Goal: Task Accomplishment & Management: Manage account settings

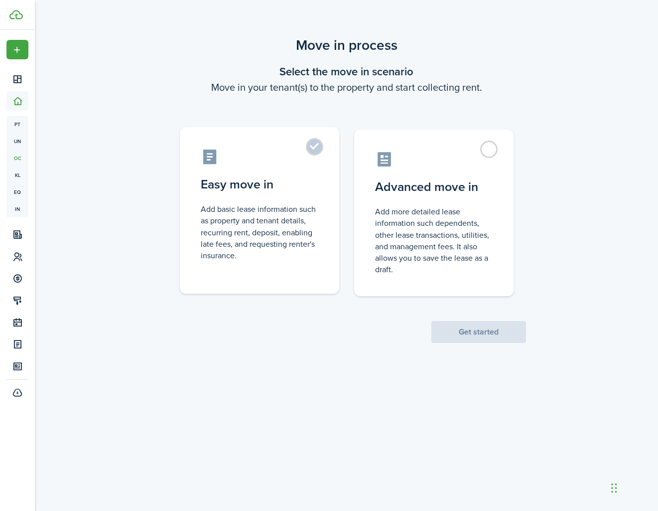
click at [312, 180] on control-radio-card-title "Easy move in" at bounding box center [260, 184] width 118 height 18
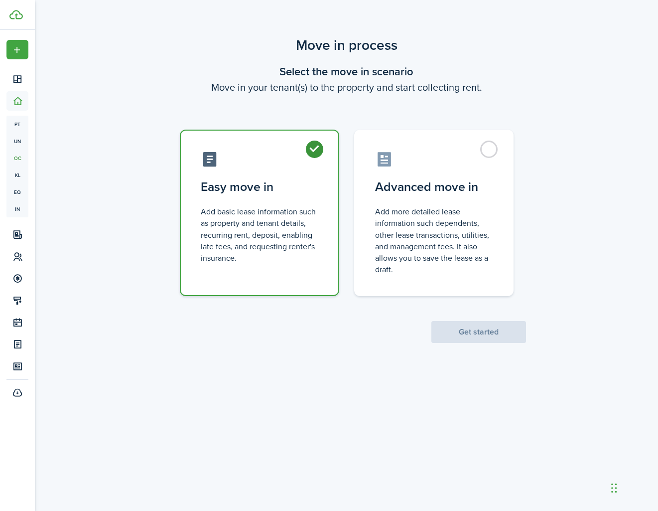
radio input "true"
click at [465, 334] on button "Get started" at bounding box center [479, 332] width 95 height 22
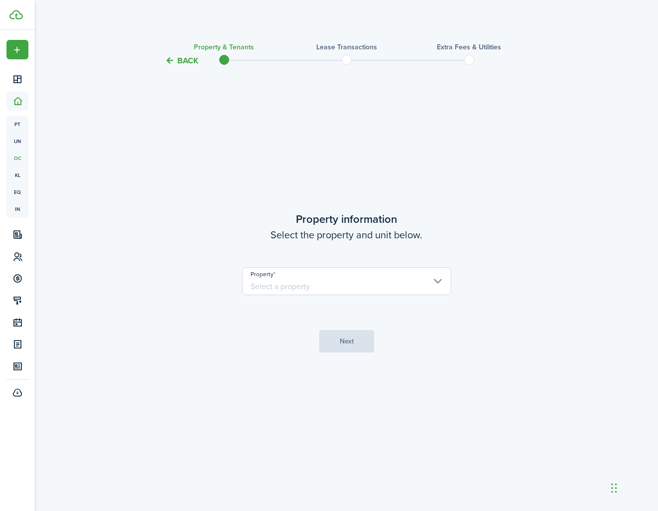
click at [354, 287] on input "Property" at bounding box center [346, 281] width 209 height 28
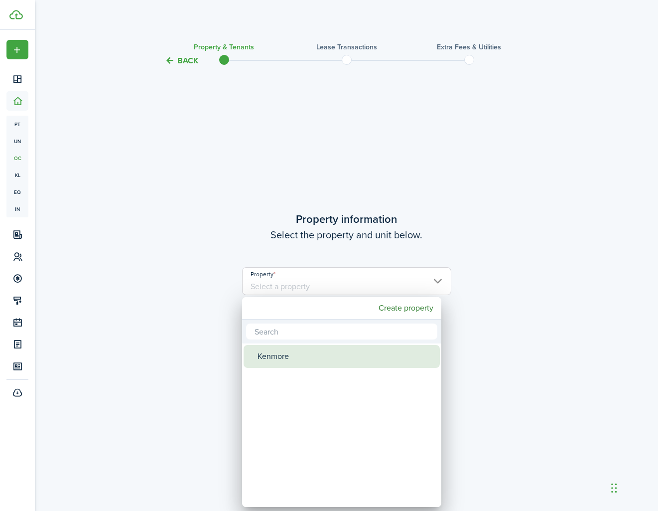
click at [297, 359] on div "Kenmore" at bounding box center [346, 356] width 176 height 23
type input "Kenmore"
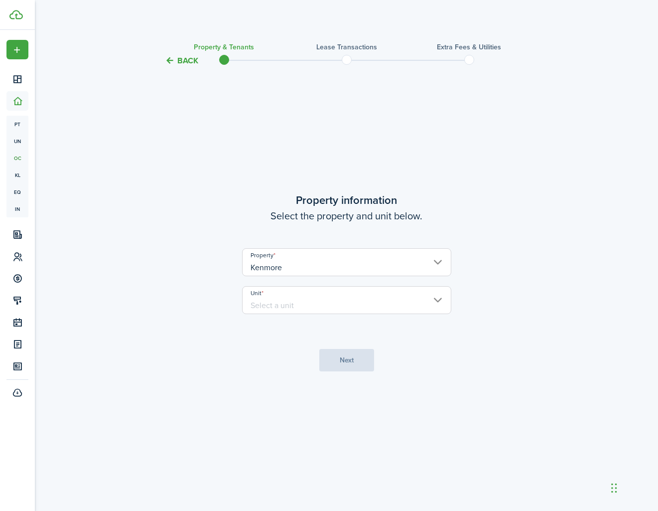
click at [301, 298] on input "Unit" at bounding box center [346, 300] width 209 height 28
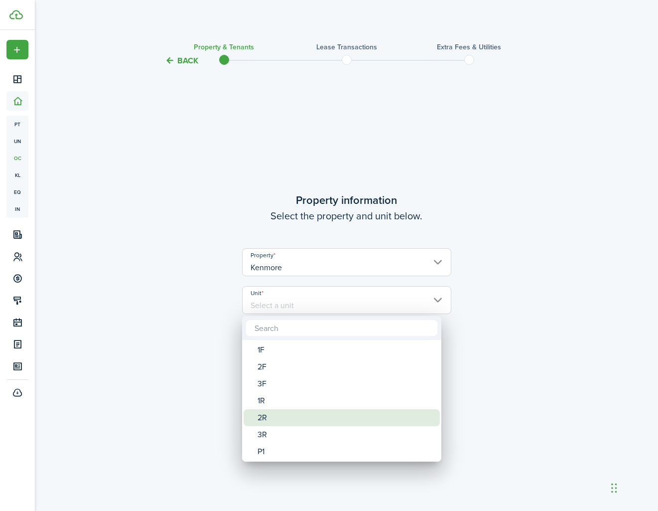
click at [293, 423] on div "2R" at bounding box center [346, 417] width 176 height 17
type input "2R"
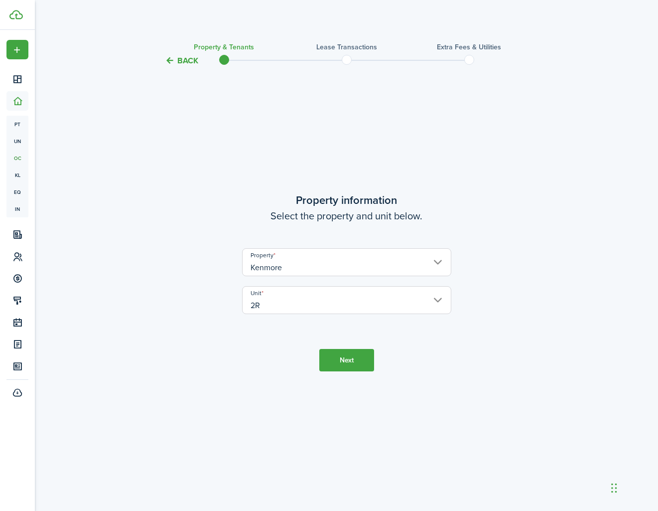
click at [337, 369] on button "Next" at bounding box center [346, 360] width 55 height 22
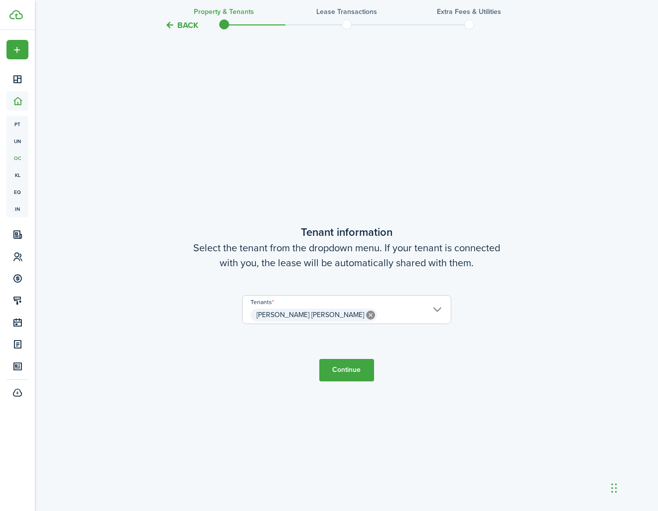
scroll to position [444, 0]
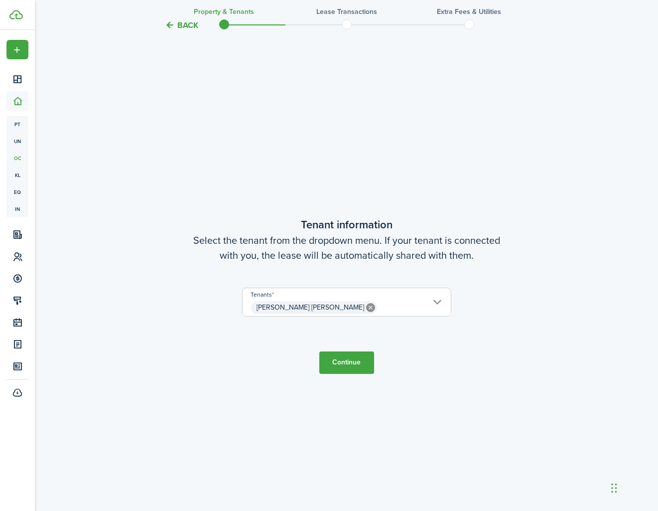
click at [384, 310] on span "[PERSON_NAME] [PERSON_NAME]" at bounding box center [347, 307] width 208 height 17
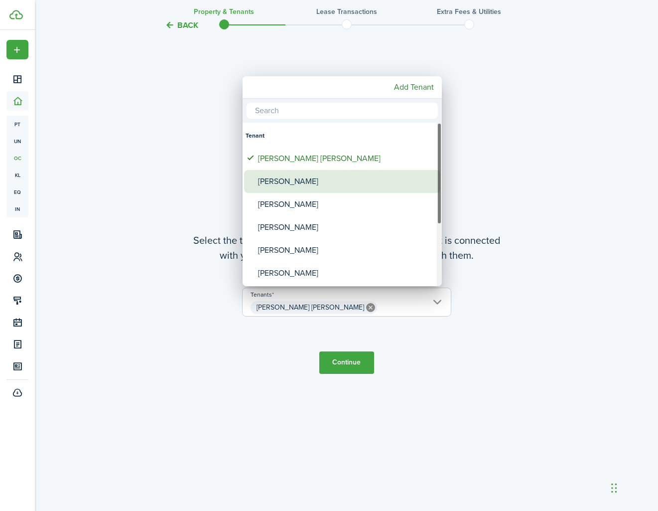
click at [296, 176] on div "[PERSON_NAME]" at bounding box center [346, 181] width 176 height 23
type input "[PERSON_NAME] [PERSON_NAME], [PERSON_NAME]"
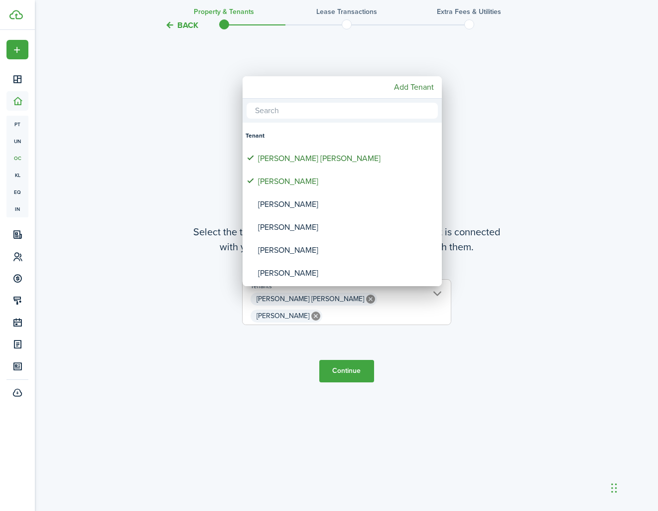
click at [447, 394] on div at bounding box center [329, 255] width 818 height 670
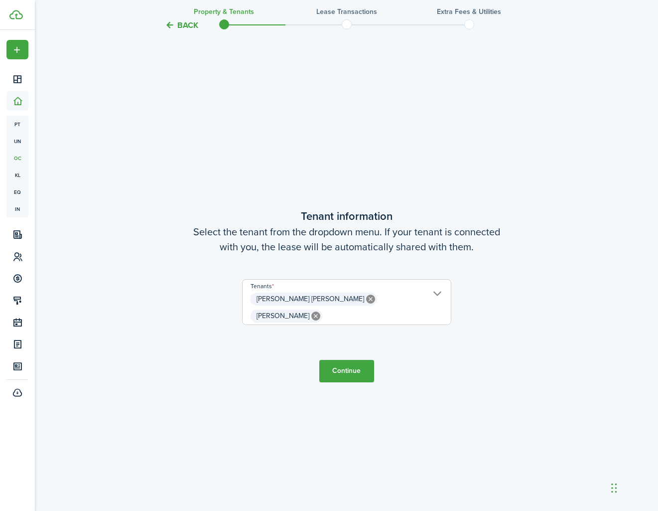
click at [351, 365] on button "Continue" at bounding box center [346, 371] width 55 height 22
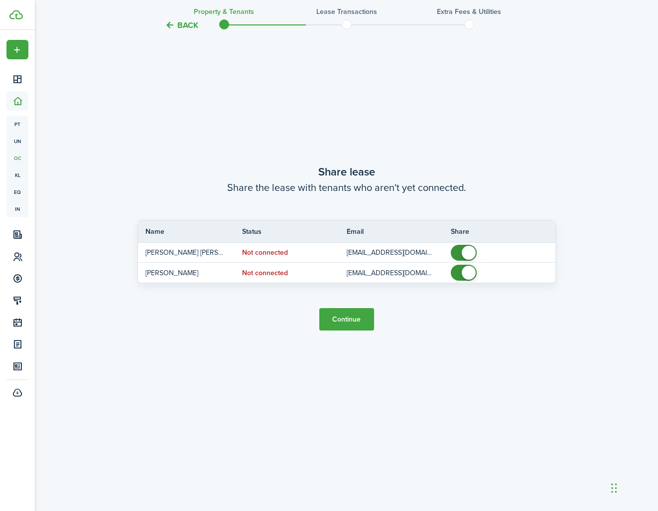
scroll to position [1004, 0]
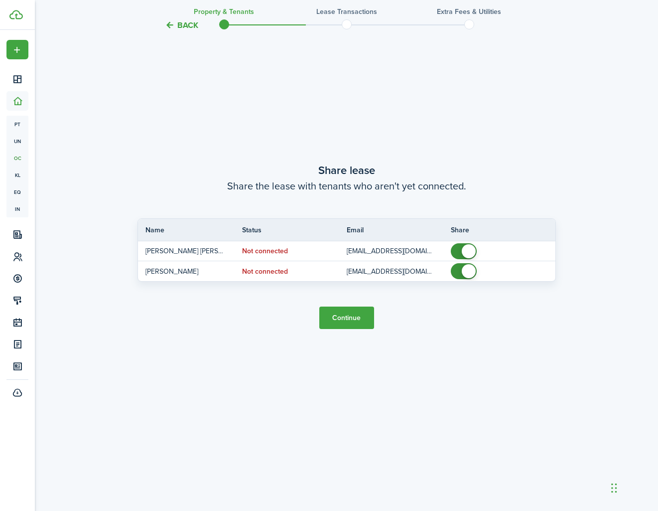
click at [349, 323] on button "Continue" at bounding box center [346, 317] width 55 height 22
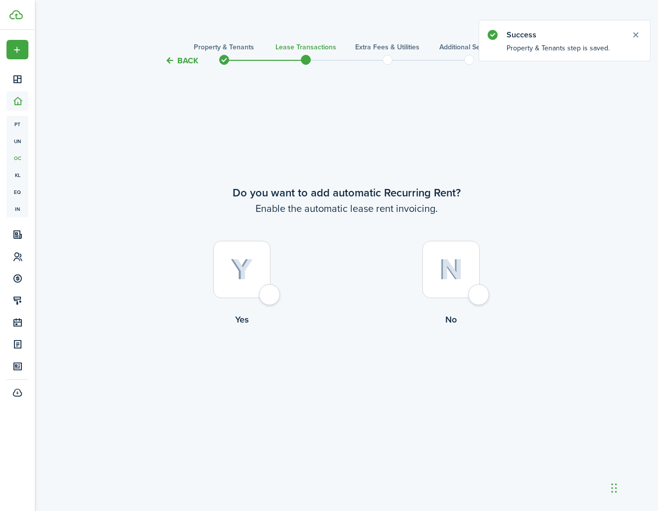
click at [271, 298] on div at bounding box center [241, 269] width 57 height 57
radio input "true"
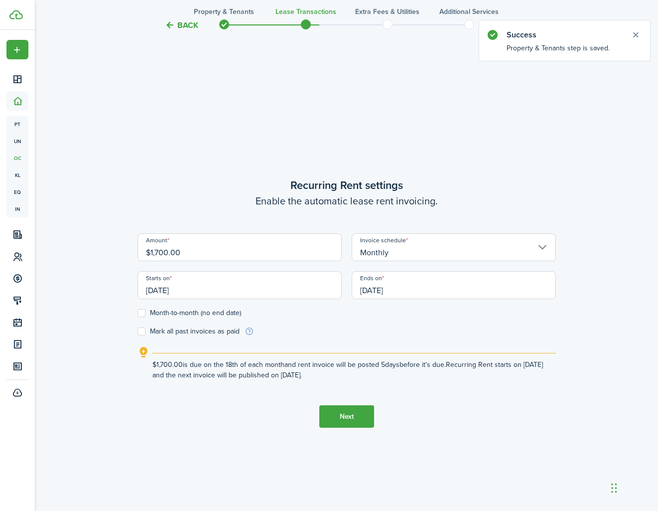
scroll to position [444, 0]
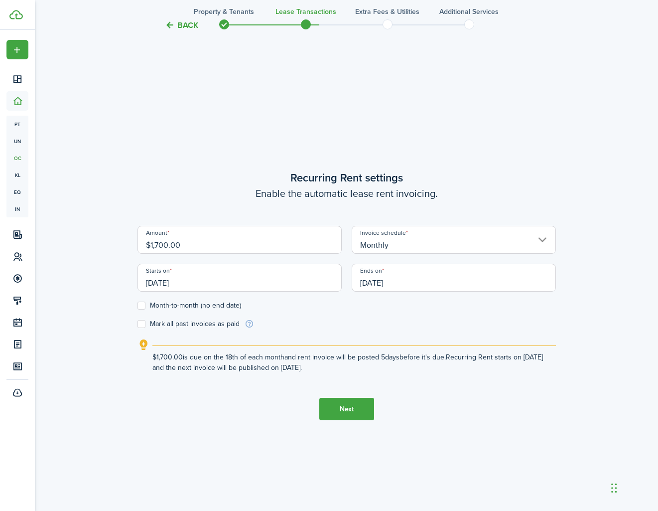
drag, startPoint x: 201, startPoint y: 246, endPoint x: 135, endPoint y: 241, distance: 66.4
click at [135, 241] on div "Amount $1,700.00" at bounding box center [240, 245] width 214 height 38
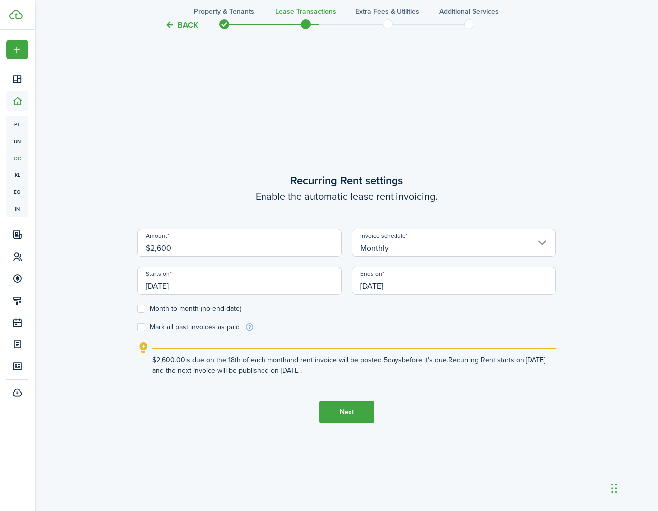
type input "$2,600.00"
click at [299, 313] on form "Amount $2,600.00 Invoice schedule Monthly Starts on [DATE] Ends on [DATE] Month…" at bounding box center [347, 280] width 419 height 103
click at [234, 287] on input "[DATE]" at bounding box center [240, 281] width 204 height 28
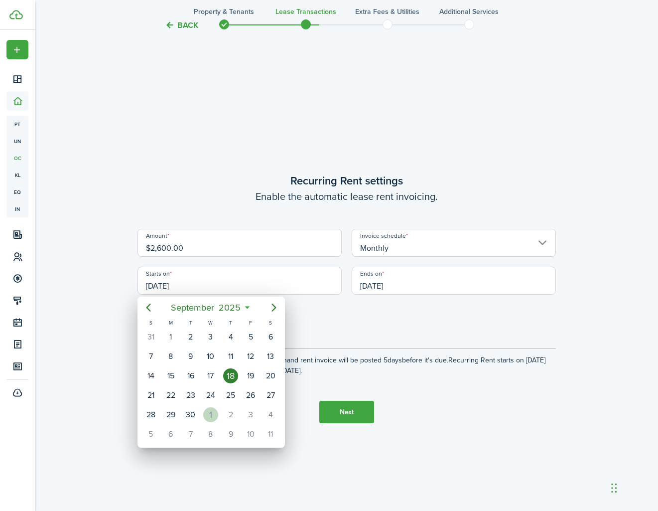
click at [215, 418] on div "1" at bounding box center [210, 414] width 15 height 15
type input "[DATE]"
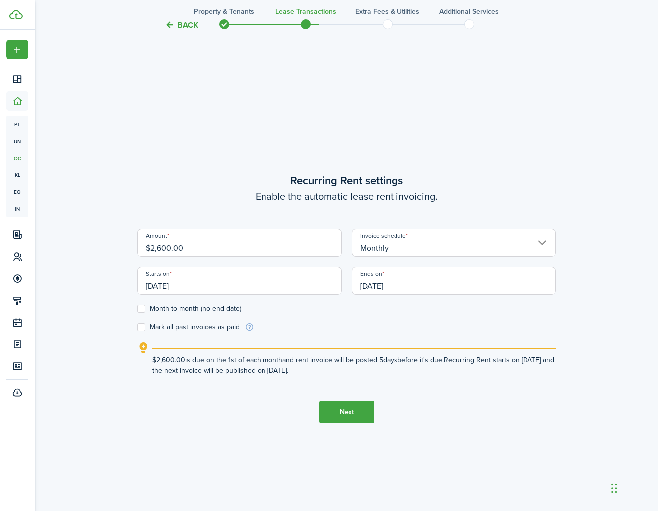
scroll to position [0, 0]
click at [434, 287] on input "[DATE]" at bounding box center [454, 281] width 204 height 28
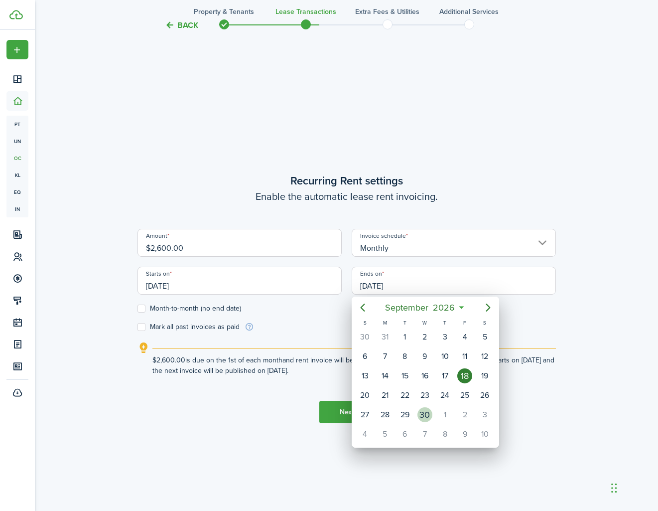
click at [426, 410] on div "30" at bounding box center [425, 414] width 15 height 15
type input "[DATE]"
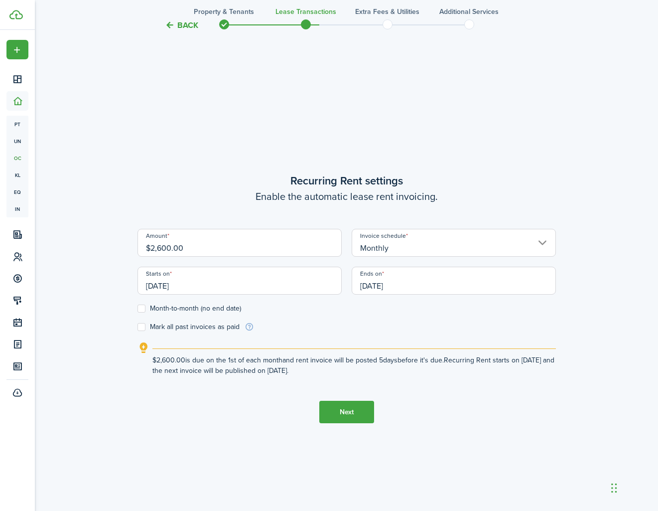
click at [193, 286] on input "[DATE]" at bounding box center [240, 281] width 204 height 28
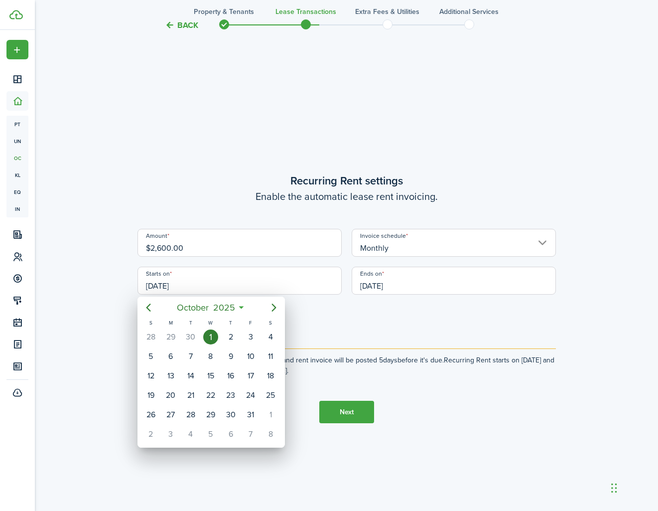
click at [357, 324] on div at bounding box center [329, 255] width 818 height 670
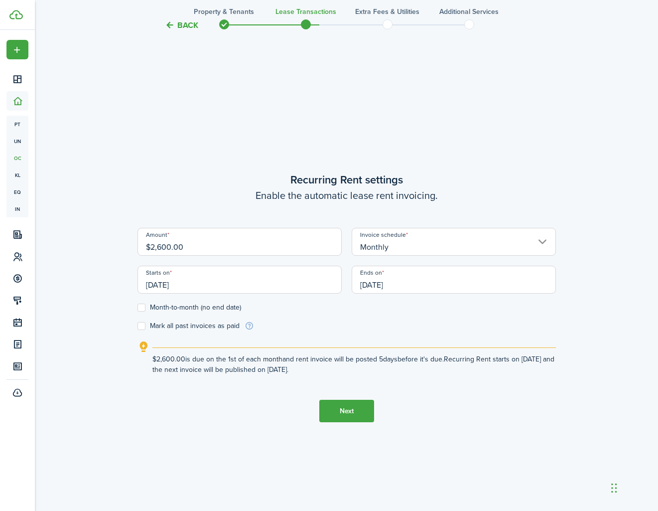
scroll to position [442, 0]
click at [408, 251] on input "Monthly" at bounding box center [454, 242] width 204 height 28
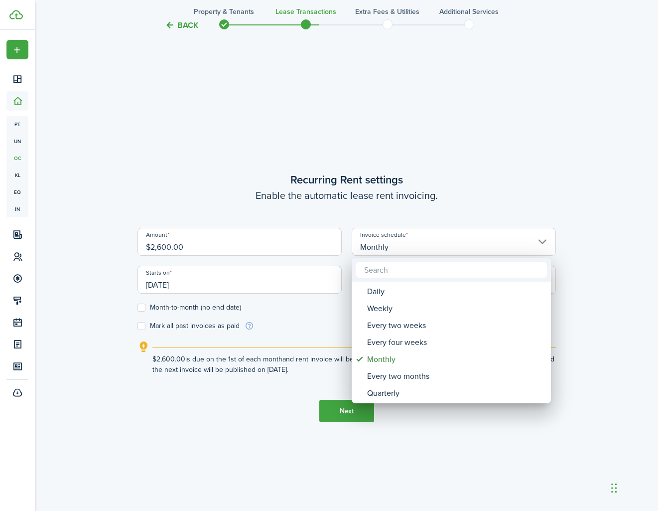
click at [596, 308] on div at bounding box center [329, 255] width 818 height 670
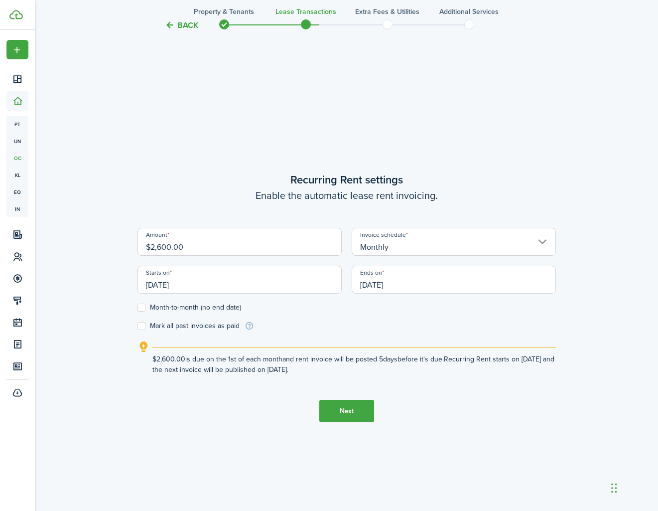
click at [232, 286] on input "[DATE]" at bounding box center [240, 280] width 204 height 28
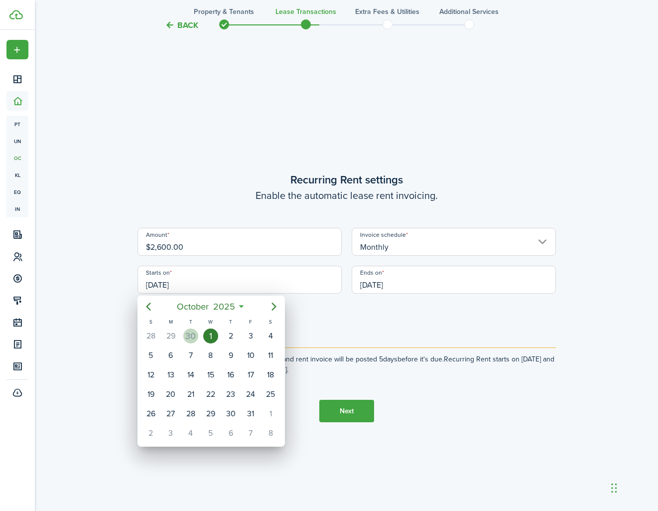
click at [192, 331] on div "30" at bounding box center [190, 335] width 15 height 15
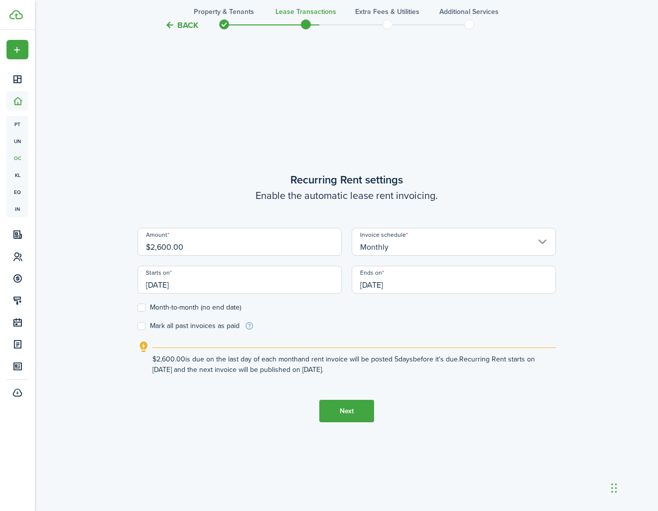
click at [189, 276] on input "[DATE]" at bounding box center [240, 280] width 204 height 28
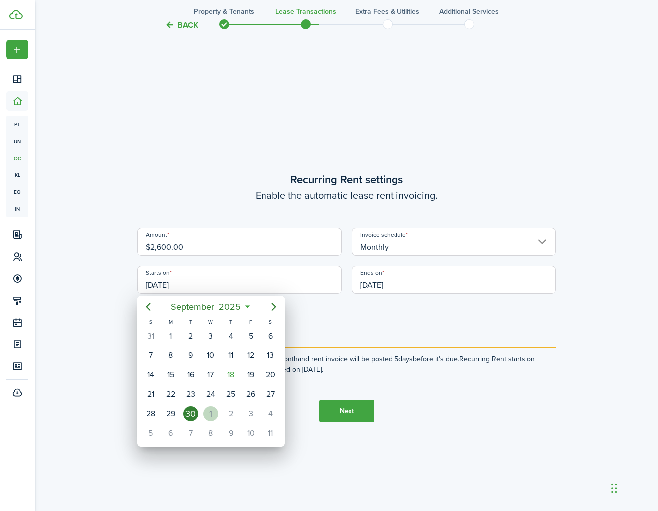
click at [210, 411] on div "1" at bounding box center [210, 413] width 15 height 15
type input "[DATE]"
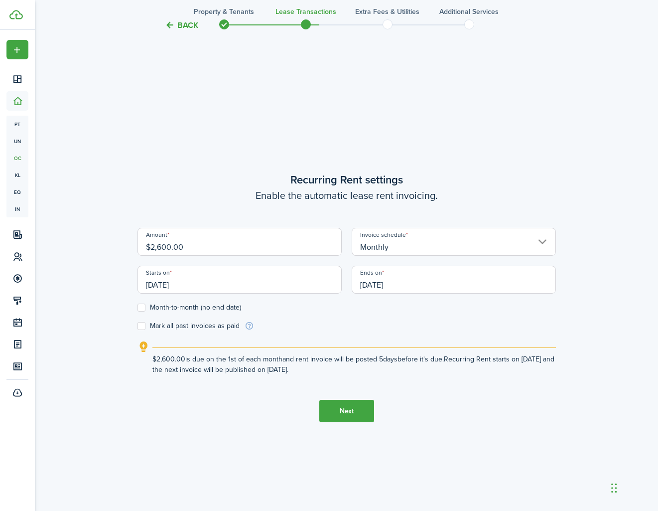
click at [514, 402] on tc-wizard-step "Recurring Rent settings Enable the automatic lease rent invoicing. Amount $2,60…" at bounding box center [347, 296] width 419 height 511
click at [354, 412] on button "Next" at bounding box center [346, 411] width 55 height 22
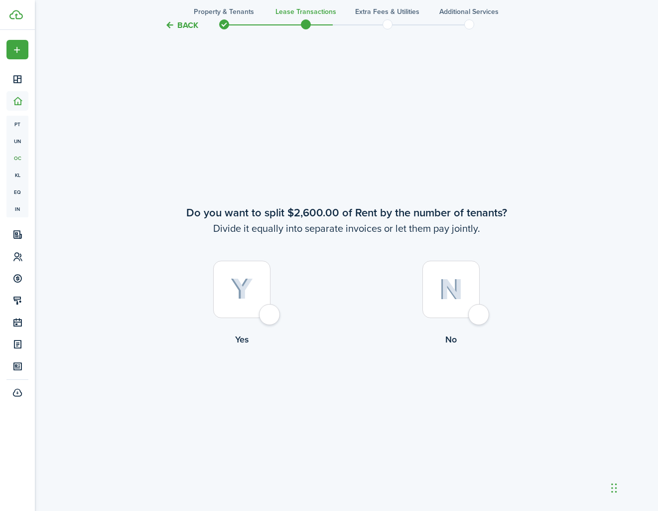
scroll to position [955, 0]
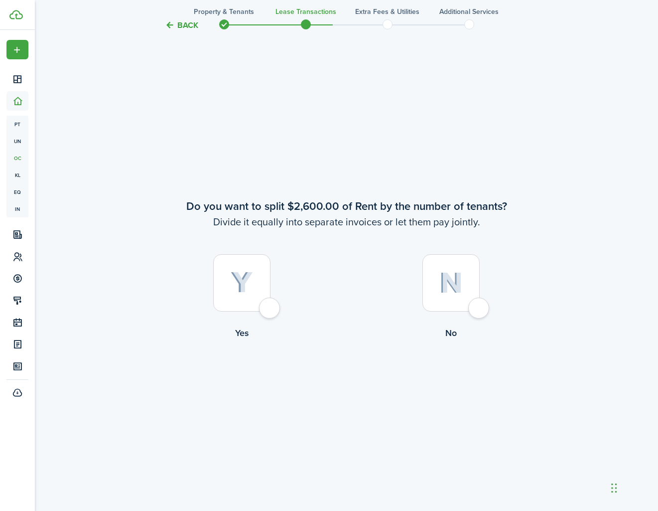
click at [480, 311] on div at bounding box center [451, 282] width 57 height 57
radio input "true"
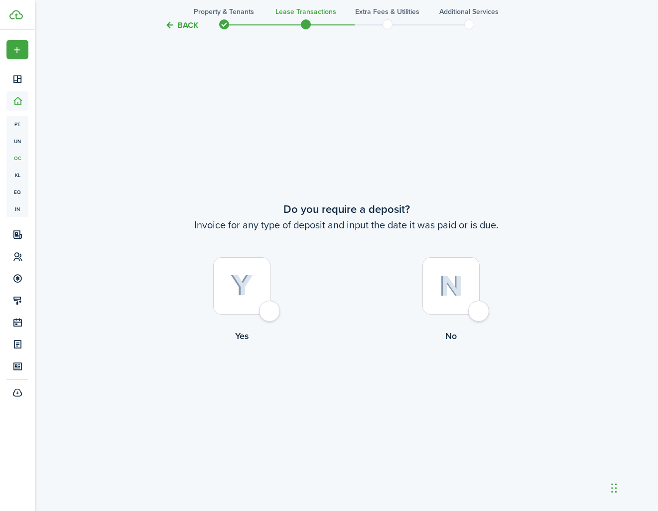
scroll to position [1466, 0]
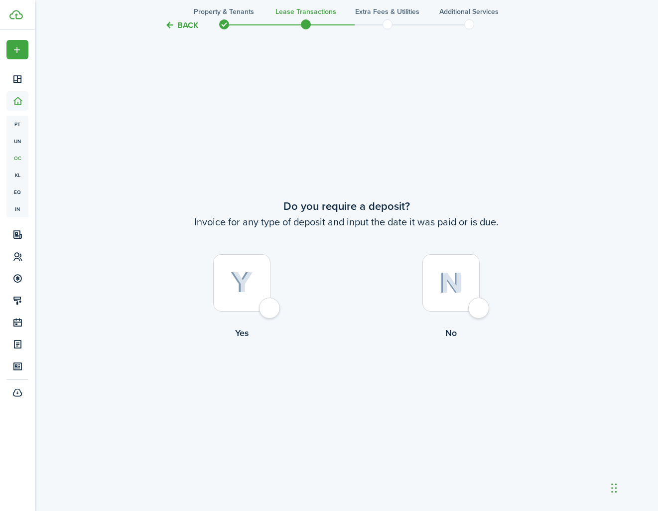
click at [271, 311] on div at bounding box center [241, 282] width 57 height 57
radio input "true"
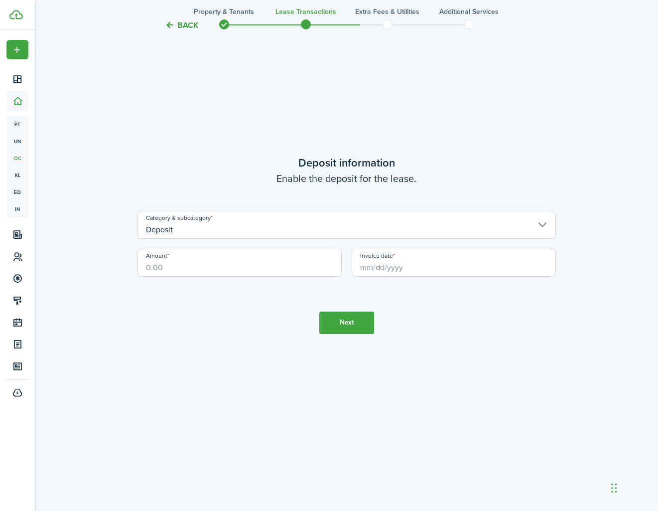
scroll to position [2029, 0]
click at [228, 235] on input "Deposit" at bounding box center [347, 223] width 419 height 28
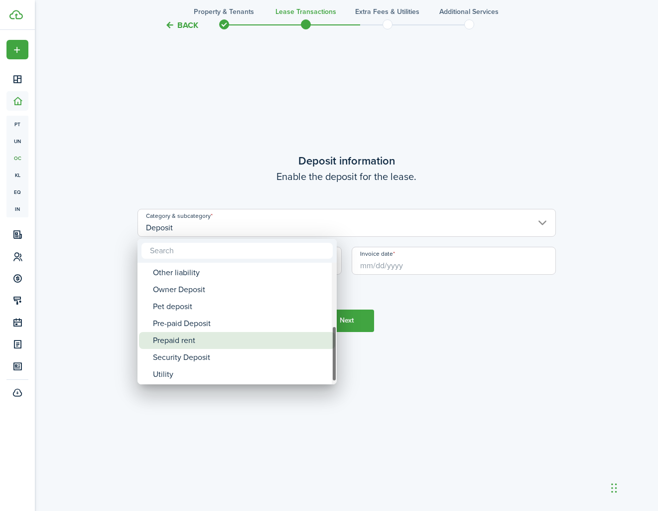
click at [202, 343] on div "Prepaid rent" at bounding box center [241, 340] width 176 height 17
type input "Deposit / Prepaid rent"
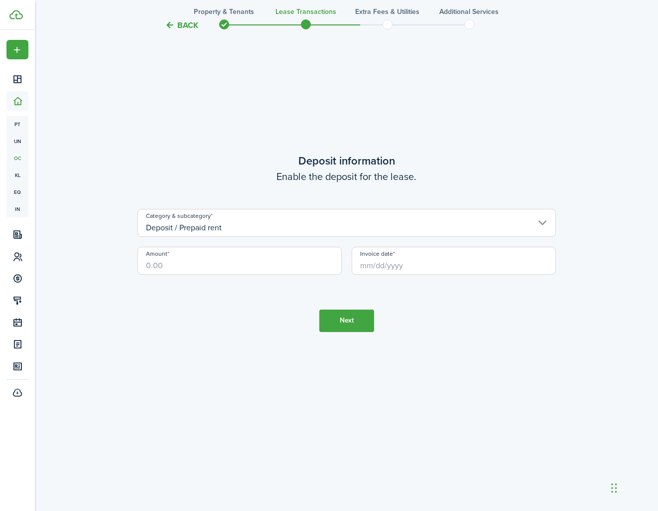
click at [214, 226] on input "Deposit / Prepaid rent" at bounding box center [347, 223] width 419 height 28
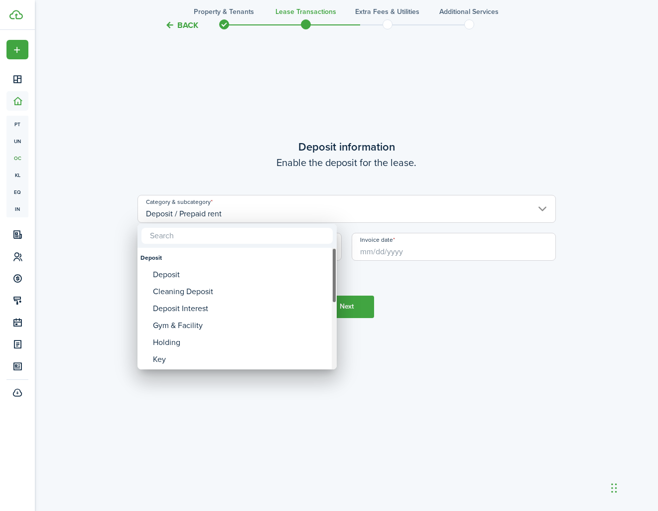
scroll to position [2043, 0]
click at [232, 215] on div at bounding box center [329, 255] width 818 height 670
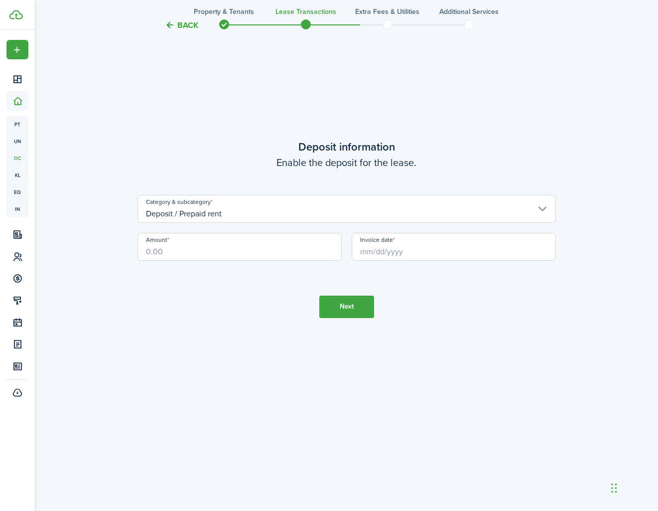
click at [230, 213] on input "Deposit / Prepaid rent" at bounding box center [347, 209] width 419 height 28
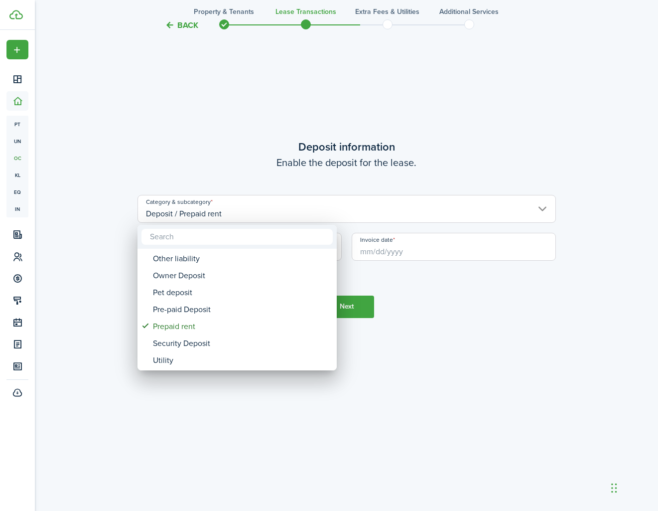
click at [554, 318] on div at bounding box center [329, 255] width 818 height 670
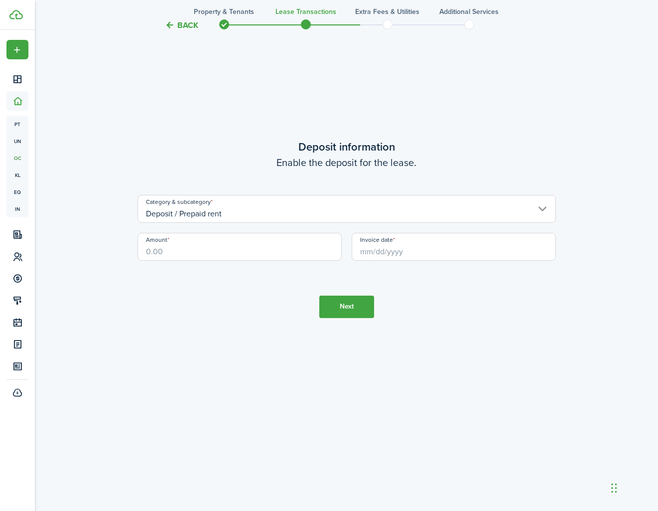
click at [172, 25] on button "Back" at bounding box center [181, 25] width 33 height 10
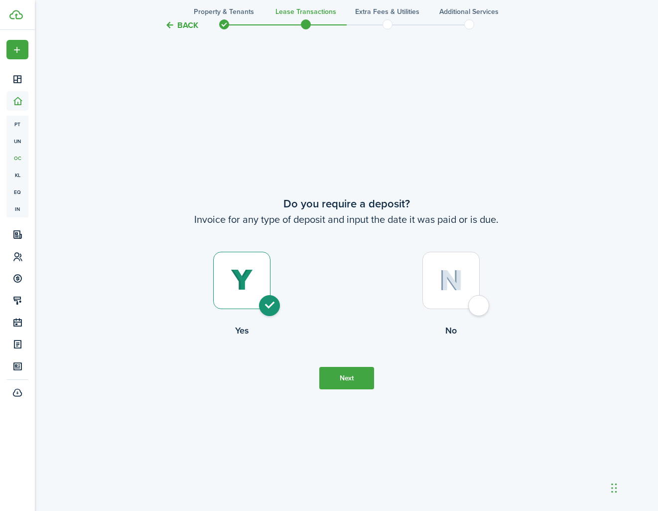
scroll to position [1466, 0]
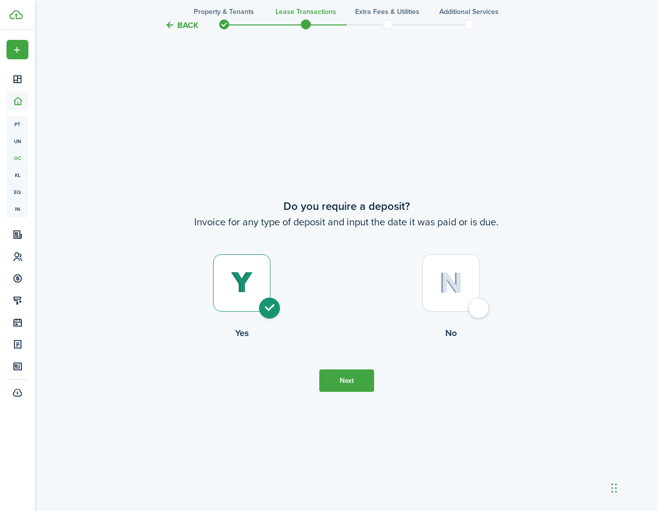
click at [479, 310] on div at bounding box center [451, 282] width 57 height 57
radio input "false"
radio input "true"
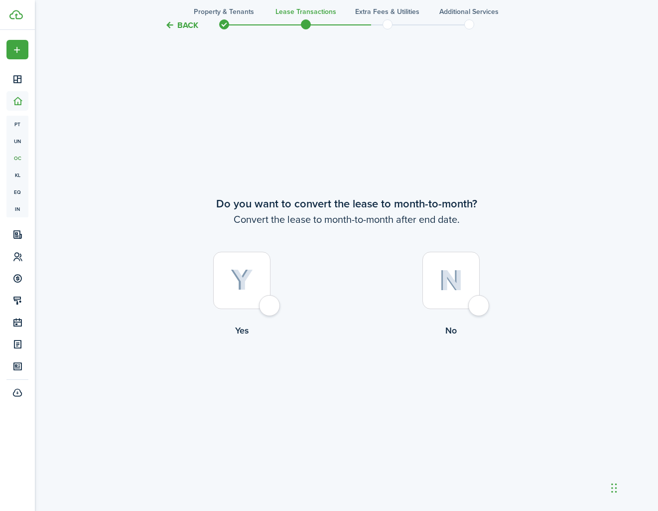
scroll to position [1979, 0]
click at [480, 309] on div at bounding box center [451, 280] width 57 height 57
radio input "true"
click at [371, 376] on button "Continue" at bounding box center [346, 377] width 55 height 22
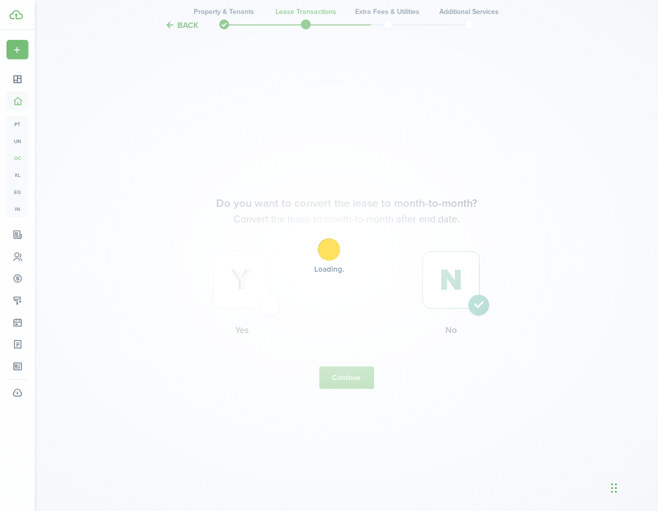
scroll to position [0, 0]
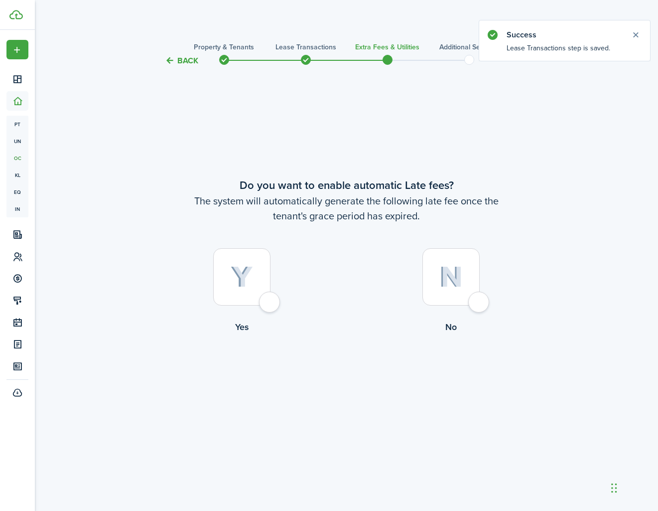
click at [477, 303] on div at bounding box center [451, 276] width 57 height 57
radio input "true"
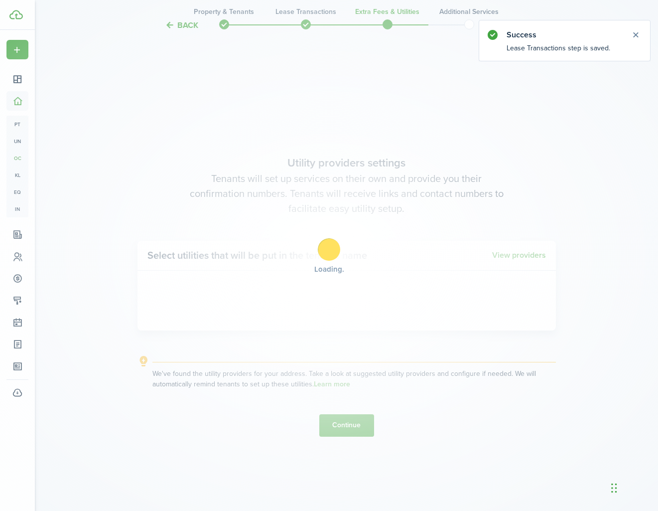
scroll to position [444, 0]
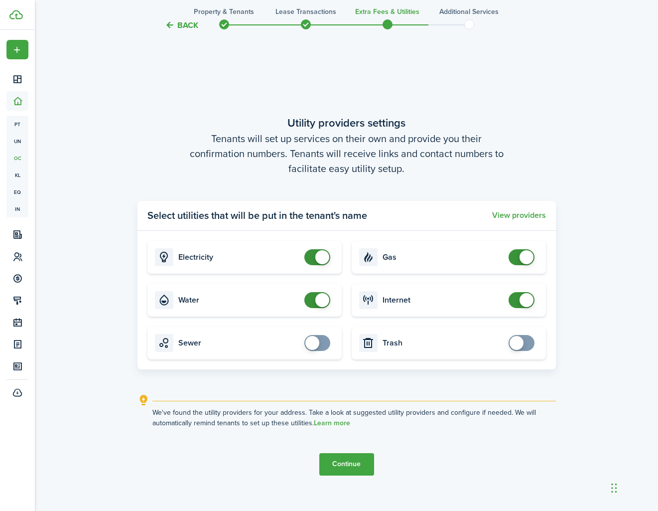
checkbox input "false"
click at [323, 302] on span at bounding box center [322, 300] width 14 height 14
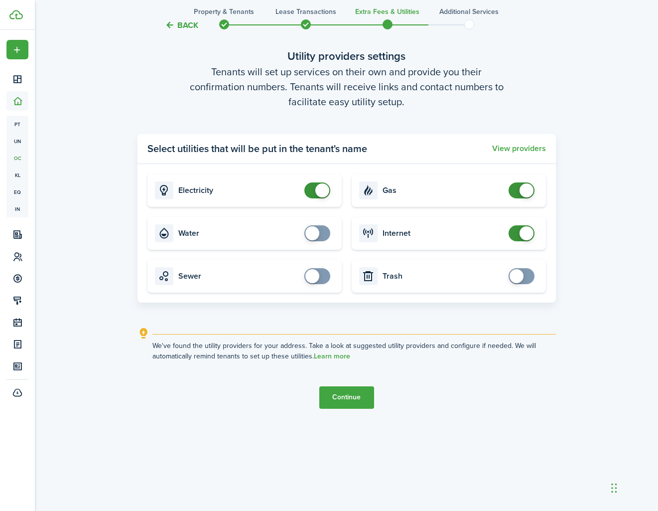
scroll to position [511, 0]
click at [356, 405] on button "Continue" at bounding box center [346, 397] width 55 height 22
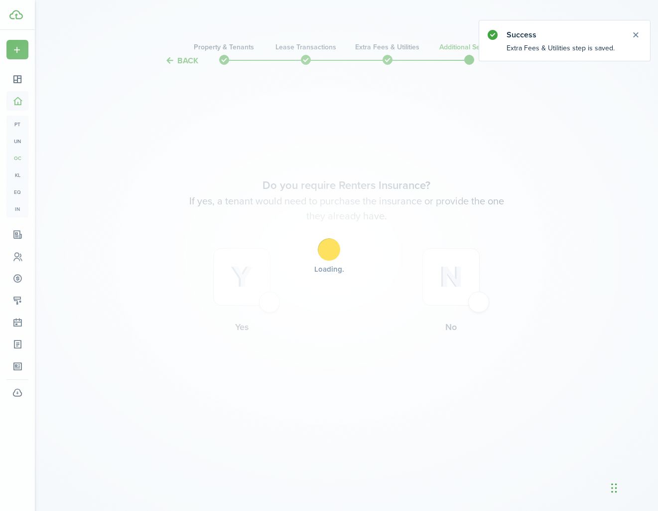
scroll to position [0, 0]
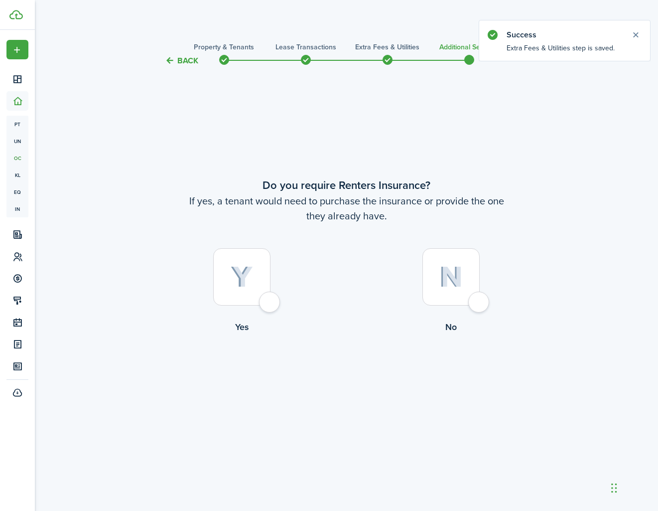
click at [474, 305] on div at bounding box center [451, 276] width 57 height 57
radio input "true"
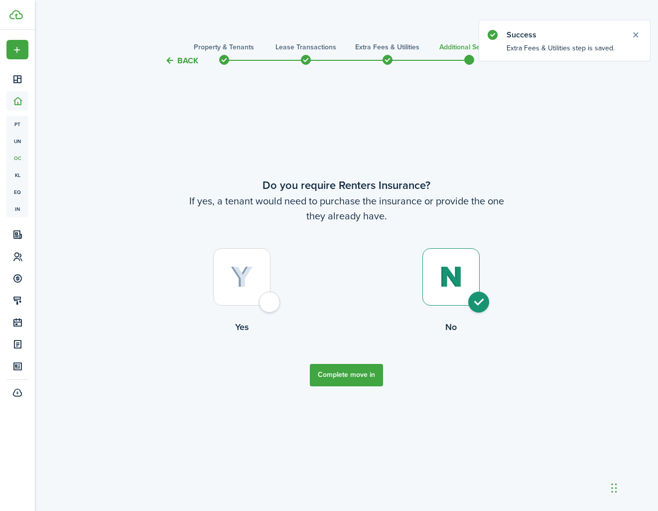
click at [369, 378] on button "Complete move in" at bounding box center [346, 375] width 73 height 22
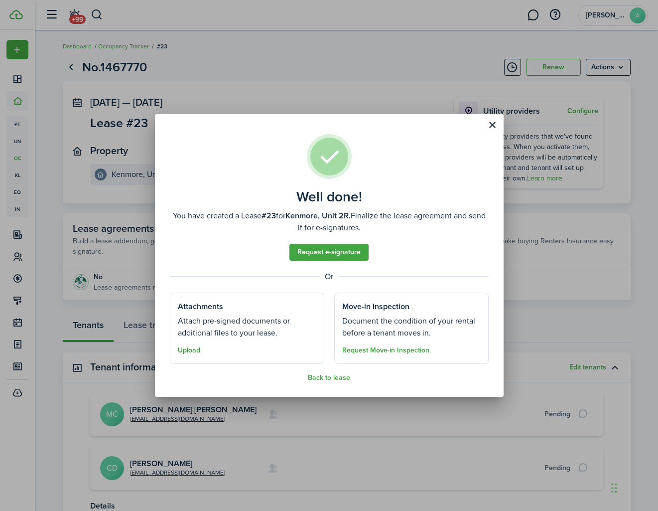
click at [194, 346] on button "Upload" at bounding box center [189, 350] width 22 height 8
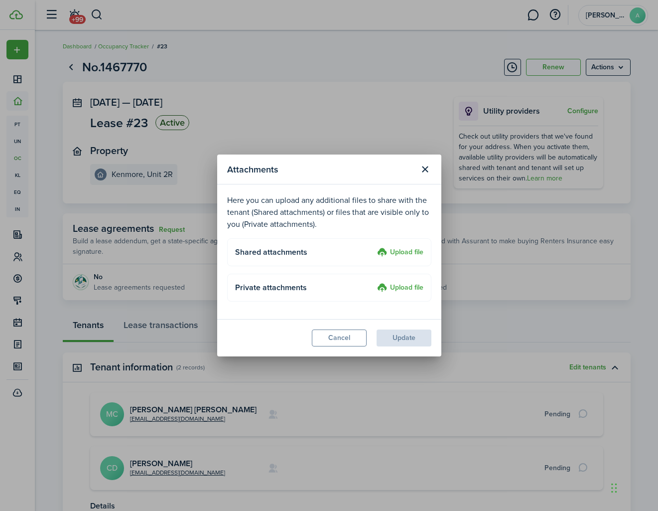
click at [397, 255] on label "Upload file" at bounding box center [400, 253] width 46 height 12
click at [374, 247] on input "Upload file" at bounding box center [374, 247] width 0 height 0
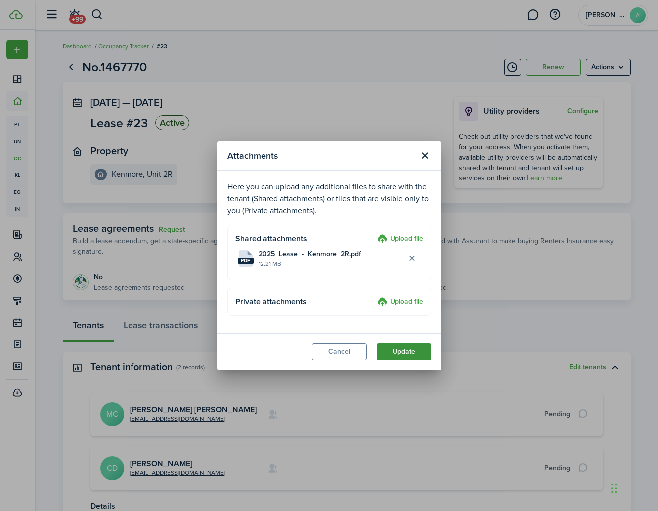
click at [388, 351] on button "Update" at bounding box center [404, 351] width 55 height 17
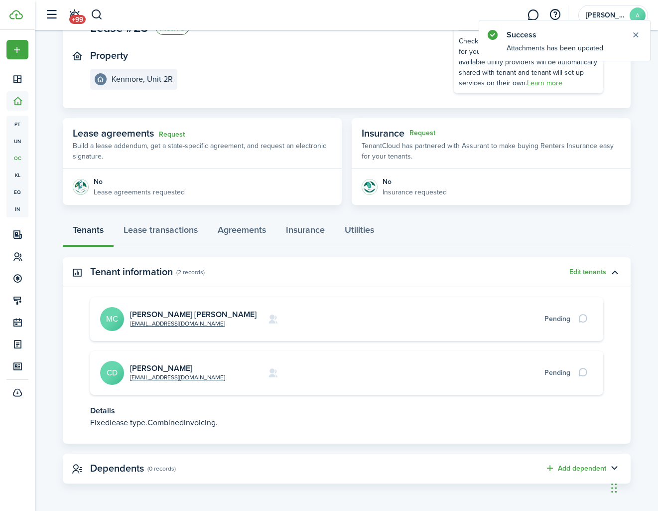
scroll to position [95, 0]
click at [140, 229] on link "Lease transactions" at bounding box center [161, 233] width 94 height 30
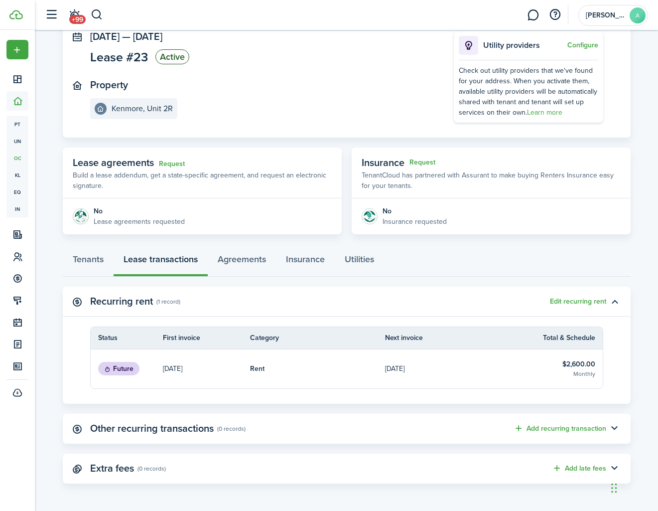
scroll to position [65, 0]
click at [573, 302] on button "Edit recurring rent" at bounding box center [578, 302] width 56 height 8
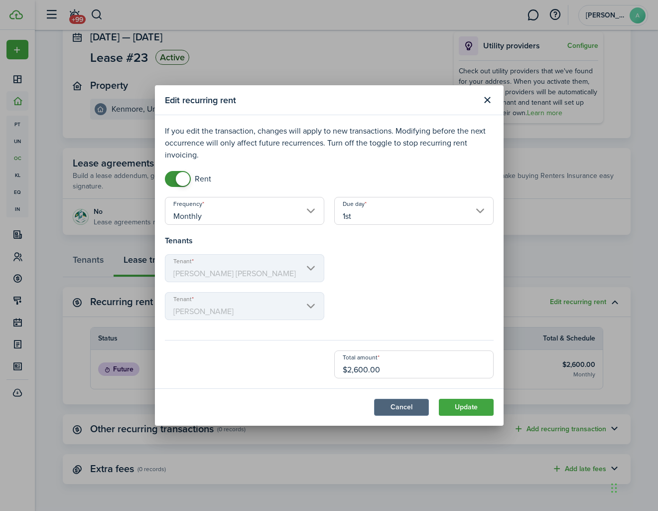
click at [401, 404] on button "Cancel" at bounding box center [401, 407] width 55 height 17
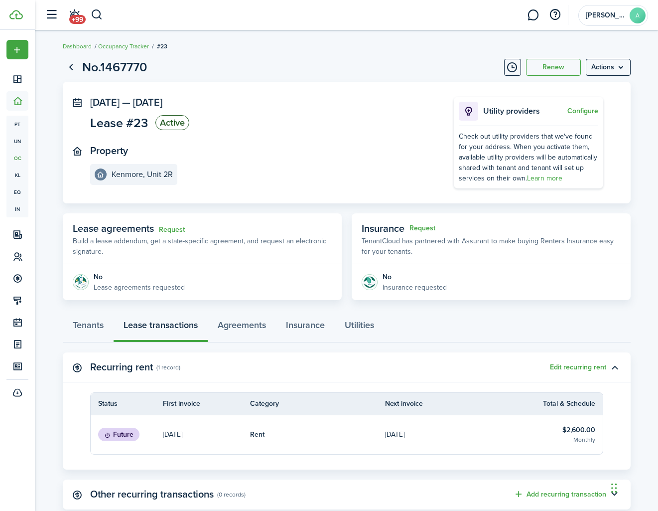
scroll to position [0, 0]
click at [609, 74] on menu-btn "Actions" at bounding box center [608, 67] width 45 height 17
click at [368, 134] on panel-main-inner "[DATE] — [DATE] Lease #23 Active Property [GEOGRAPHIC_DATA]" at bounding box center [257, 141] width 334 height 88
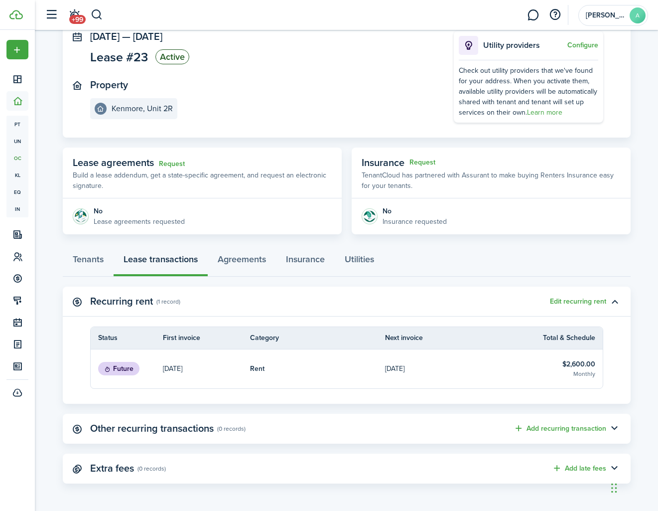
scroll to position [65, 0]
click at [563, 471] on button "Add late fees" at bounding box center [579, 468] width 54 height 11
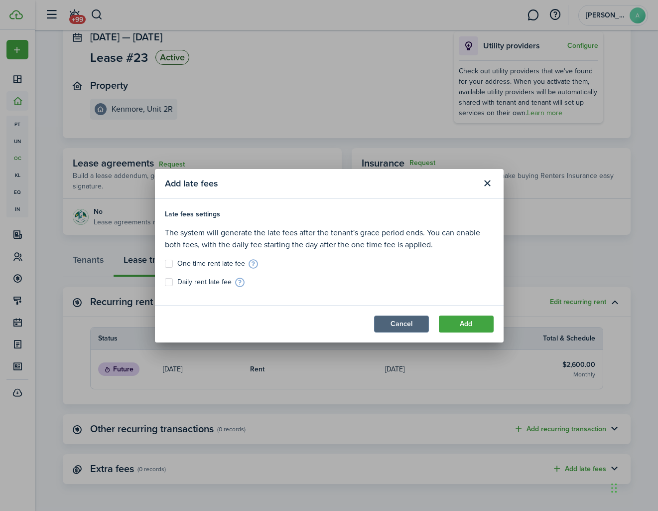
click at [396, 324] on button "Cancel" at bounding box center [401, 323] width 55 height 17
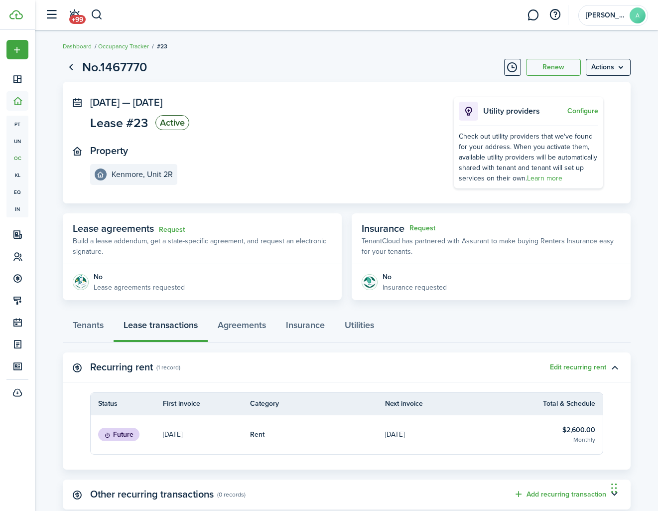
scroll to position [0, 0]
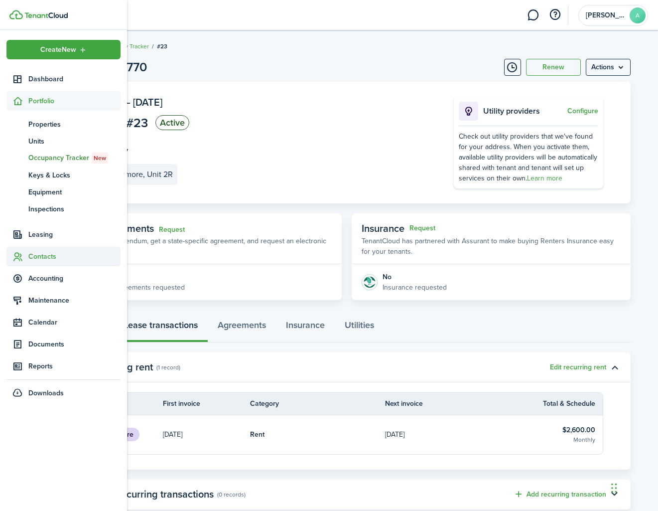
click at [40, 255] on span "Contacts" at bounding box center [74, 256] width 92 height 10
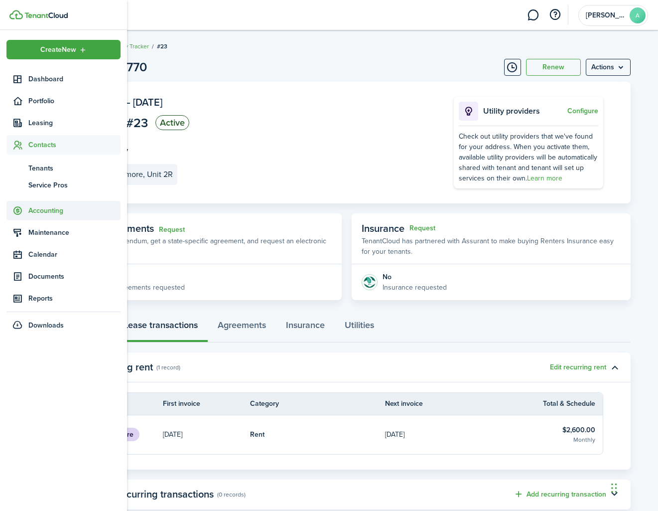
click at [55, 214] on span "Accounting" at bounding box center [74, 210] width 92 height 10
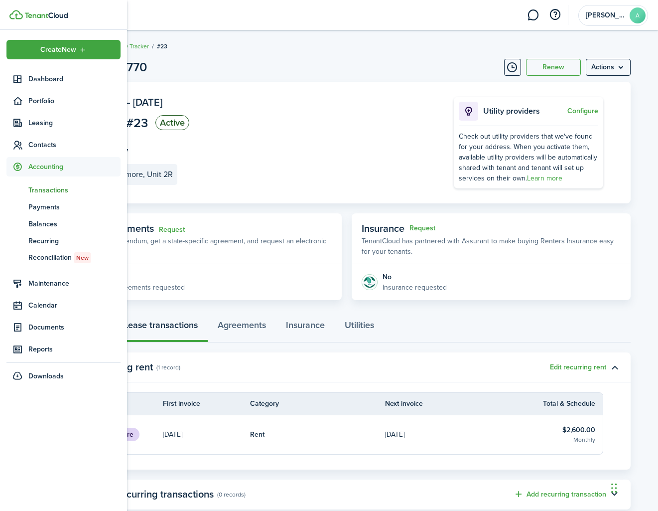
click at [51, 183] on link "tn Transactions" at bounding box center [63, 189] width 114 height 17
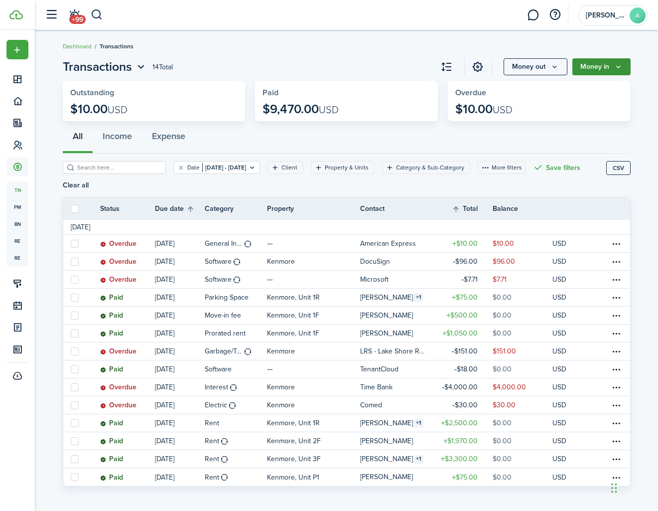
click at [623, 66] on button "Money in" at bounding box center [602, 66] width 58 height 17
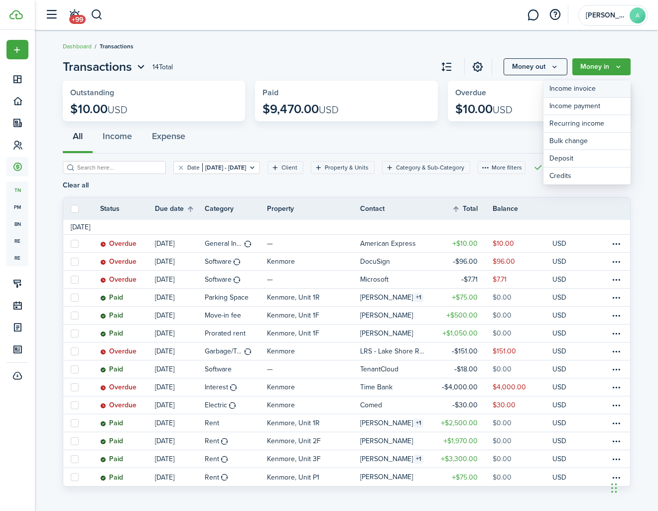
click at [591, 88] on link "Income invoice" at bounding box center [587, 88] width 87 height 17
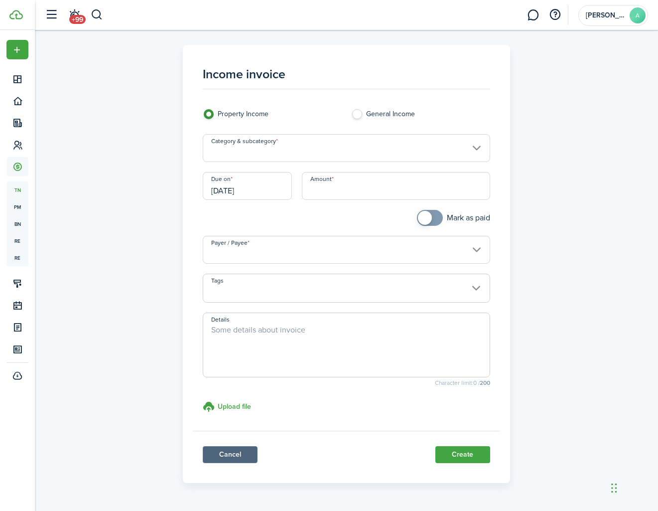
click at [241, 446] on link "Cancel" at bounding box center [230, 454] width 55 height 17
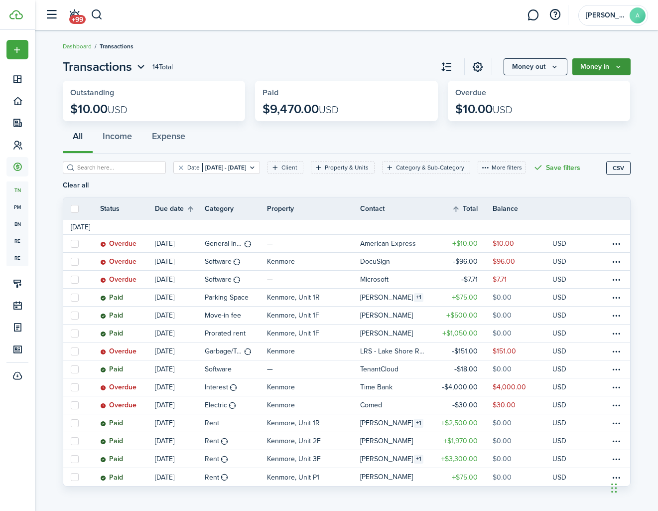
click at [623, 62] on button "Money in" at bounding box center [602, 66] width 58 height 17
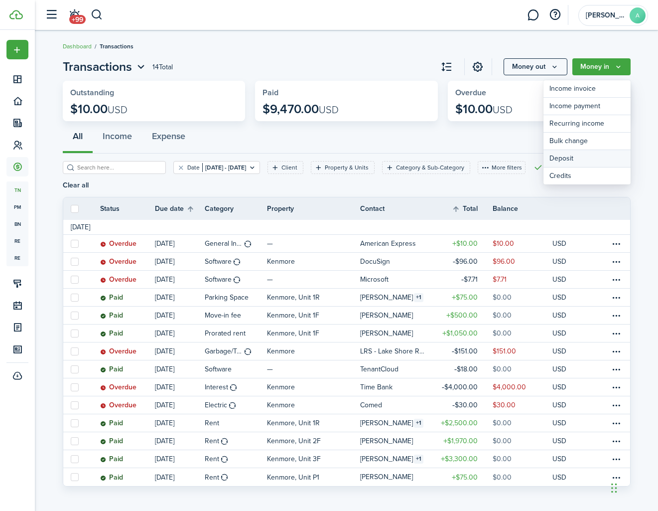
click at [573, 156] on link "Deposit" at bounding box center [587, 158] width 87 height 17
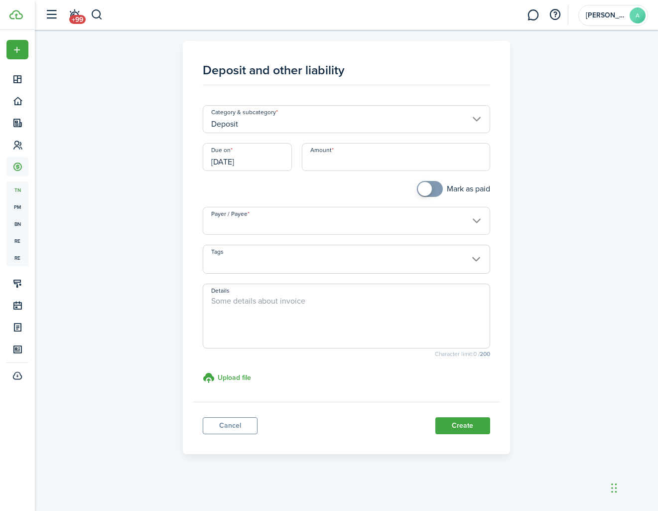
scroll to position [0, 5]
click at [262, 126] on input "Deposit" at bounding box center [347, 119] width 288 height 28
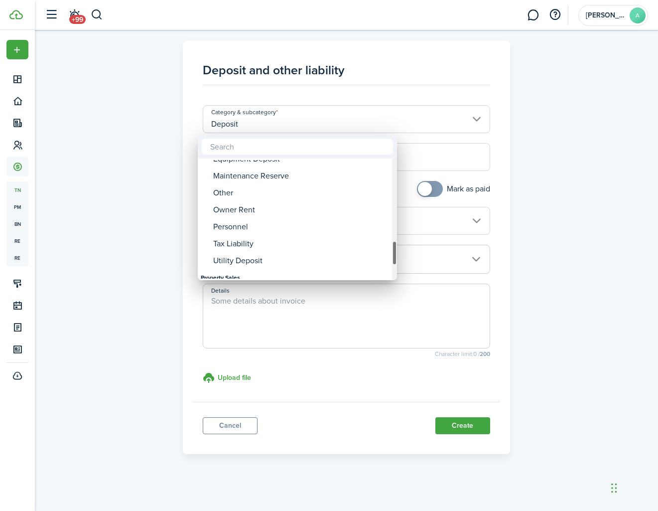
click at [259, 150] on input "text" at bounding box center [297, 147] width 191 height 16
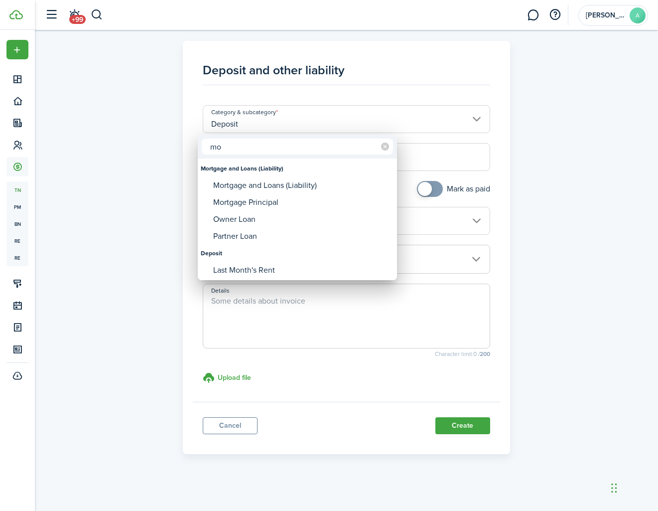
type input "m"
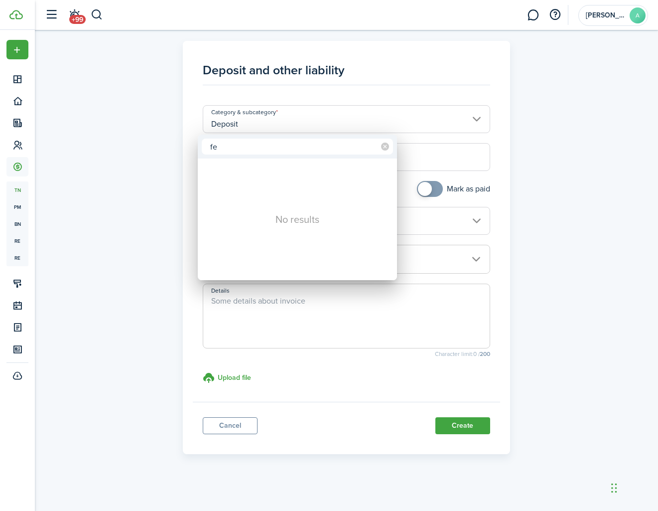
type input "f"
type input "m"
click at [155, 194] on div at bounding box center [329, 255] width 818 height 670
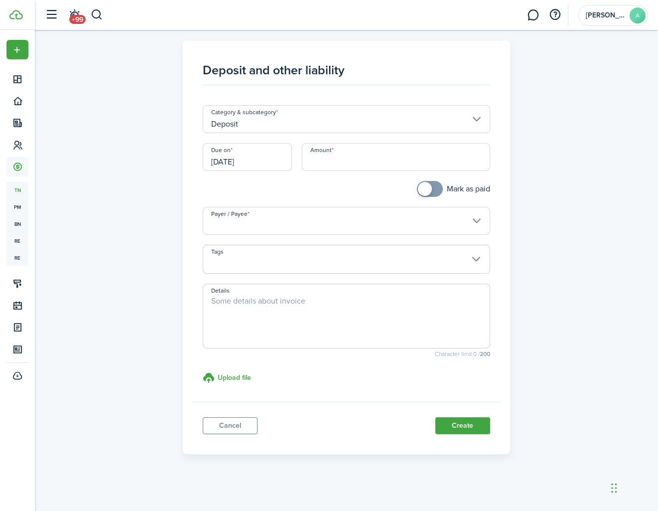
click at [430, 121] on input "Deposit" at bounding box center [347, 119] width 288 height 28
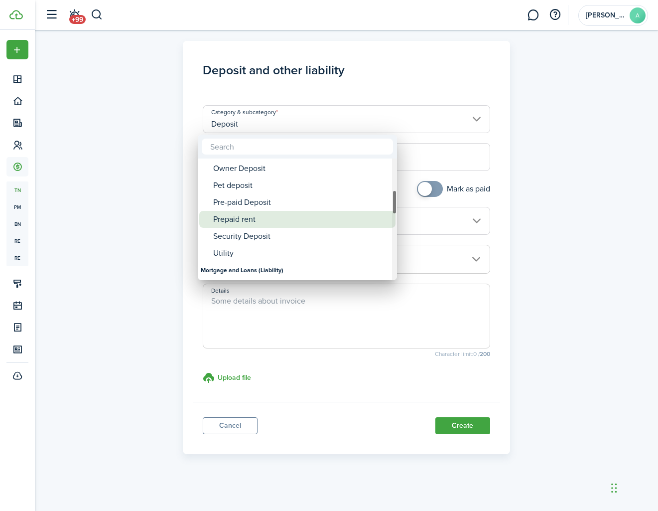
click at [254, 220] on div "Prepaid rent" at bounding box center [301, 219] width 176 height 17
type input "Deposit / Prepaid rent"
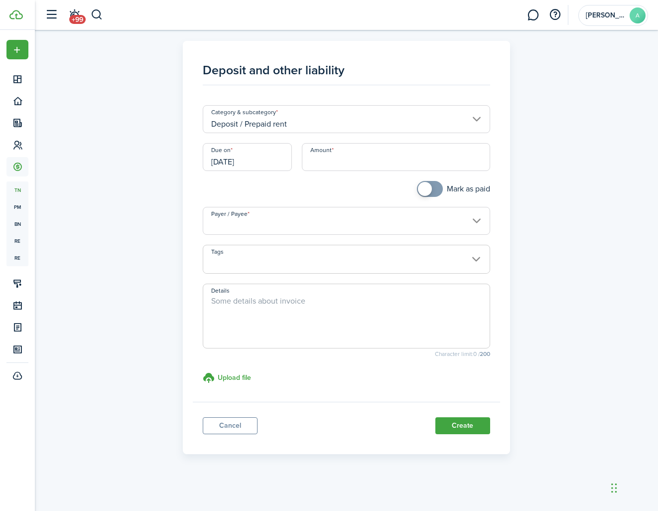
click at [259, 164] on input "[DATE]" at bounding box center [247, 157] width 89 height 28
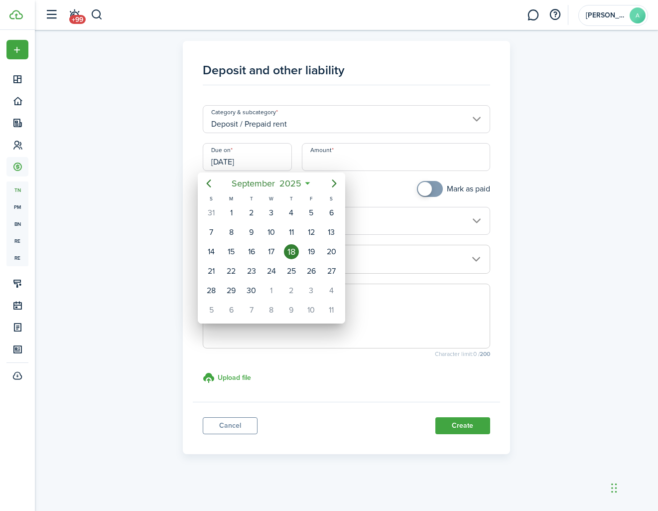
click at [259, 164] on div at bounding box center [329, 255] width 818 height 670
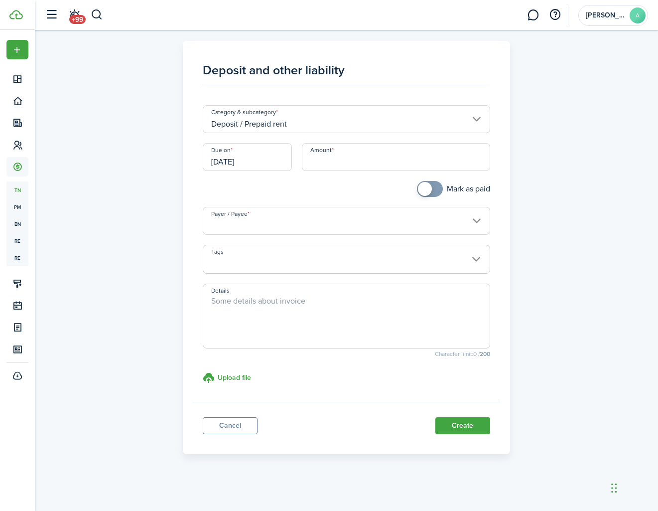
click at [317, 160] on input "Amount" at bounding box center [396, 157] width 188 height 28
type input "$2,600.00"
click at [320, 174] on div "Amount $2,600.00" at bounding box center [396, 162] width 198 height 38
click at [253, 220] on input "Payer / Payee" at bounding box center [347, 221] width 288 height 28
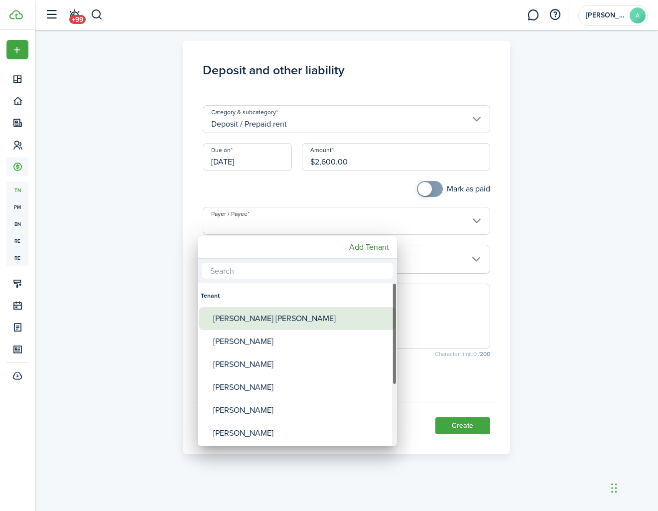
click at [268, 319] on div "[PERSON_NAME] [PERSON_NAME]" at bounding box center [301, 318] width 176 height 23
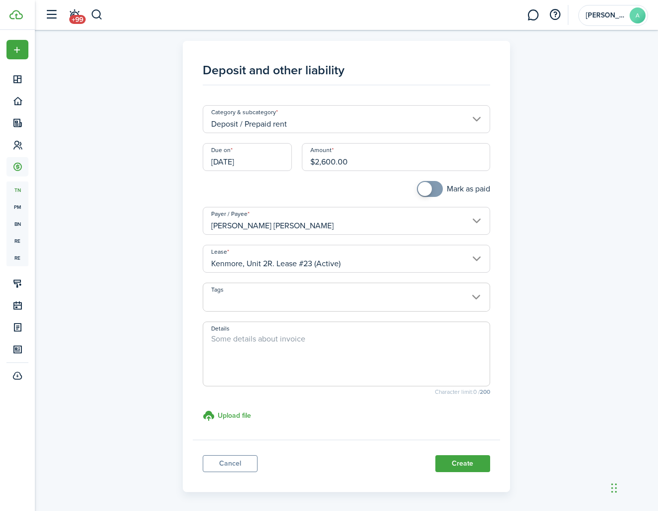
click at [349, 220] on input "[PERSON_NAME] [PERSON_NAME]" at bounding box center [347, 221] width 288 height 28
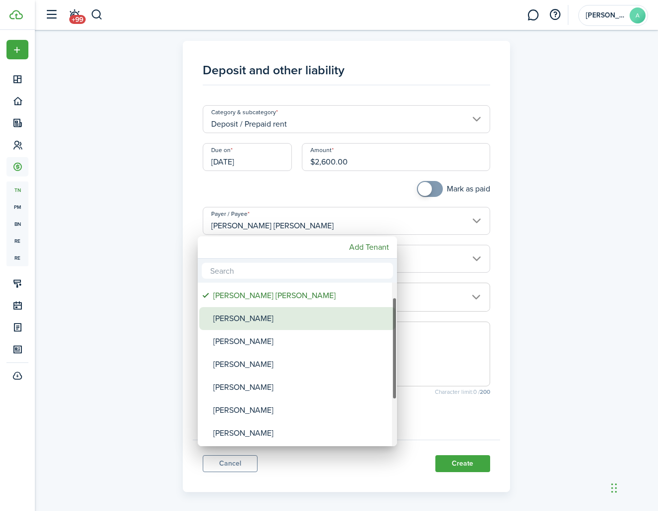
click at [270, 314] on div "[PERSON_NAME]" at bounding box center [301, 318] width 176 height 23
type input "[PERSON_NAME]"
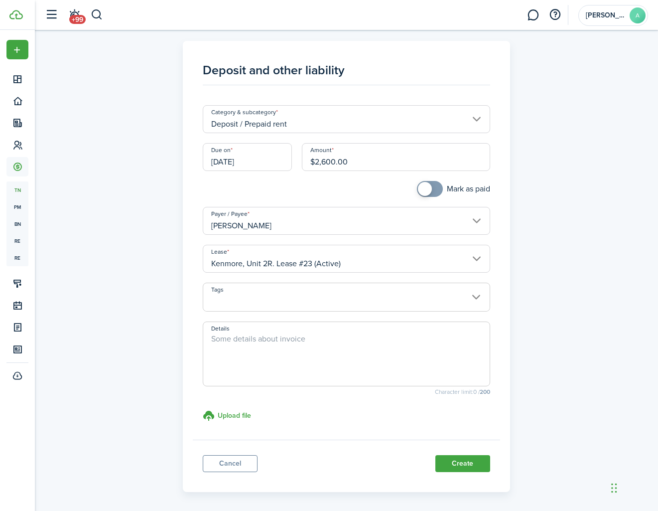
click at [311, 226] on input "[PERSON_NAME]" at bounding box center [347, 221] width 288 height 28
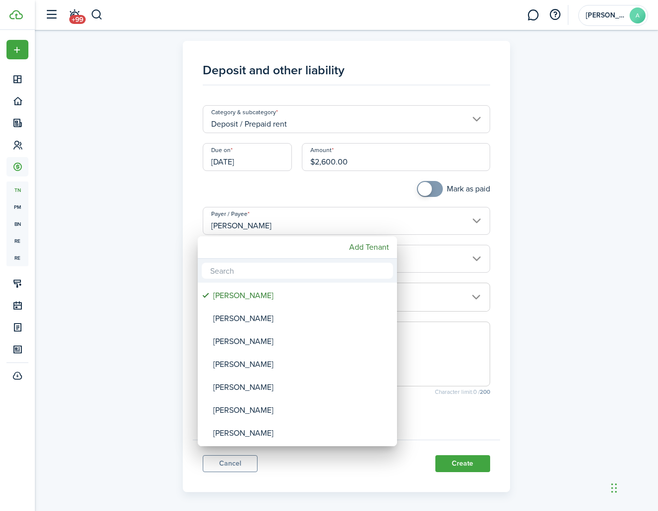
click at [147, 278] on div at bounding box center [329, 255] width 818 height 670
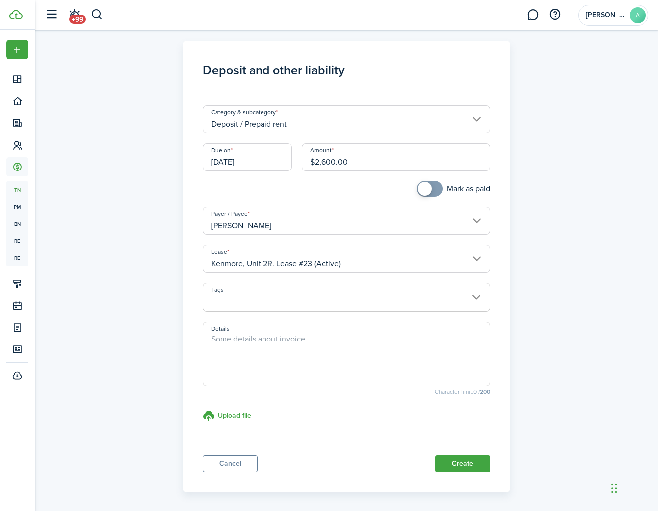
click at [287, 299] on span at bounding box center [346, 302] width 287 height 17
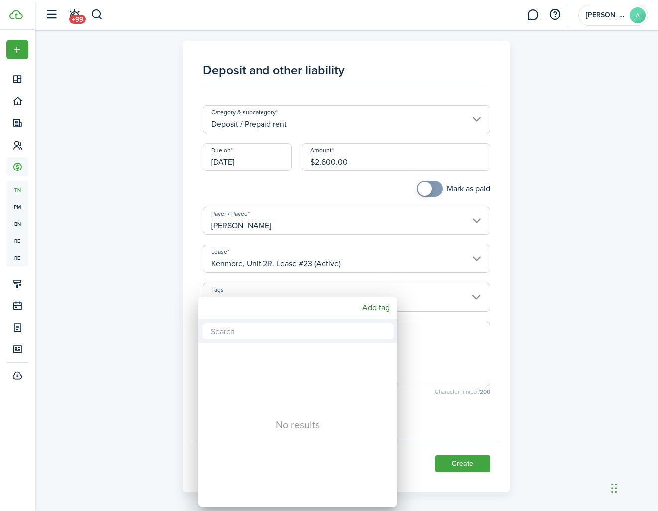
click at [465, 345] on div at bounding box center [329, 255] width 818 height 670
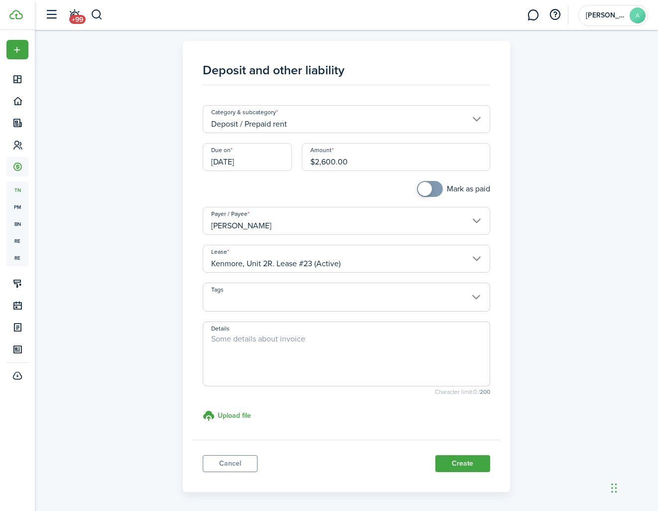
click at [368, 334] on textarea "Details" at bounding box center [346, 357] width 287 height 48
type textarea "First month's rent due at signing."
click at [450, 462] on button "Create" at bounding box center [463, 463] width 55 height 17
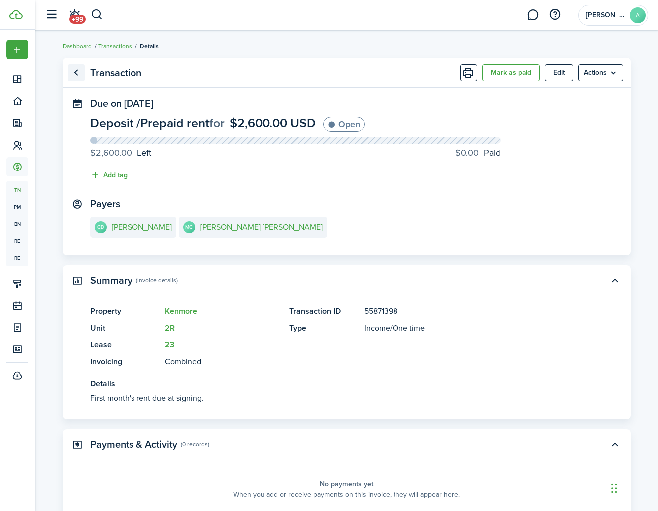
scroll to position [0, 0]
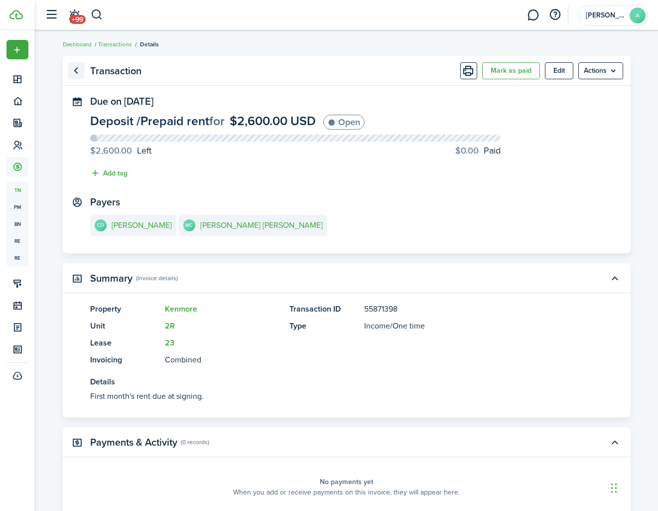
click at [79, 74] on link "Go back" at bounding box center [76, 70] width 17 height 17
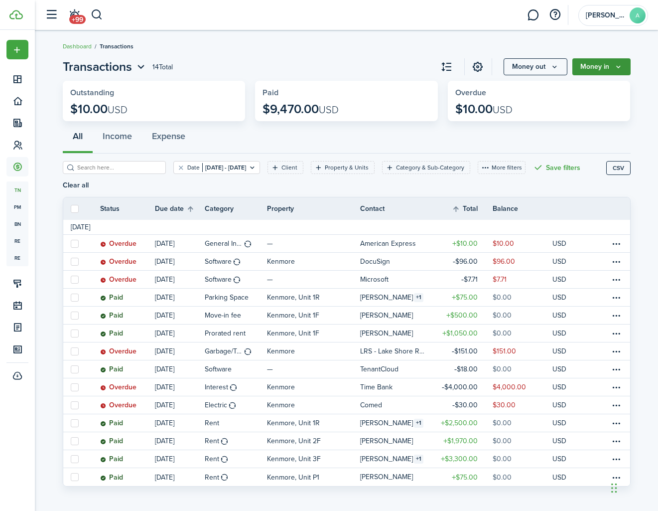
click at [625, 64] on button "Money in" at bounding box center [602, 66] width 58 height 17
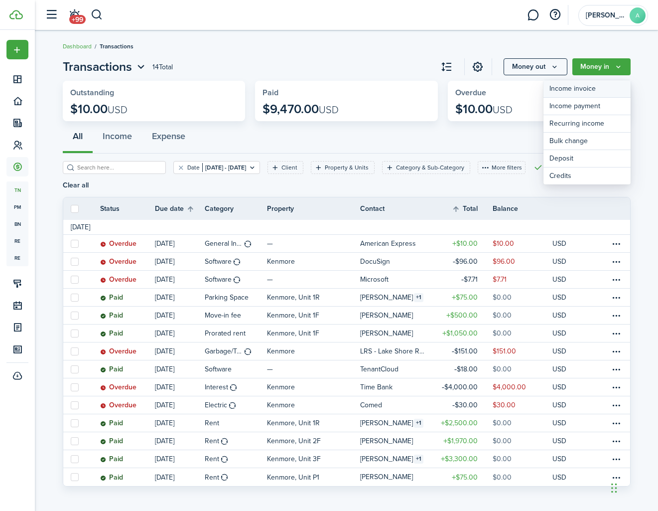
click at [590, 86] on link "Income invoice" at bounding box center [587, 88] width 87 height 17
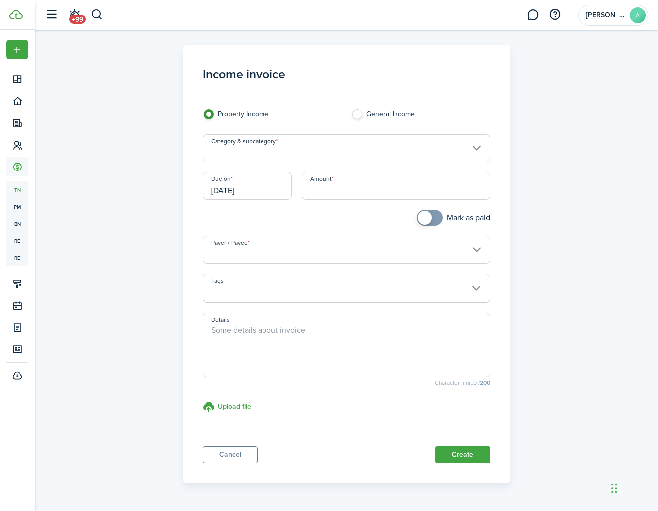
click at [259, 150] on input "Category & subcategory" at bounding box center [347, 148] width 288 height 28
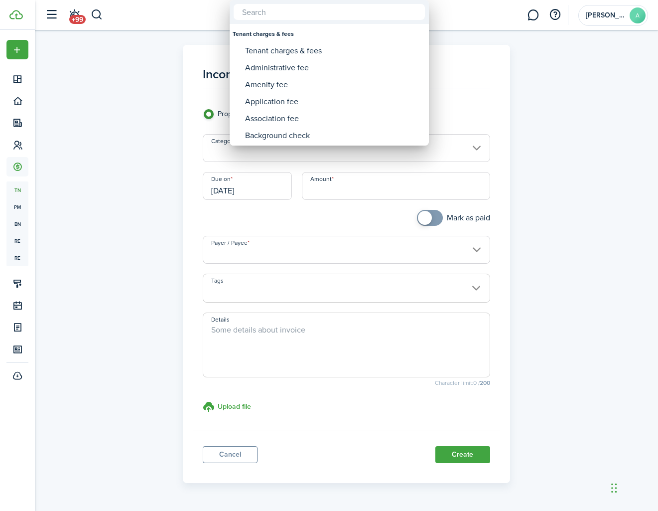
scroll to position [0, 3]
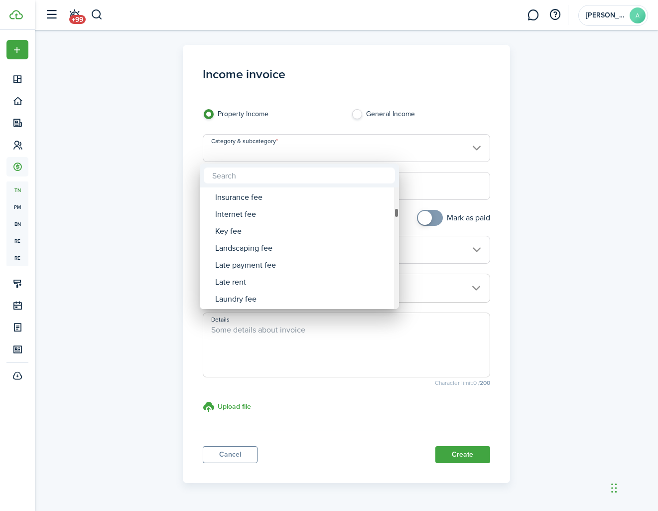
type input "j"
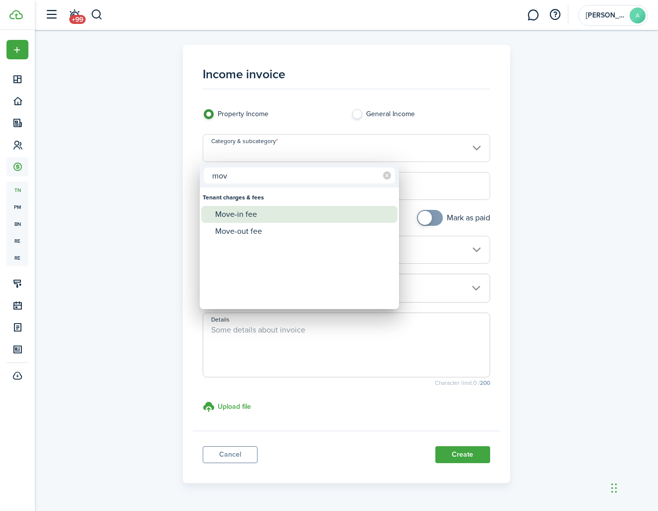
type input "mov"
click at [237, 216] on div "Move-in fee" at bounding box center [303, 214] width 176 height 17
type input "Tenant charges & fees / Move-in fee"
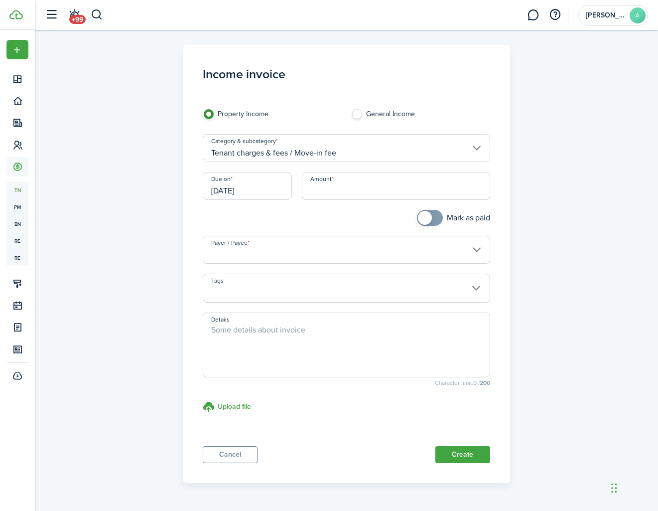
click at [338, 187] on input "Amount" at bounding box center [396, 186] width 188 height 28
click at [314, 242] on input "Payer / Payee" at bounding box center [347, 250] width 288 height 28
type input "$500.00"
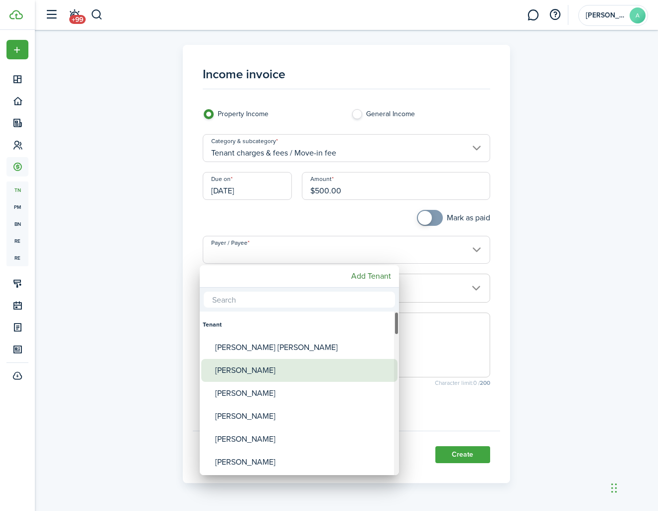
click at [257, 370] on div "[PERSON_NAME]" at bounding box center [303, 370] width 176 height 23
type input "[PERSON_NAME]"
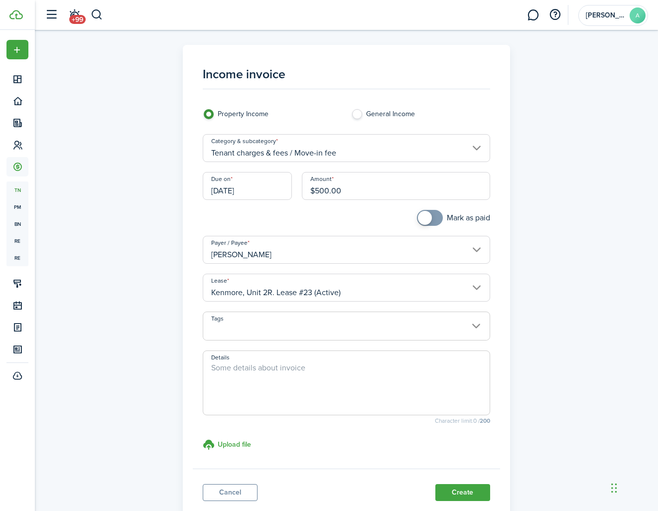
click at [273, 393] on textarea "Details" at bounding box center [346, 386] width 287 height 48
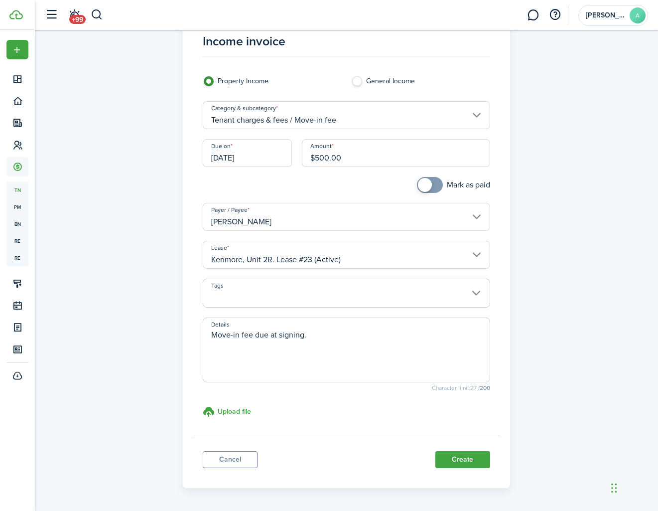
scroll to position [45, 0]
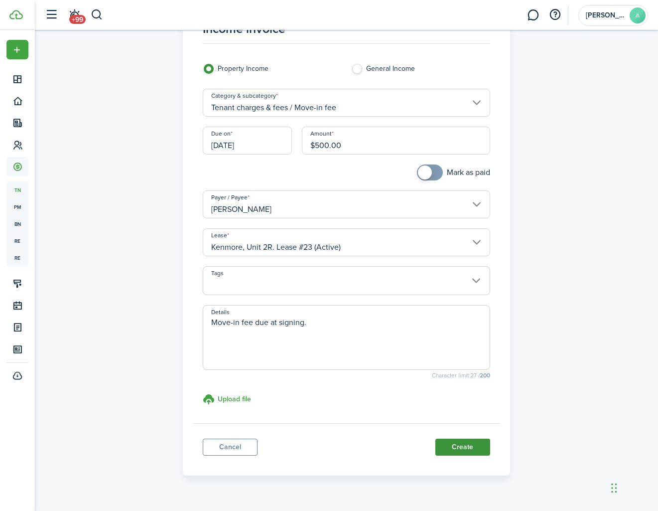
type textarea "Move-in fee due at signing."
click at [460, 447] on button "Create" at bounding box center [463, 447] width 55 height 17
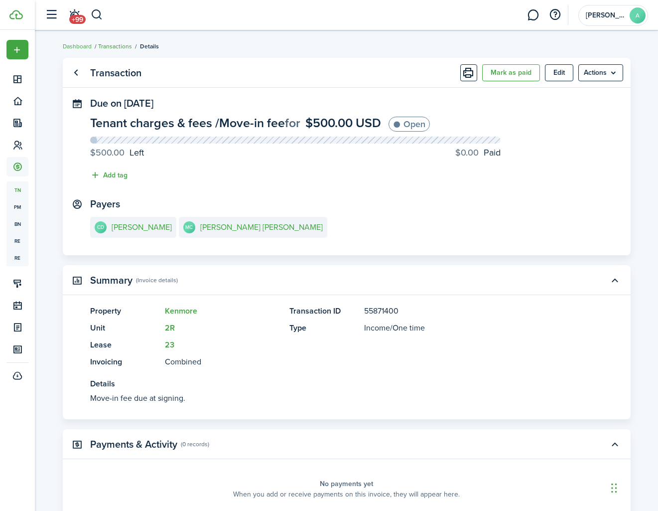
click at [122, 46] on link "Transactions" at bounding box center [115, 46] width 34 height 9
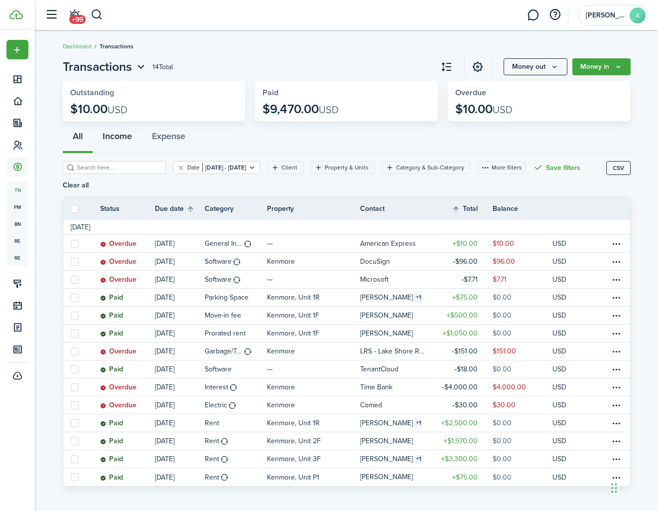
click at [115, 142] on button "Income" at bounding box center [117, 139] width 49 height 30
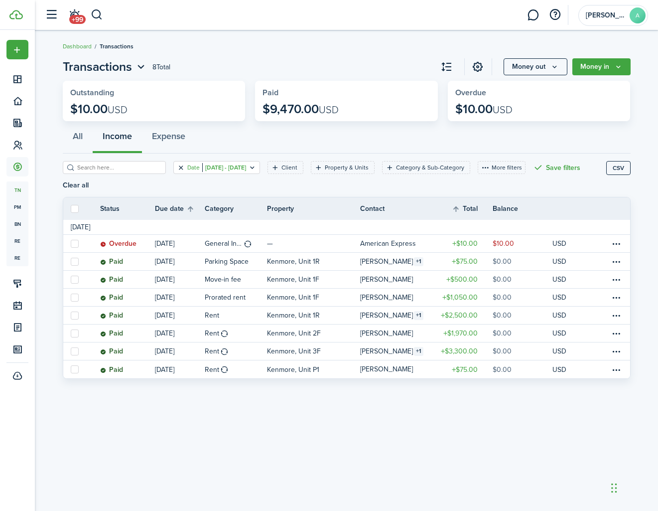
click at [178, 165] on button "Clear filter" at bounding box center [181, 167] width 8 height 8
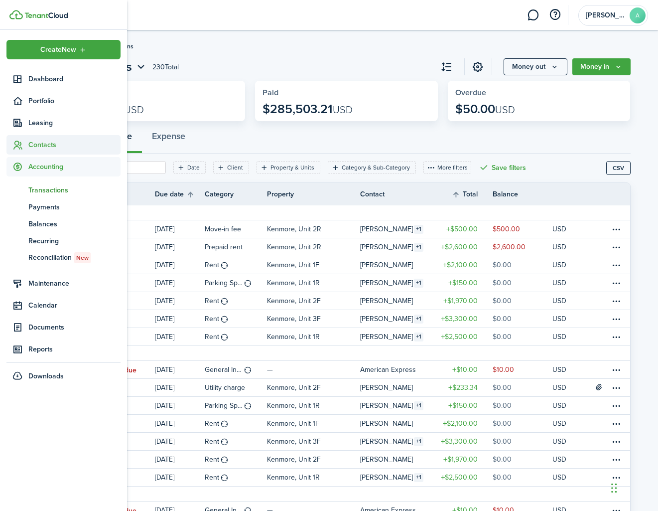
click at [42, 144] on span "Contacts" at bounding box center [74, 145] width 92 height 10
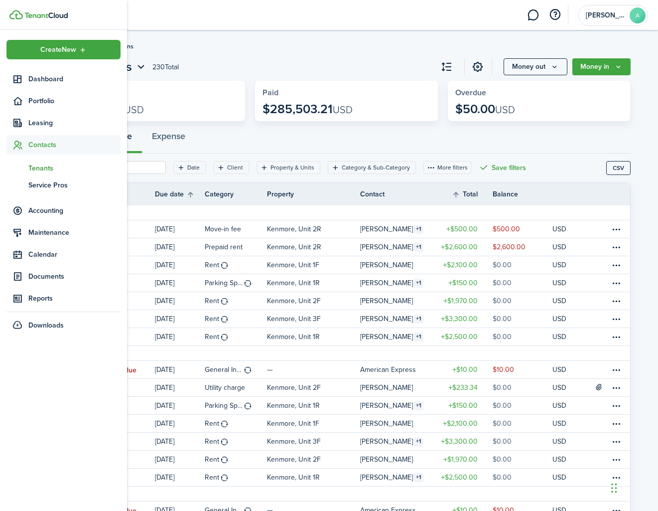
click at [43, 165] on span "Tenants" at bounding box center [74, 168] width 92 height 10
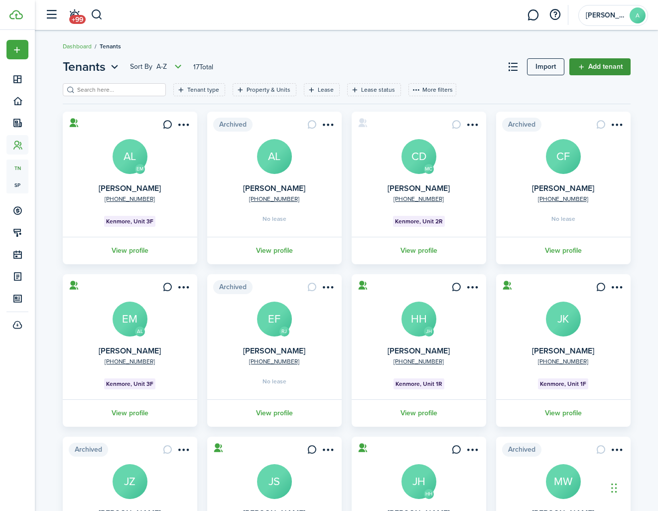
click at [594, 66] on link "Add tenant" at bounding box center [600, 66] width 61 height 17
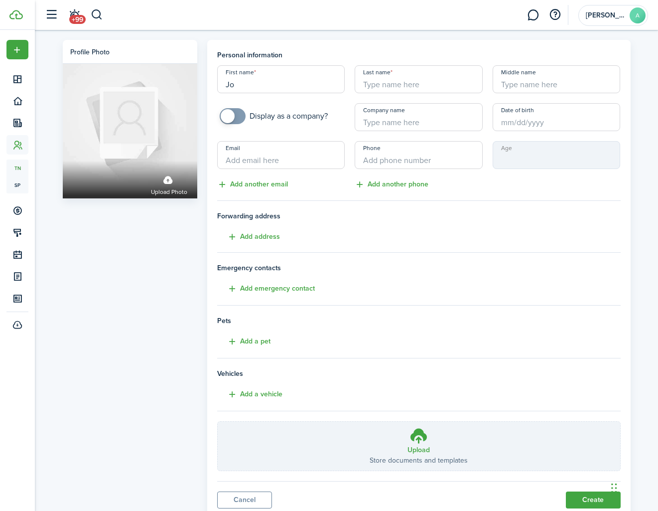
type input "J"
type input "[PERSON_NAME]"
paste input "[EMAIL_ADDRESS][DOMAIN_NAME]"
type input "[EMAIL_ADDRESS][DOMAIN_NAME]"
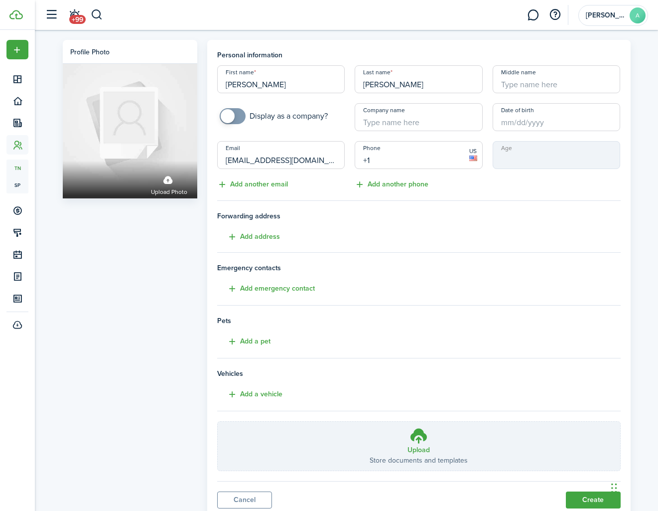
paste input "[PHONE_NUMBER]"
type input "[PHONE_NUMBER]"
click at [408, 221] on h4 "Forwarding address Add address" at bounding box center [419, 227] width 404 height 32
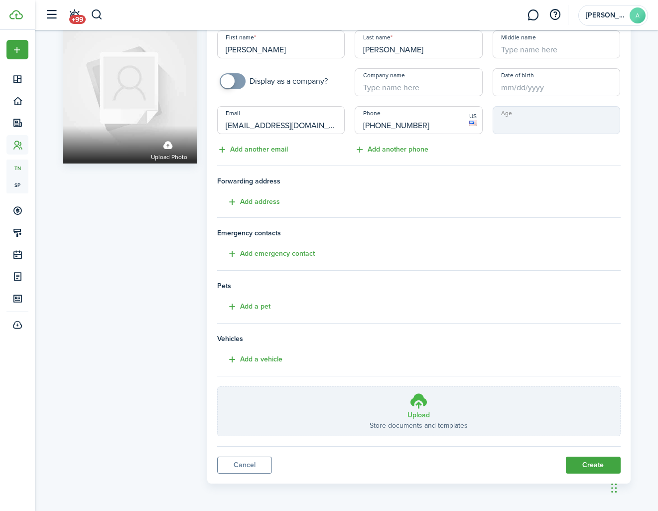
scroll to position [34, 0]
click at [586, 465] on button "Create" at bounding box center [593, 465] width 55 height 17
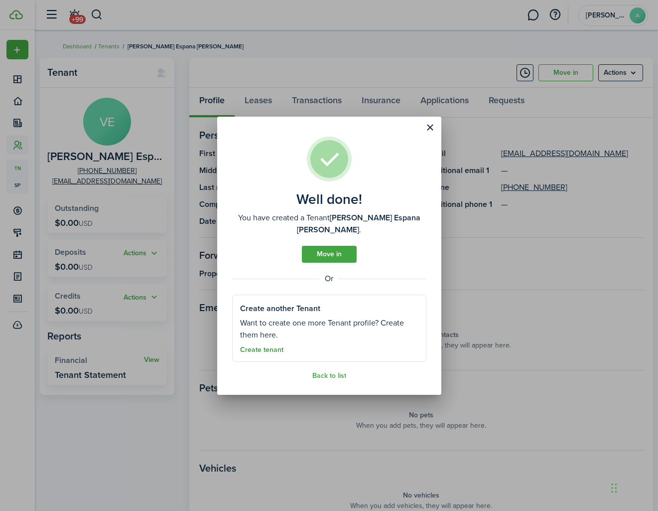
click at [266, 346] on link "Create tenant" at bounding box center [261, 350] width 43 height 8
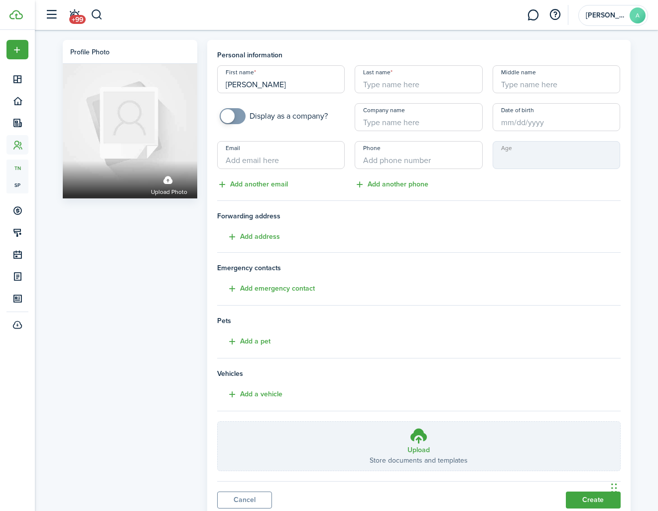
type input "[PERSON_NAME]"
type input "Rockman"
paste input "[EMAIL_ADDRESS][DOMAIN_NAME]"
type input "[EMAIL_ADDRESS][DOMAIN_NAME]"
paste input "[PHONE_NUMBER]"
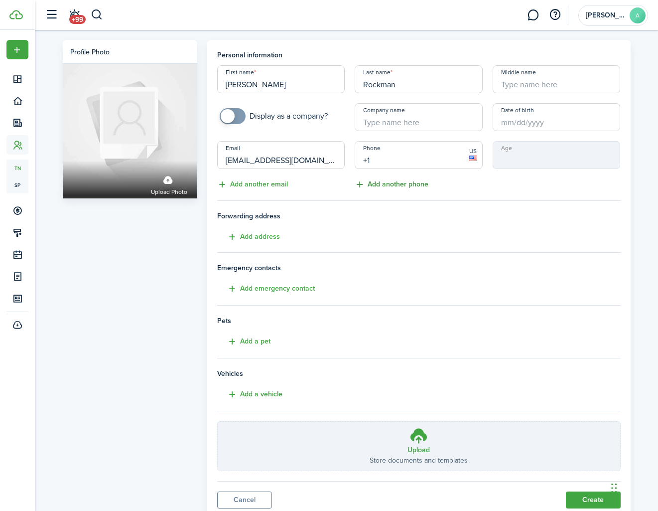
type input "[PHONE_NUMBER]"
click at [488, 186] on div "Age" at bounding box center [557, 165] width 138 height 49
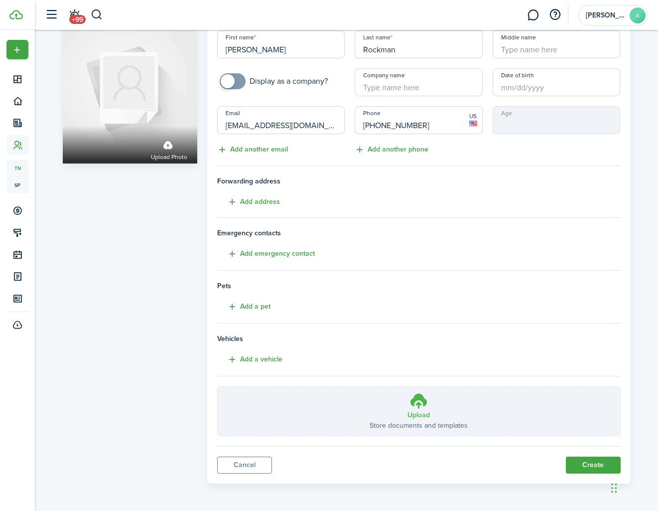
scroll to position [34, 0]
click at [607, 468] on button "Create" at bounding box center [593, 465] width 55 height 17
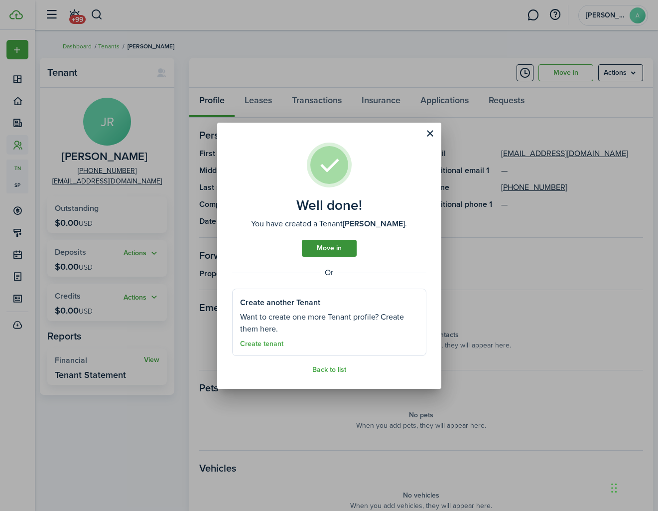
click at [331, 248] on link "Move in" at bounding box center [329, 248] width 55 height 17
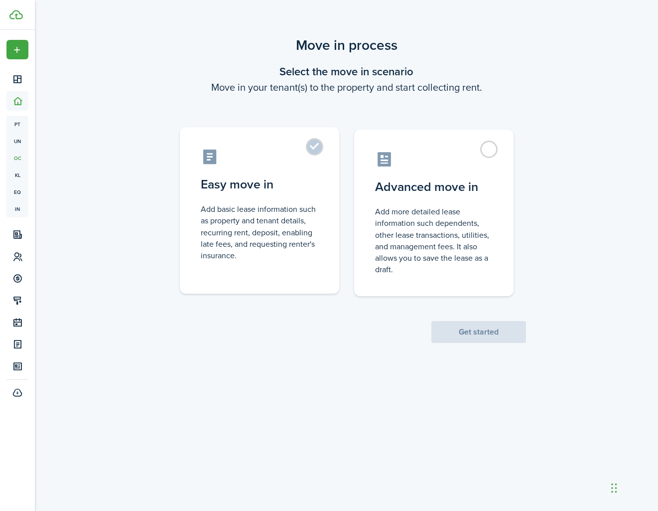
click at [308, 168] on label "Easy move in Add basic lease information such as property and tenant details, r…" at bounding box center [259, 210] width 159 height 166
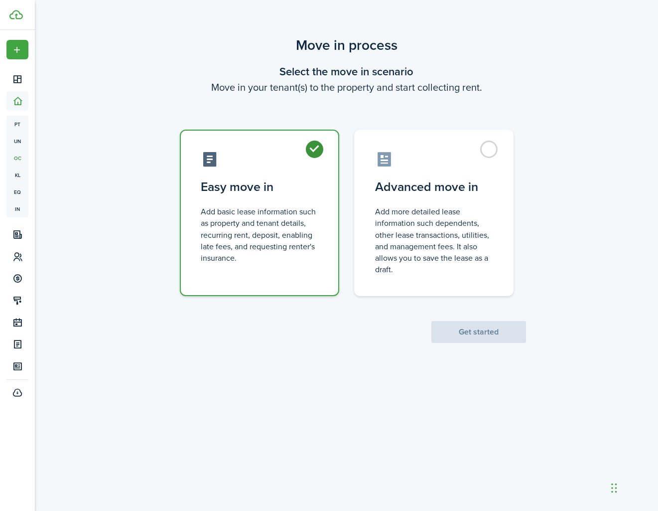
radio input "true"
click at [468, 336] on button "Get started" at bounding box center [479, 332] width 95 height 22
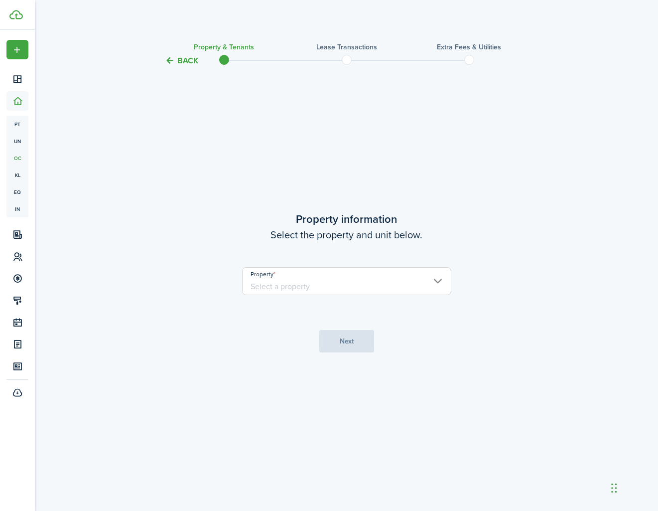
click at [314, 280] on input "Property" at bounding box center [346, 281] width 209 height 28
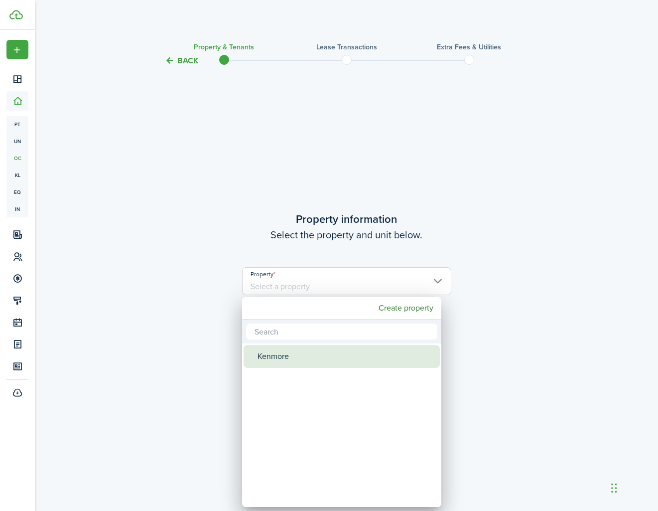
click at [291, 360] on div "Kenmore" at bounding box center [346, 356] width 176 height 23
type input "Kenmore"
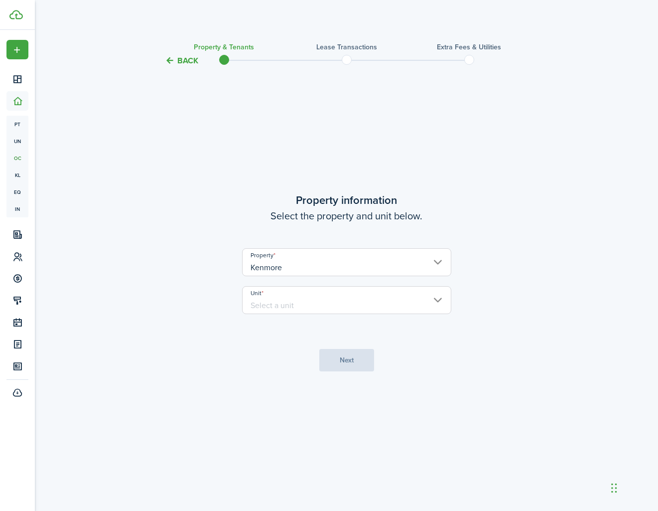
click at [300, 305] on input "Unit" at bounding box center [346, 300] width 209 height 28
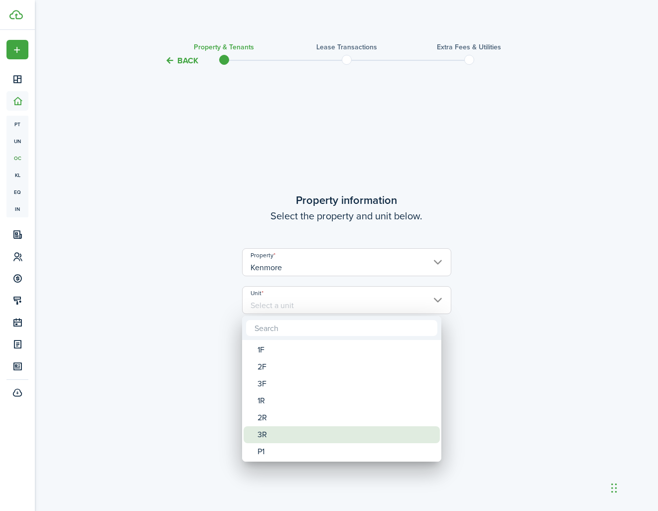
click at [290, 436] on div "3R" at bounding box center [346, 434] width 176 height 17
type input "3R"
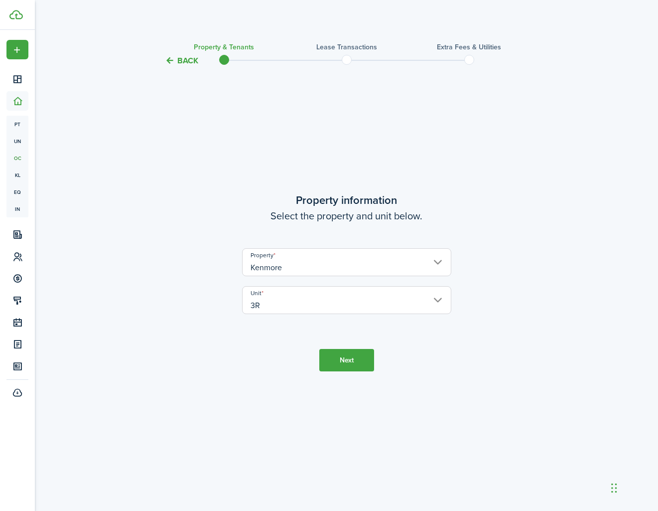
click at [349, 360] on button "Next" at bounding box center [346, 360] width 55 height 22
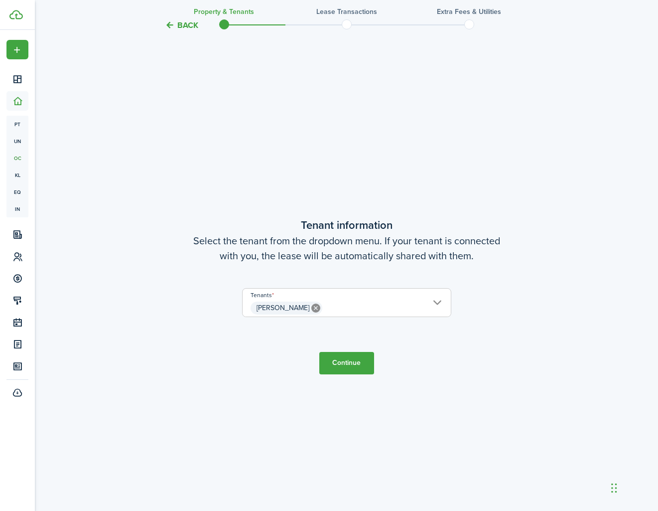
scroll to position [444, 0]
click at [339, 307] on span "[PERSON_NAME]" at bounding box center [347, 307] width 208 height 17
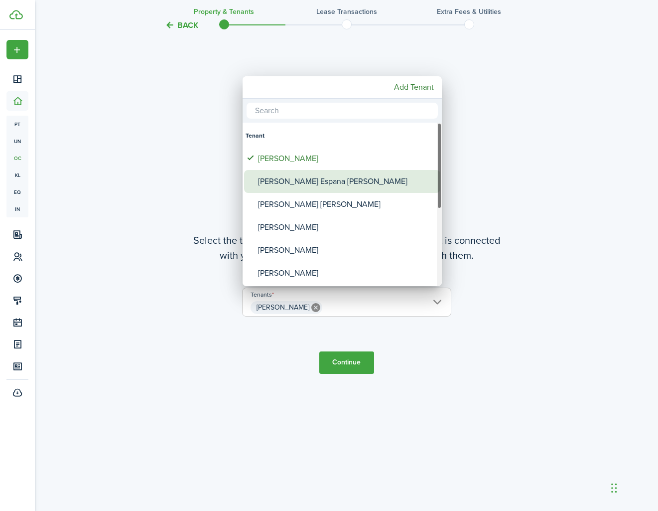
click at [288, 181] on div "[PERSON_NAME] Espana [PERSON_NAME]" at bounding box center [346, 181] width 176 height 23
type input "[PERSON_NAME], [PERSON_NAME] Espana [PERSON_NAME]"
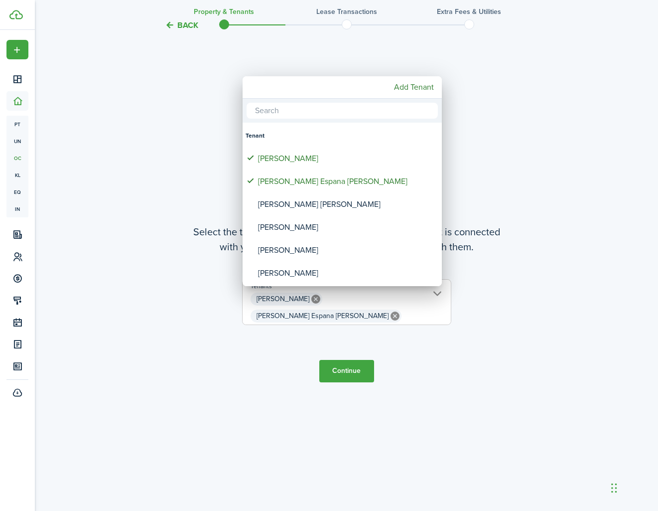
click at [359, 371] on div at bounding box center [329, 255] width 818 height 670
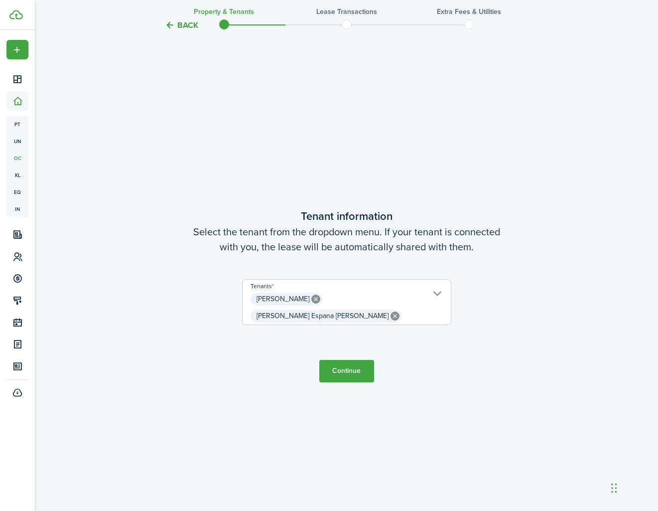
click at [340, 360] on button "Continue" at bounding box center [346, 371] width 55 height 22
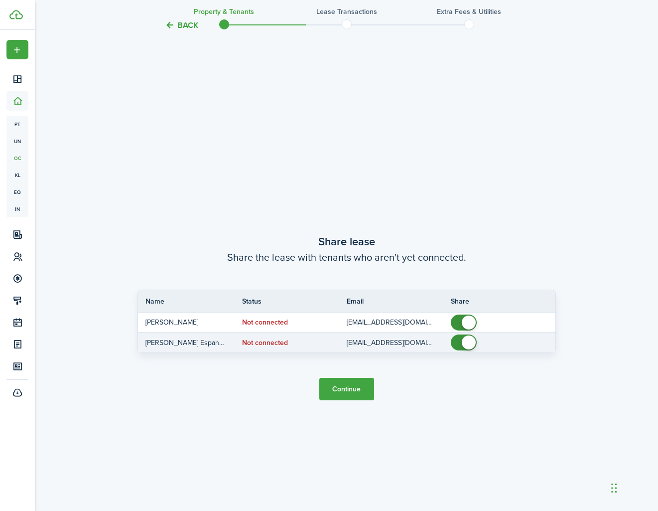
scroll to position [955, 0]
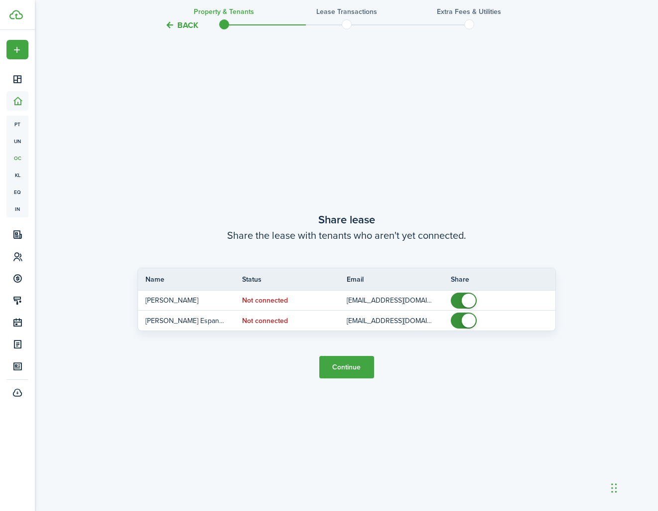
click at [342, 369] on button "Continue" at bounding box center [346, 367] width 55 height 22
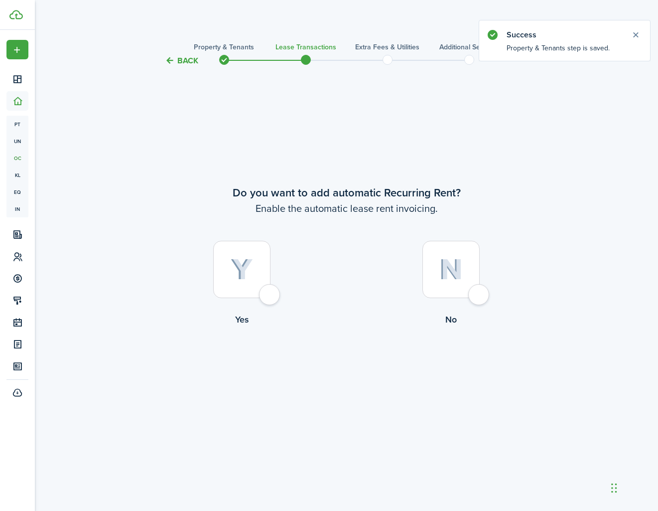
click at [270, 292] on div at bounding box center [241, 269] width 57 height 57
radio input "true"
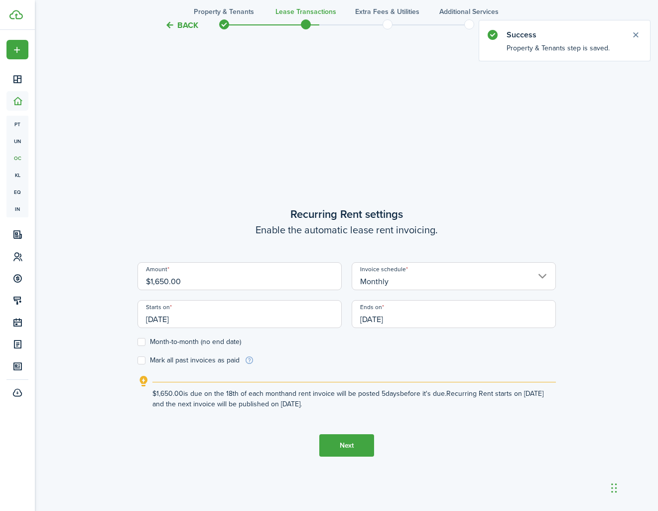
scroll to position [444, 0]
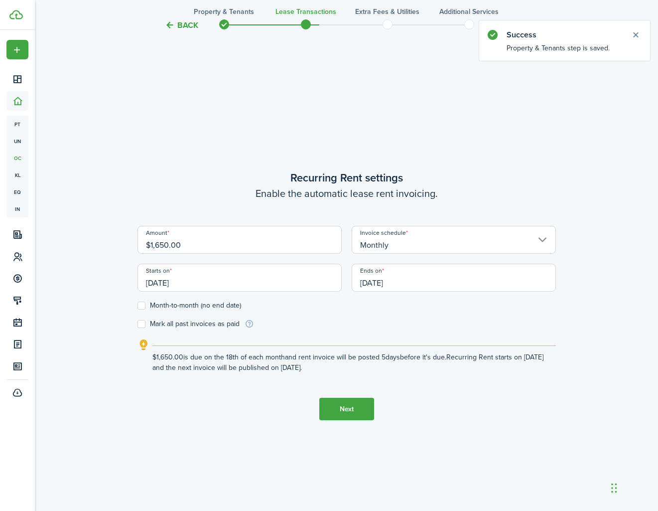
drag, startPoint x: 237, startPoint y: 248, endPoint x: 124, endPoint y: 247, distance: 112.6
click at [124, 247] on div "Back Property & Tenants Lease Transactions Extra fees & Utilities Additional Se…" at bounding box center [347, 70] width 578 height 959
click at [241, 279] on input "[DATE]" at bounding box center [240, 278] width 204 height 28
type input "$3,150.00"
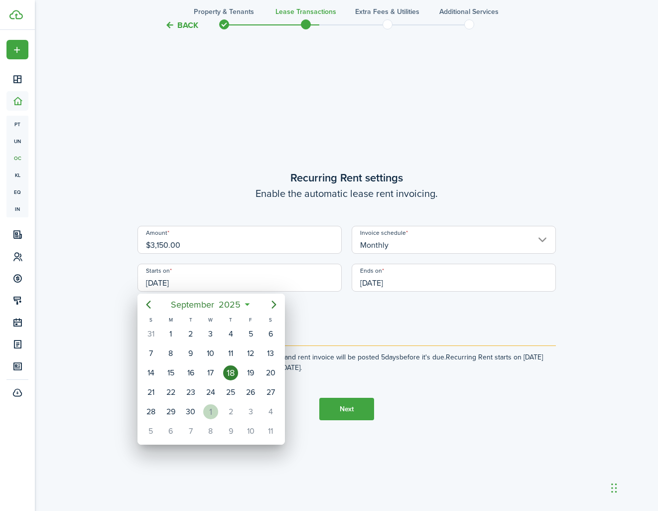
click at [209, 413] on div "1" at bounding box center [210, 411] width 15 height 15
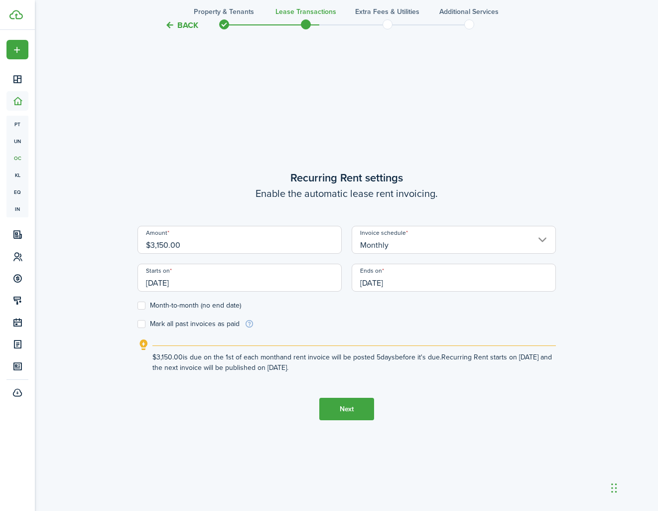
scroll to position [0, 0]
click at [203, 281] on input "[DATE]" at bounding box center [240, 278] width 204 height 28
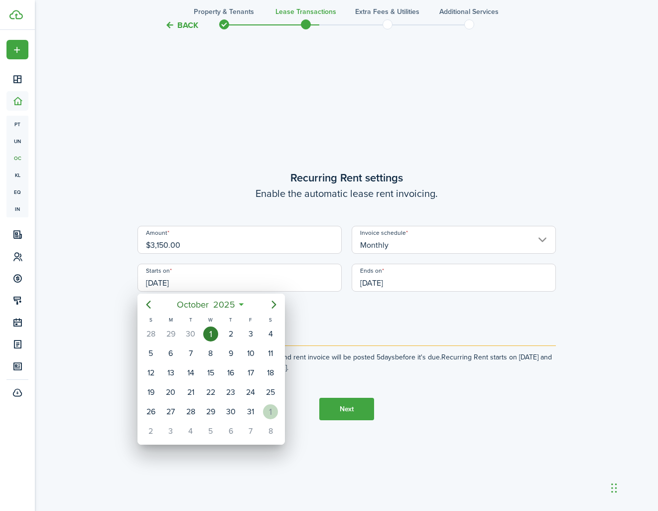
click at [274, 413] on div "1" at bounding box center [270, 411] width 15 height 15
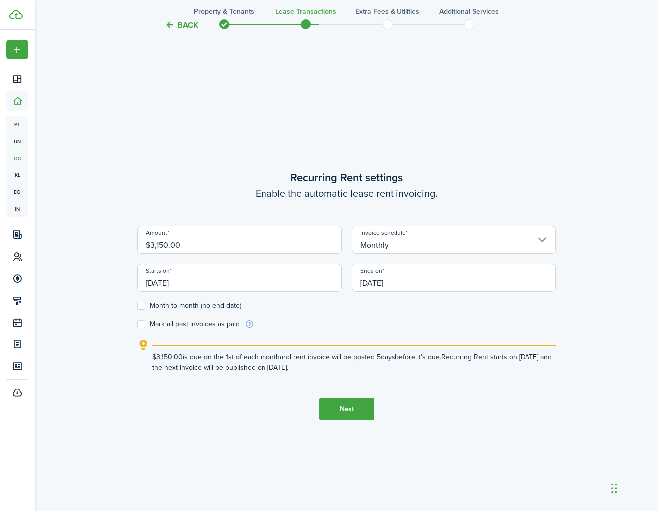
click at [229, 285] on input "[DATE]" at bounding box center [240, 278] width 204 height 28
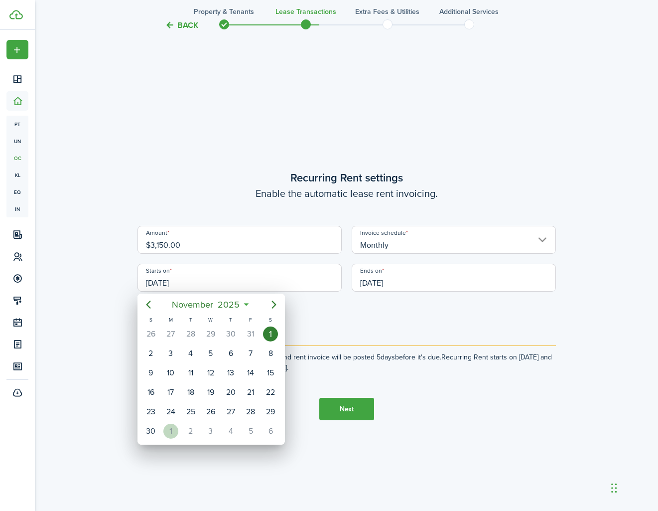
click at [171, 426] on div "1" at bounding box center [170, 431] width 15 height 15
type input "[DATE]"
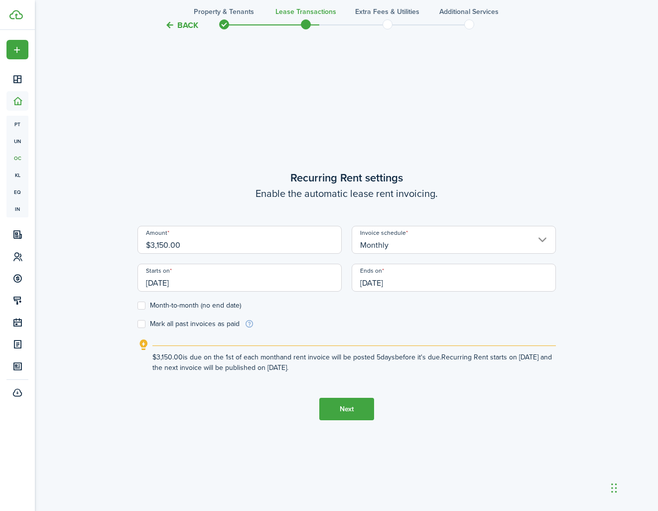
click at [428, 281] on input "[DATE]" at bounding box center [454, 278] width 204 height 28
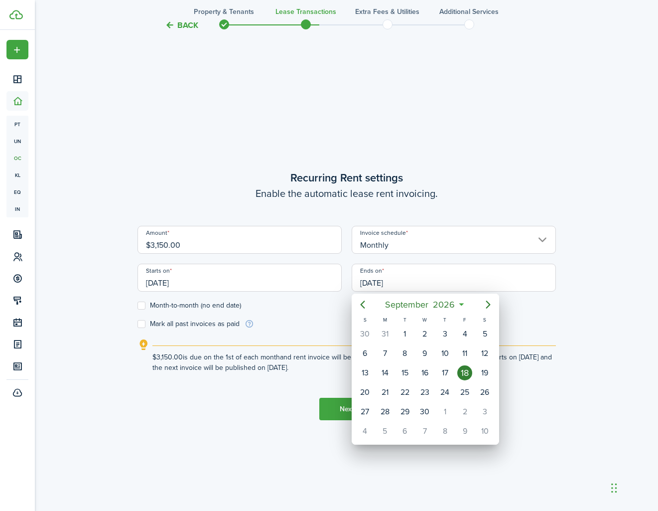
click at [427, 282] on div at bounding box center [329, 255] width 818 height 670
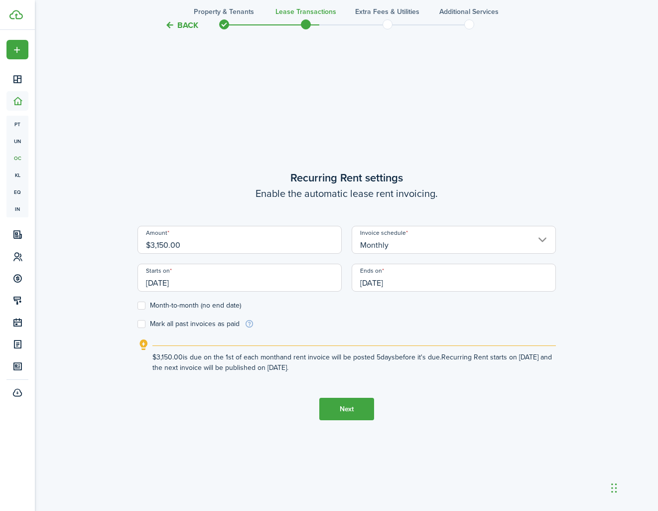
click at [181, 26] on button "Back" at bounding box center [181, 25] width 33 height 10
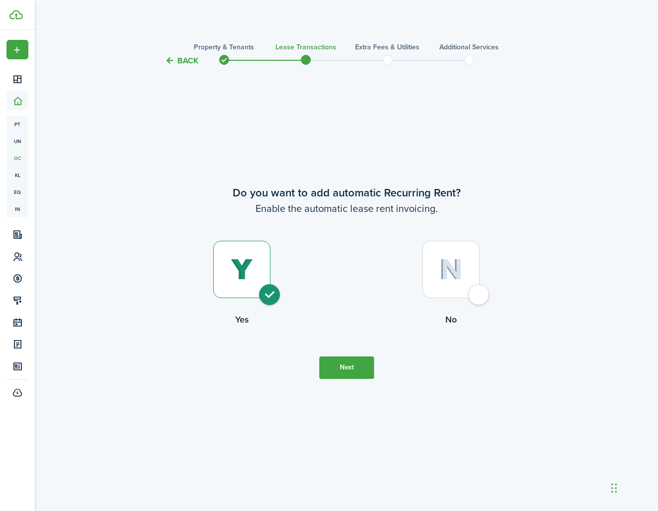
click at [178, 60] on button "Back" at bounding box center [181, 60] width 33 height 10
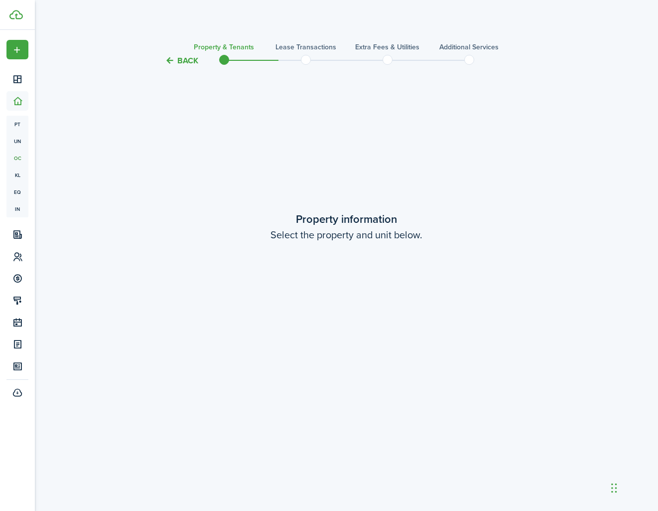
scroll to position [955, 0]
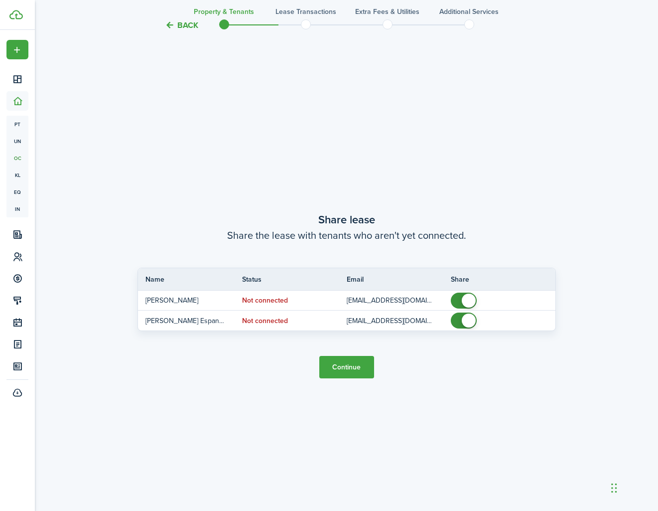
click at [180, 24] on button "Back" at bounding box center [181, 25] width 33 height 10
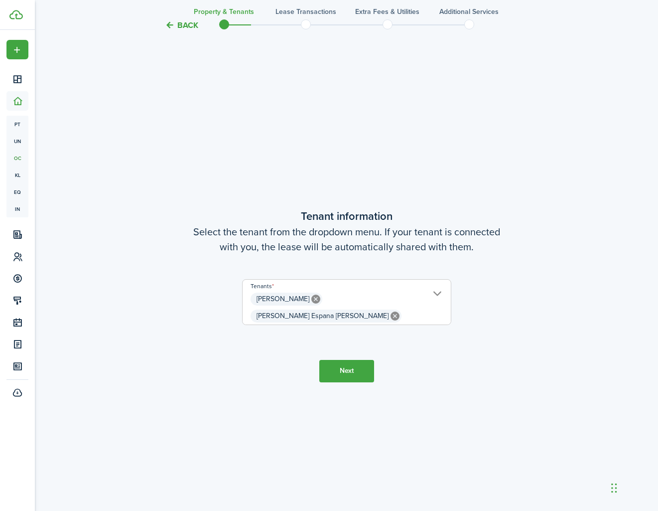
click at [180, 25] on button "Back" at bounding box center [181, 25] width 33 height 10
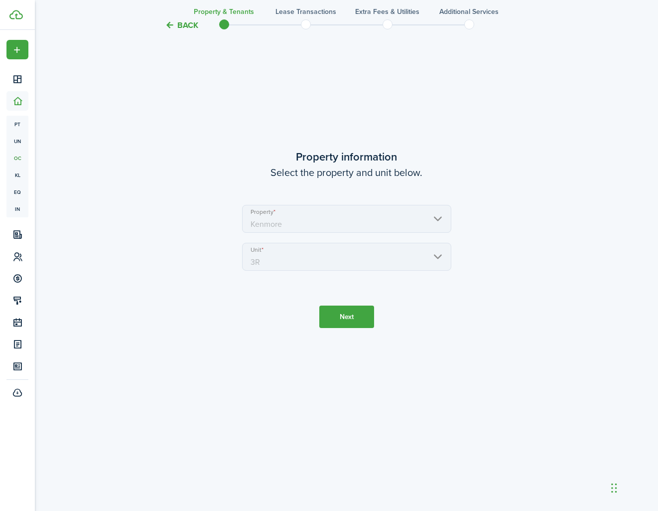
scroll to position [0, 0]
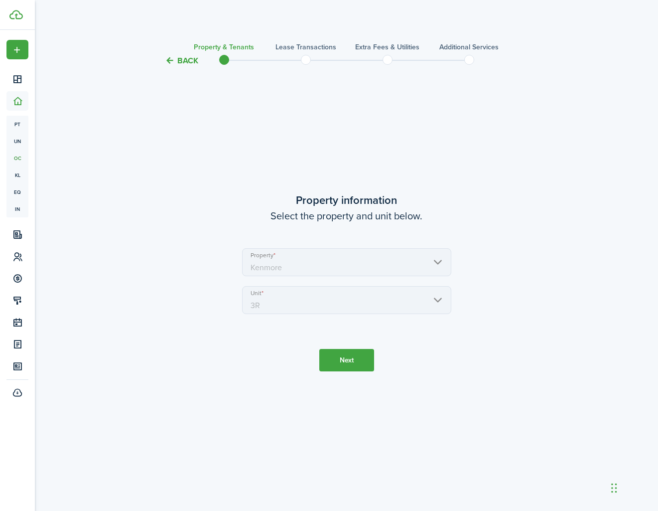
click at [182, 60] on button "Back" at bounding box center [181, 60] width 33 height 10
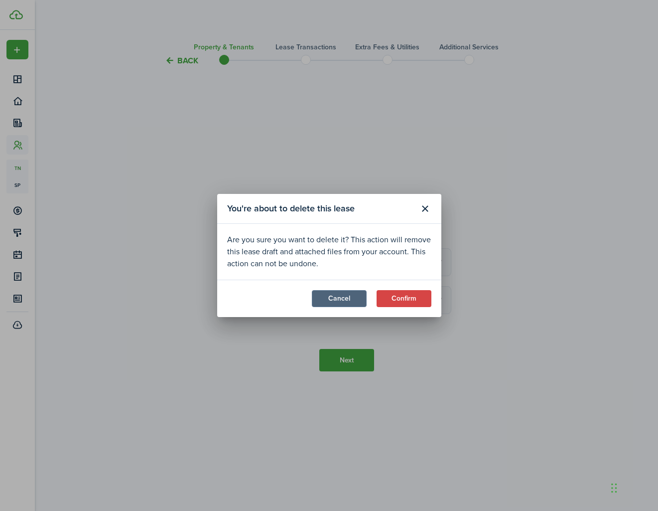
click at [356, 300] on button "Cancel" at bounding box center [339, 298] width 55 height 17
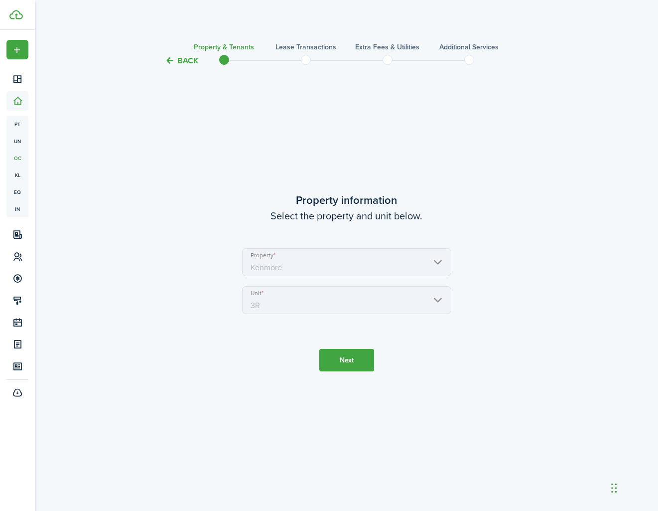
click at [363, 363] on button "Next" at bounding box center [346, 360] width 55 height 22
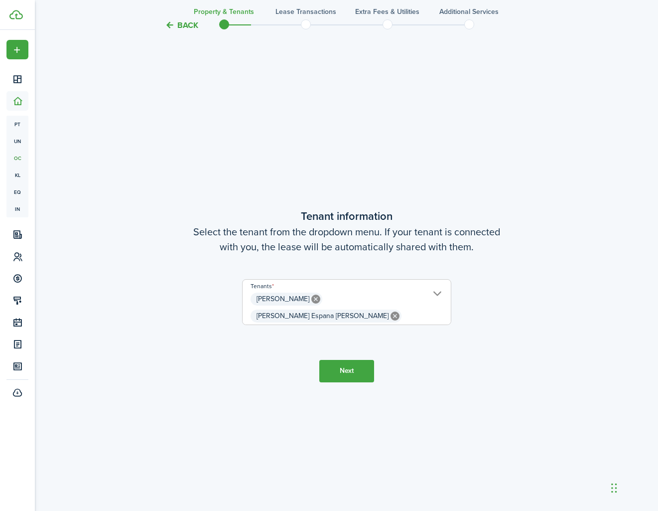
click at [367, 361] on button "Next" at bounding box center [346, 371] width 55 height 22
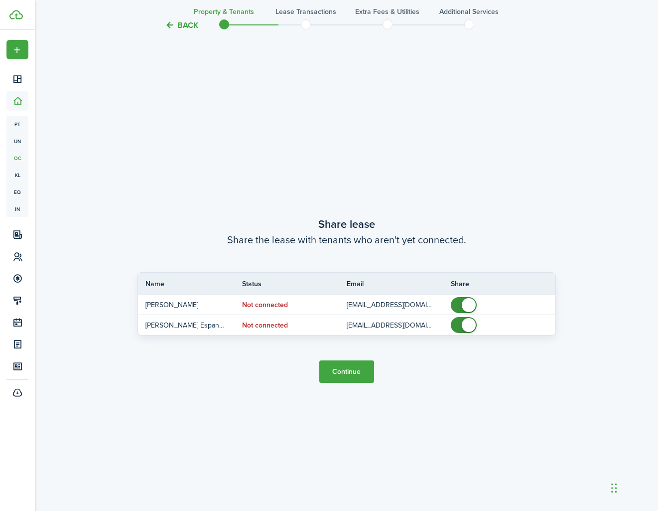
scroll to position [955, 0]
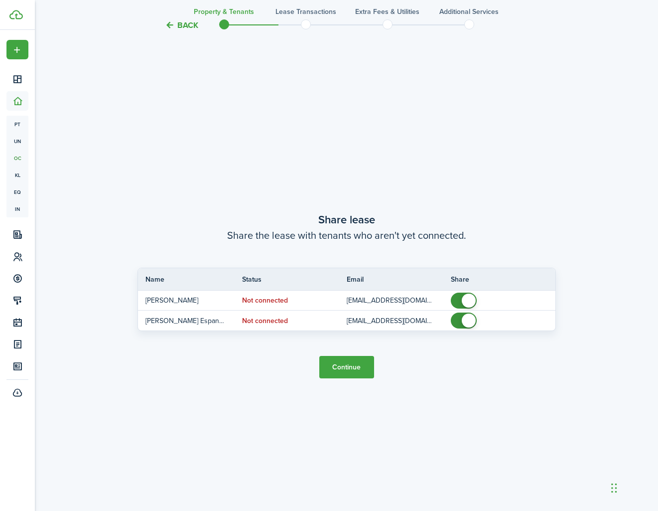
click at [350, 364] on button "Continue" at bounding box center [346, 367] width 55 height 22
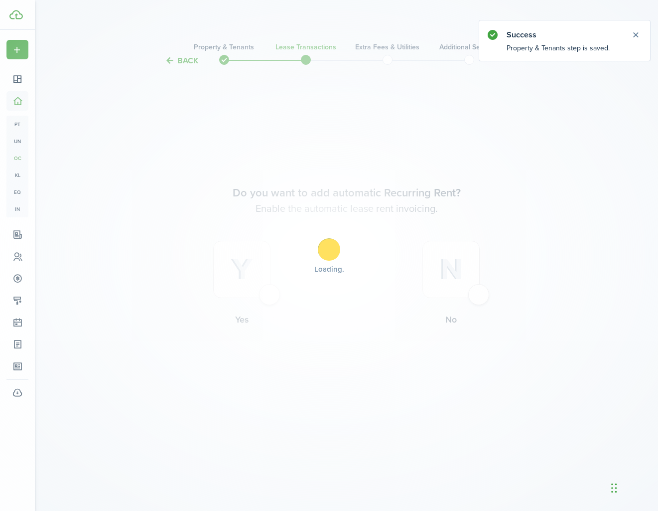
scroll to position [0, 0]
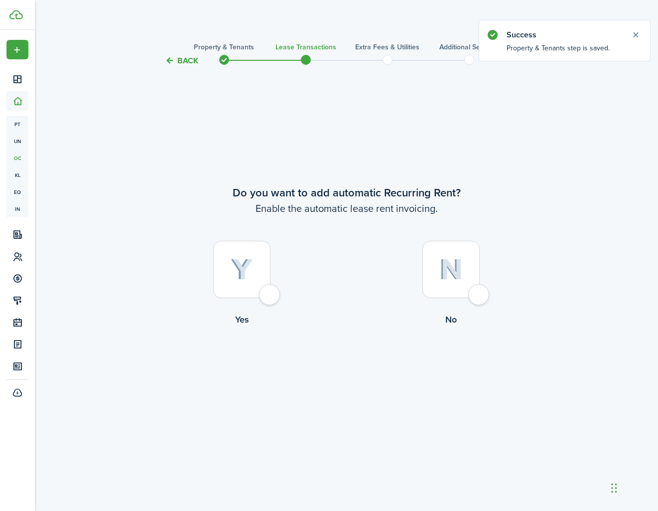
click at [471, 298] on div at bounding box center [451, 269] width 57 height 57
radio input "true"
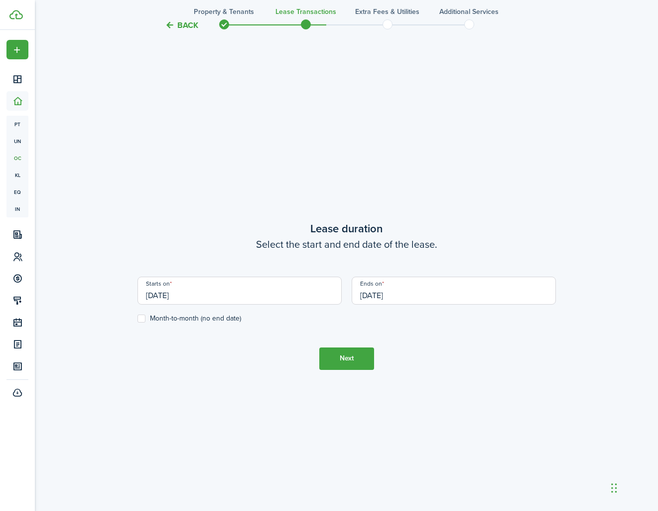
scroll to position [444, 0]
click at [215, 299] on input "[DATE]" at bounding box center [240, 291] width 204 height 28
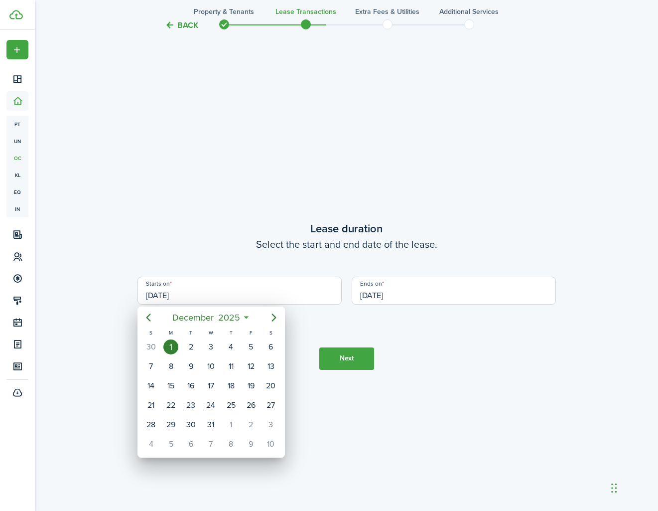
scroll to position [444, 0]
click at [150, 316] on icon "Previous page" at bounding box center [149, 317] width 12 height 12
click at [150, 317] on icon "Previous page" at bounding box center [149, 317] width 12 height 12
click at [245, 407] on div "24" at bounding box center [250, 405] width 15 height 15
type input "[DATE]"
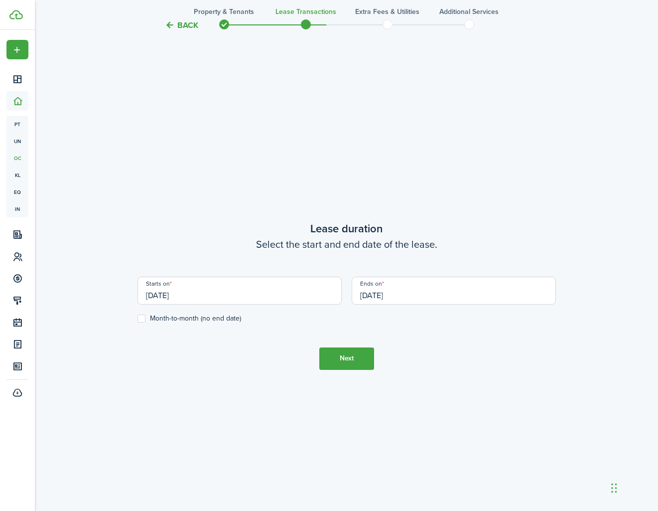
click at [180, 31] on tc-wizard-header "Back Property & Tenants Lease Transactions Extra fees & Utilities Additional Se…" at bounding box center [347, 22] width 434 height 45
click at [184, 28] on button "Back" at bounding box center [181, 25] width 33 height 10
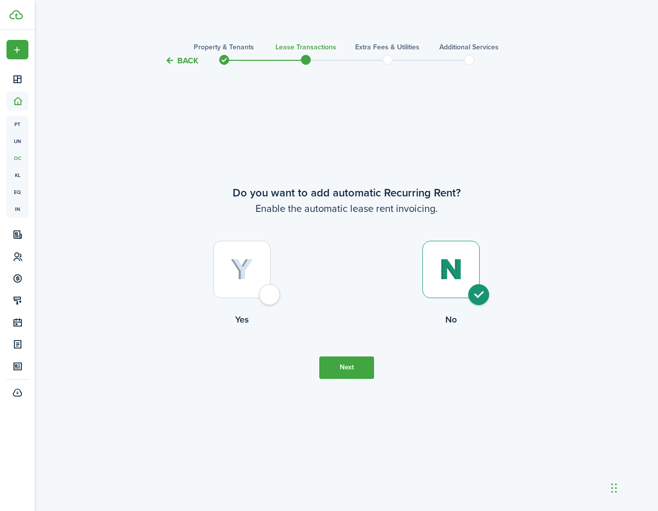
scroll to position [0, 0]
click at [269, 296] on div at bounding box center [241, 269] width 57 height 57
radio input "true"
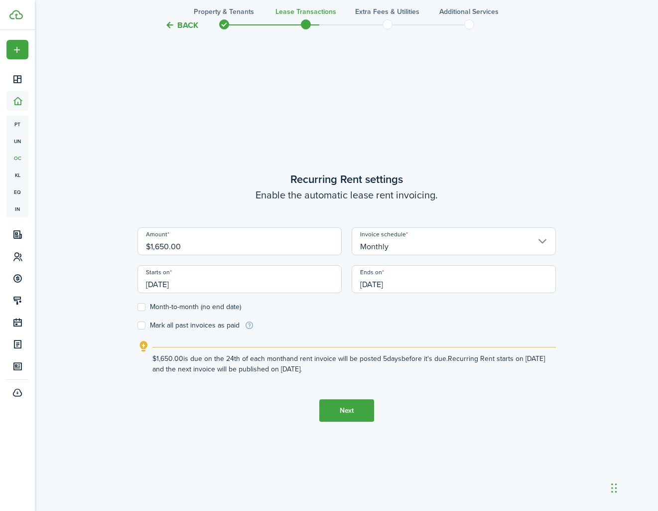
scroll to position [444, 0]
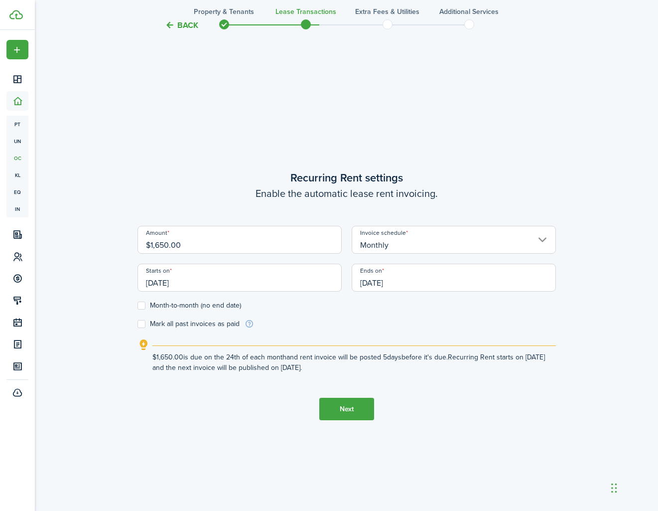
click at [339, 412] on button "Next" at bounding box center [346, 409] width 55 height 22
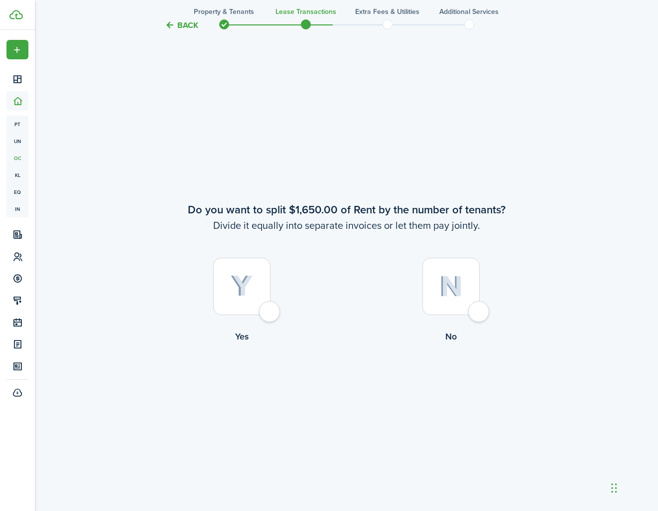
scroll to position [955, 0]
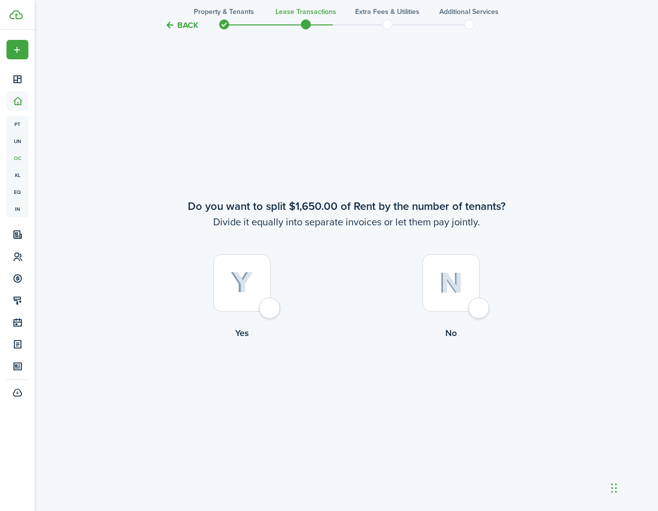
click at [479, 311] on div at bounding box center [451, 282] width 57 height 57
radio input "true"
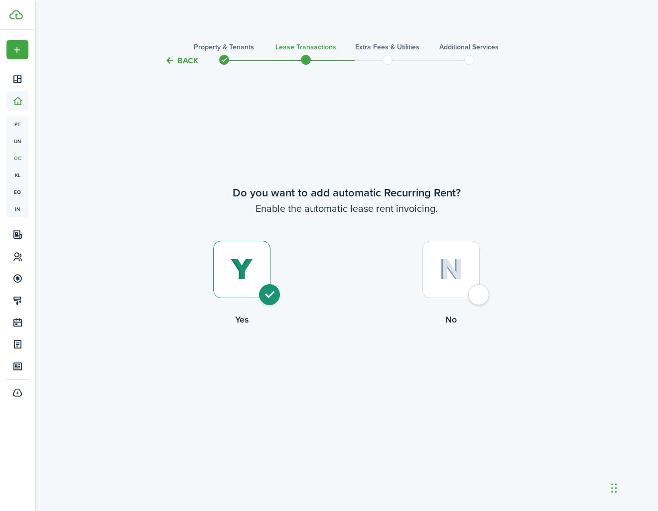
scroll to position [0, 0]
click at [475, 292] on div at bounding box center [451, 269] width 57 height 57
radio input "false"
radio input "true"
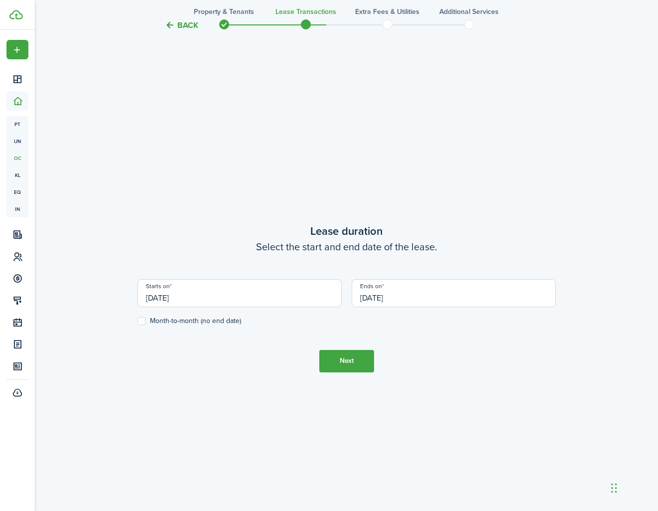
scroll to position [444, 0]
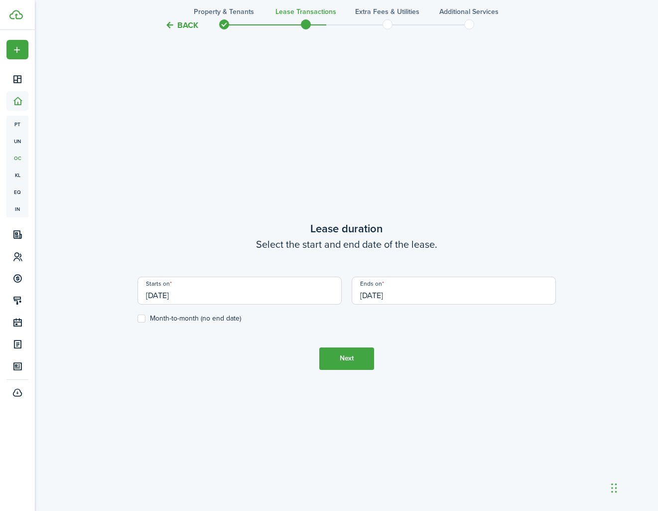
click at [418, 296] on input "[DATE]" at bounding box center [454, 291] width 204 height 28
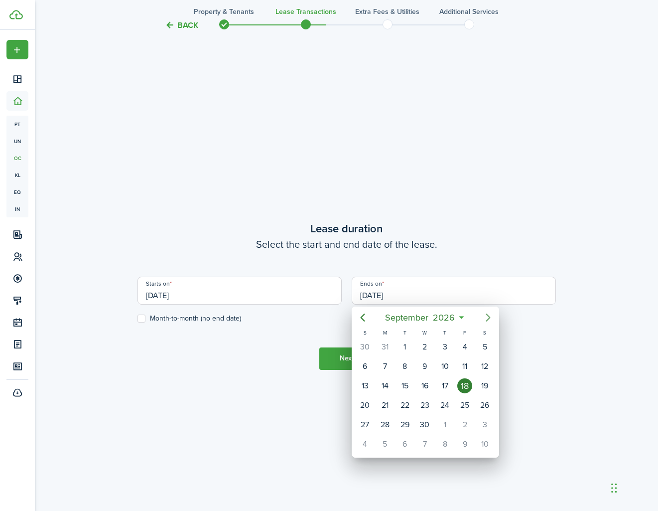
click at [481, 316] on mbsc-button "Next page" at bounding box center [488, 317] width 20 height 20
click at [482, 316] on icon "Next page" at bounding box center [488, 317] width 12 height 12
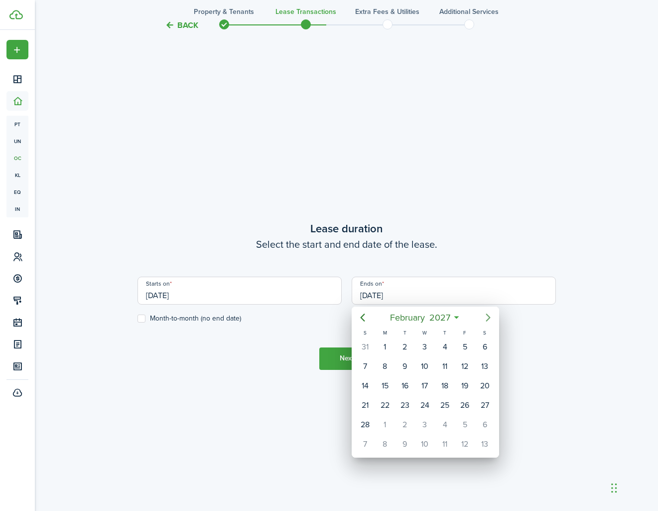
click at [483, 316] on icon "Next page" at bounding box center [488, 317] width 12 height 12
click at [472, 423] on div "30" at bounding box center [464, 424] width 15 height 15
type input "[DATE]"
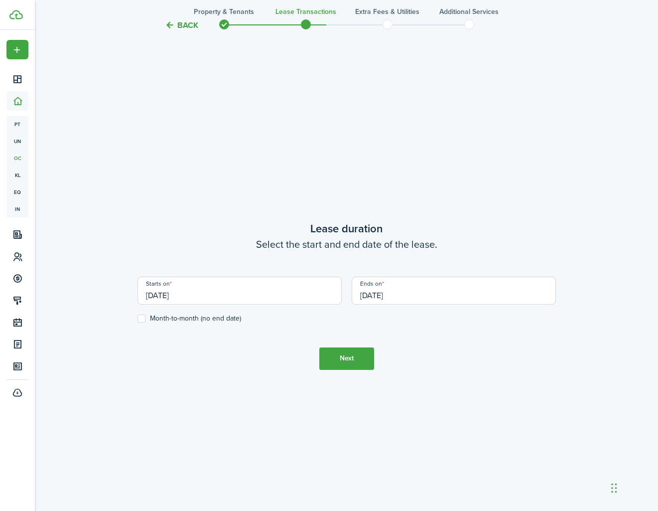
click at [470, 414] on tc-wizard-step "Lease duration Select the start and end date of the lease. Starts on [DATE] End…" at bounding box center [347, 294] width 419 height 511
click at [345, 362] on button "Next" at bounding box center [346, 358] width 55 height 22
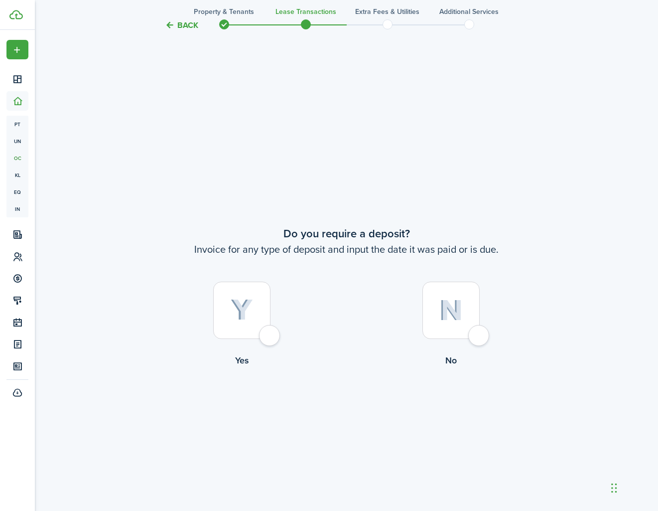
scroll to position [955, 0]
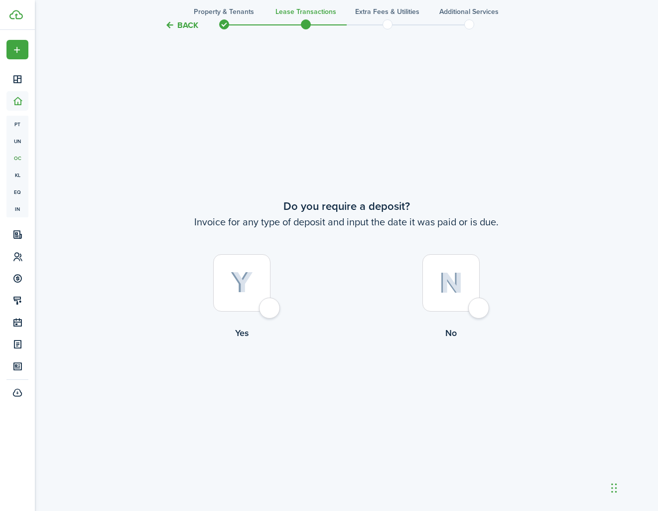
click at [480, 308] on div at bounding box center [451, 282] width 57 height 57
radio input "true"
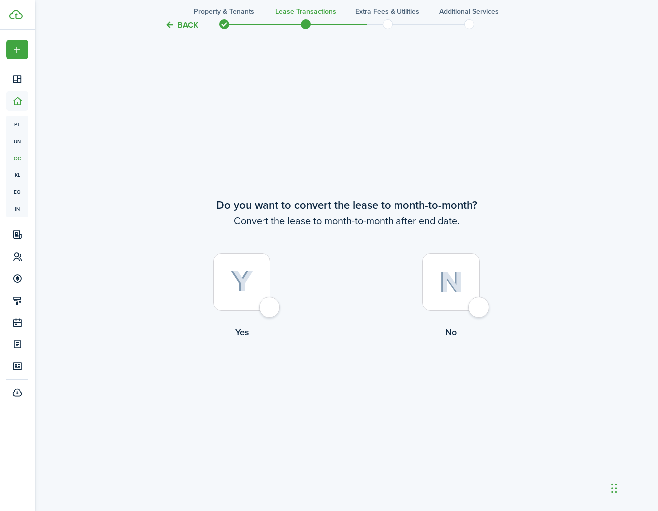
scroll to position [1468, 0]
click at [474, 309] on div at bounding box center [451, 280] width 57 height 57
radio input "true"
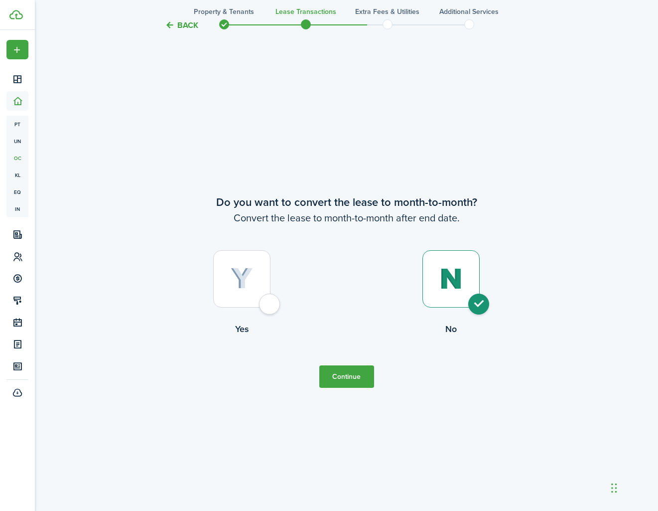
click at [346, 376] on button "Continue" at bounding box center [346, 376] width 55 height 22
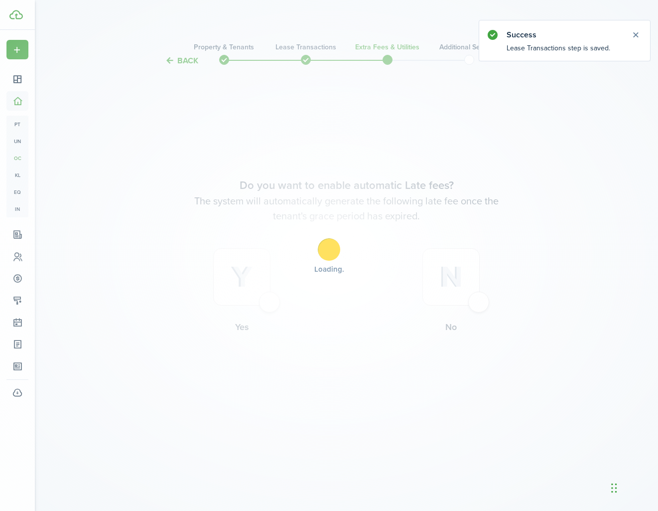
scroll to position [0, 0]
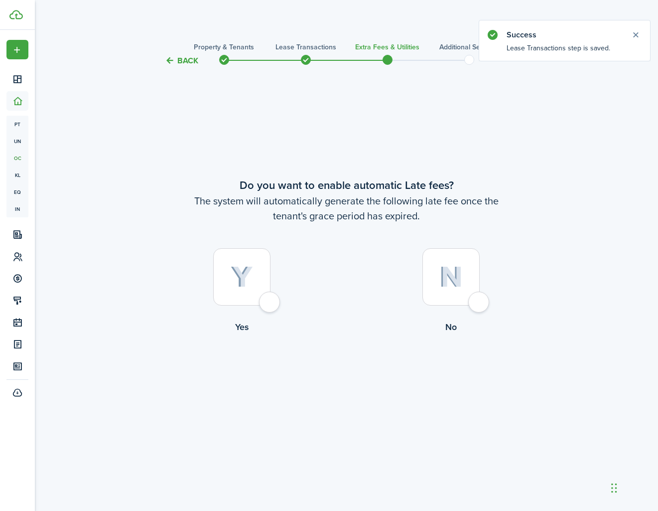
click at [478, 304] on div at bounding box center [451, 276] width 57 height 57
radio input "true"
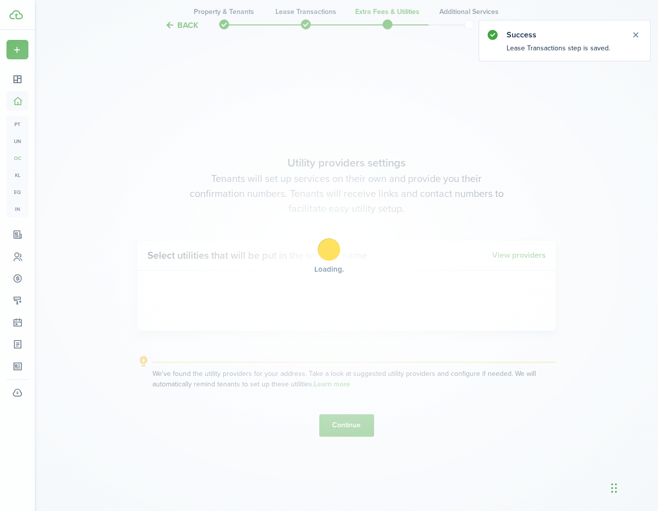
scroll to position [444, 0]
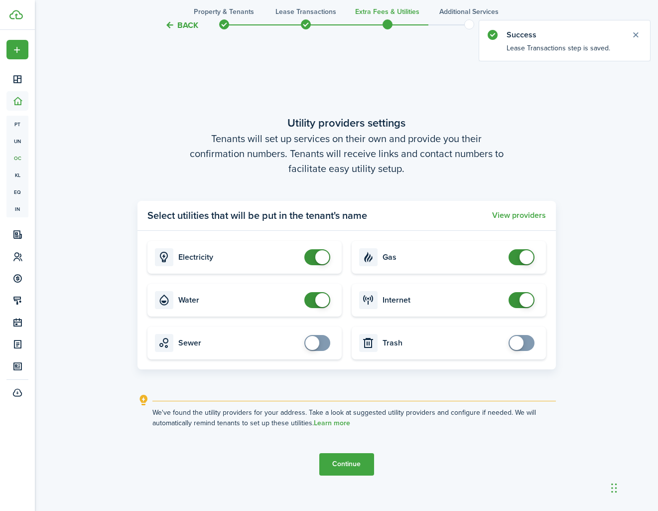
drag, startPoint x: 323, startPoint y: 301, endPoint x: 352, endPoint y: 348, distance: 55.3
checkbox input "false"
click at [323, 301] on span at bounding box center [322, 300] width 14 height 14
click at [366, 459] on button "Continue" at bounding box center [346, 464] width 55 height 22
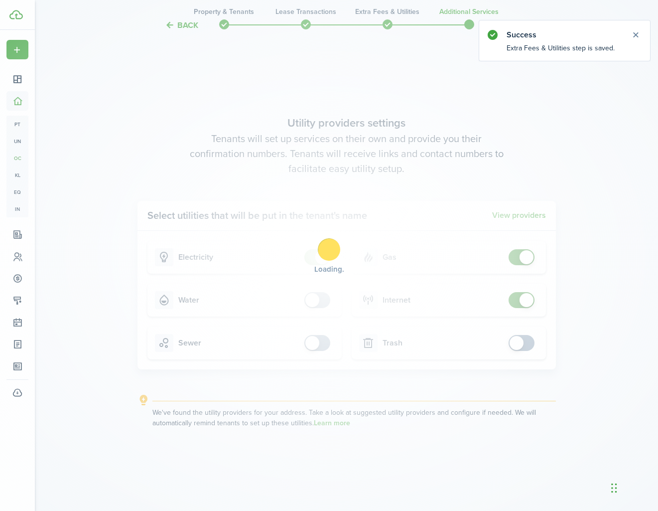
scroll to position [0, 0]
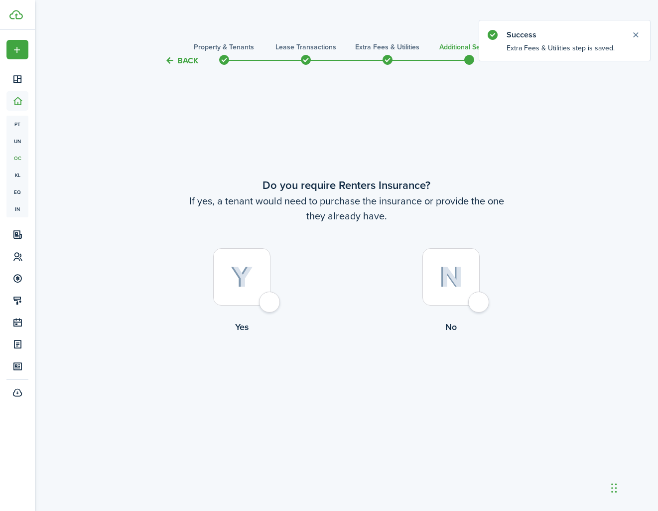
click at [474, 305] on div at bounding box center [451, 276] width 57 height 57
radio input "true"
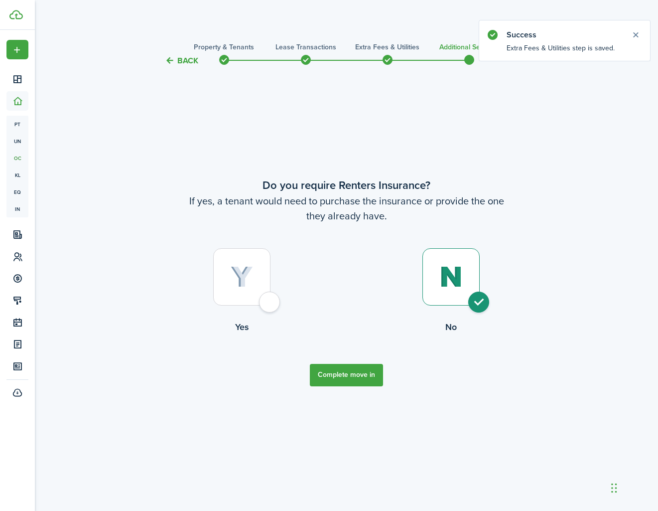
click at [359, 381] on button "Complete move in" at bounding box center [346, 375] width 73 height 22
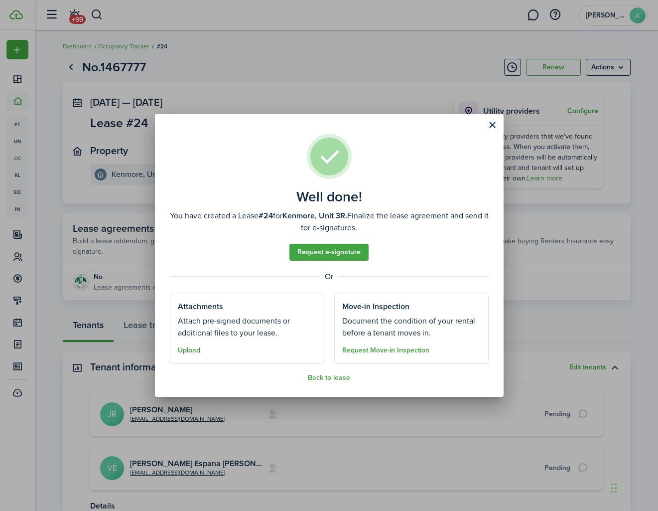
click at [191, 350] on button "Upload" at bounding box center [189, 350] width 22 height 8
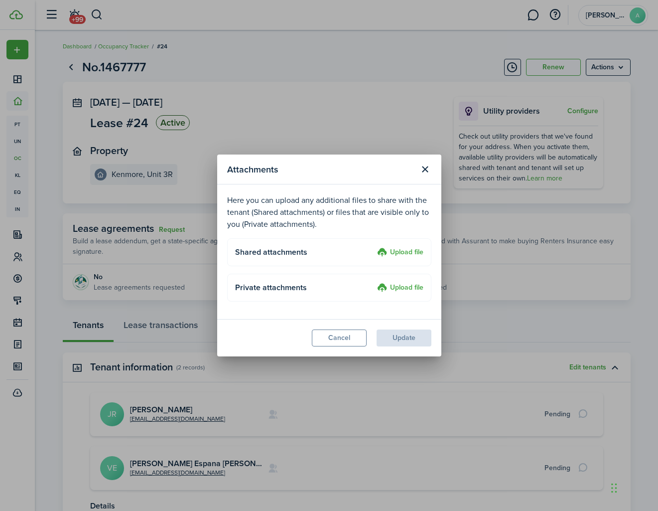
click at [399, 254] on label "Upload file" at bounding box center [400, 253] width 46 height 12
click at [374, 247] on input "Upload file" at bounding box center [374, 247] width 0 height 0
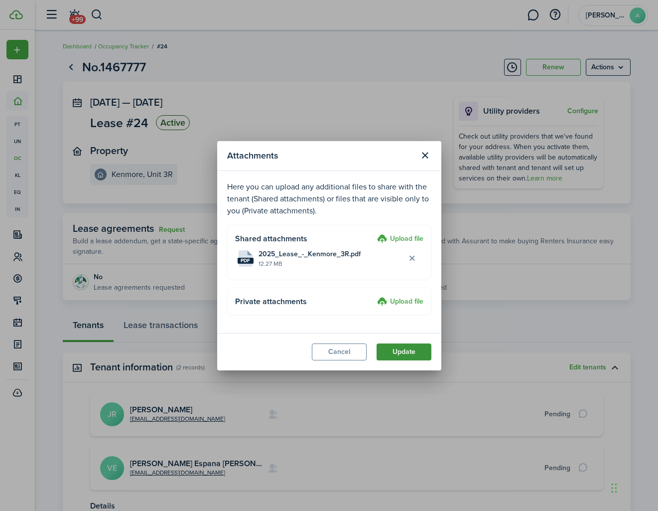
click at [404, 350] on button "Update" at bounding box center [404, 351] width 55 height 17
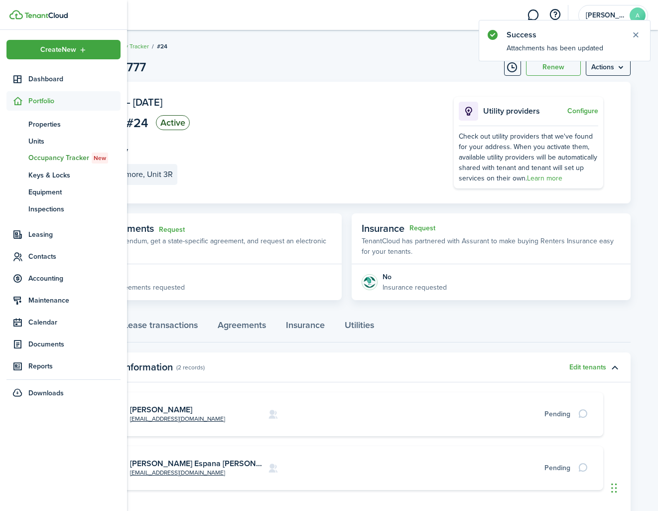
click at [56, 260] on span "Contacts" at bounding box center [74, 256] width 92 height 10
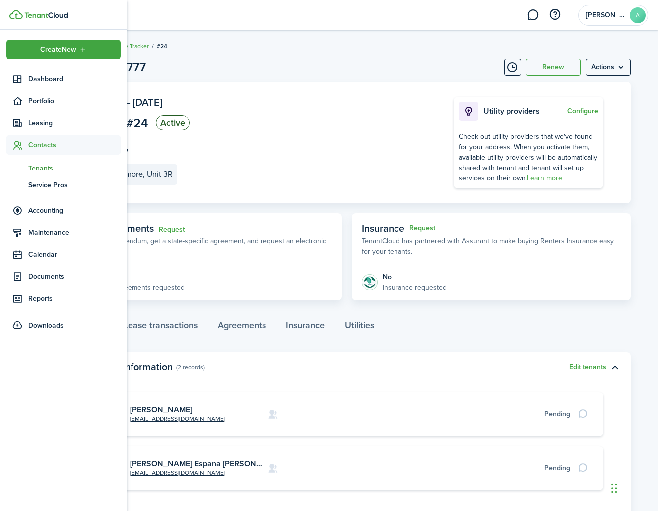
click at [52, 171] on span "Tenants" at bounding box center [74, 168] width 92 height 10
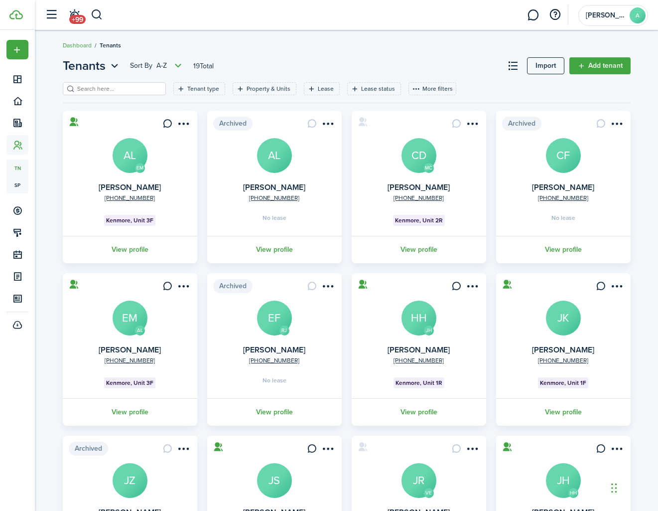
scroll to position [1, 0]
click at [421, 170] on avatar-text "CD" at bounding box center [419, 155] width 35 height 35
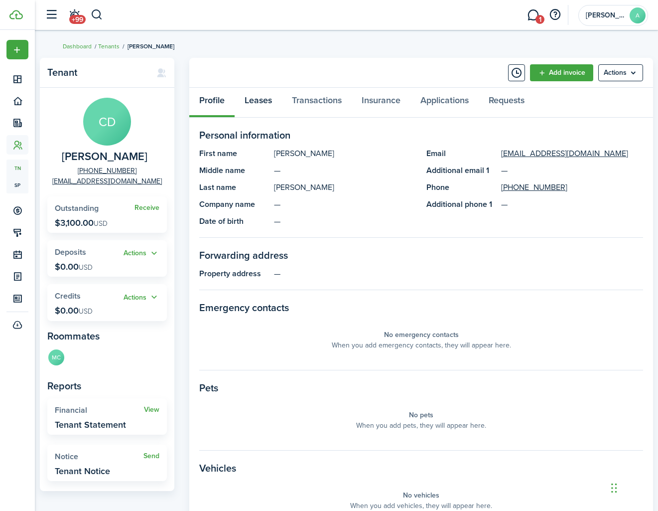
click at [270, 104] on link "Leases" at bounding box center [258, 103] width 47 height 30
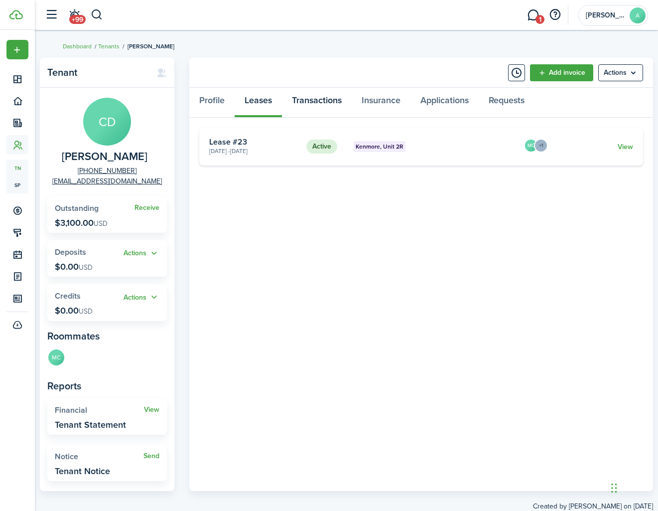
click at [333, 104] on link "Transactions" at bounding box center [317, 103] width 70 height 30
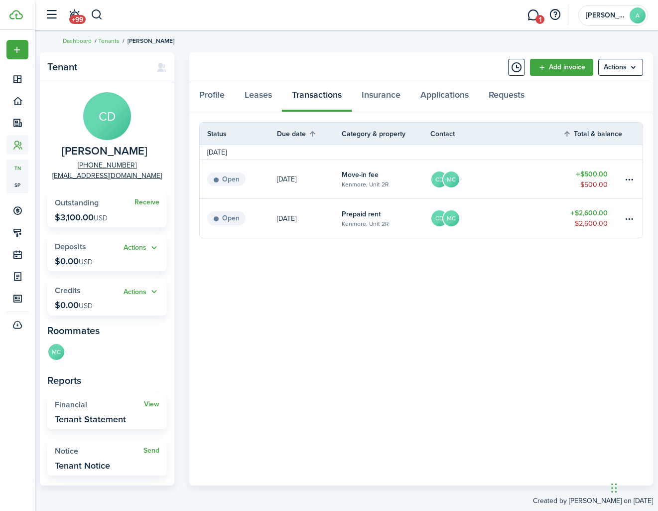
scroll to position [3, 0]
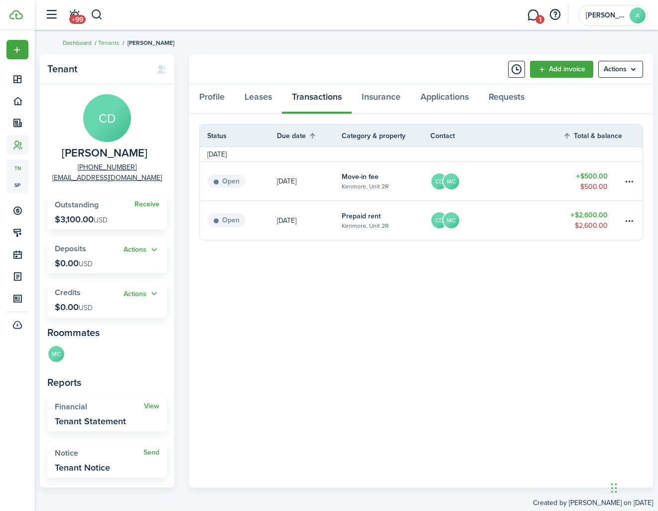
click at [78, 43] on link "Dashboard" at bounding box center [77, 42] width 29 height 9
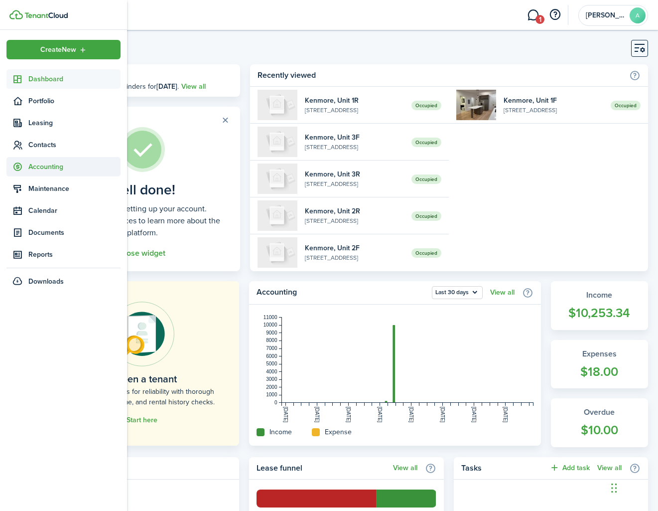
click at [29, 162] on span "Accounting" at bounding box center [74, 166] width 92 height 10
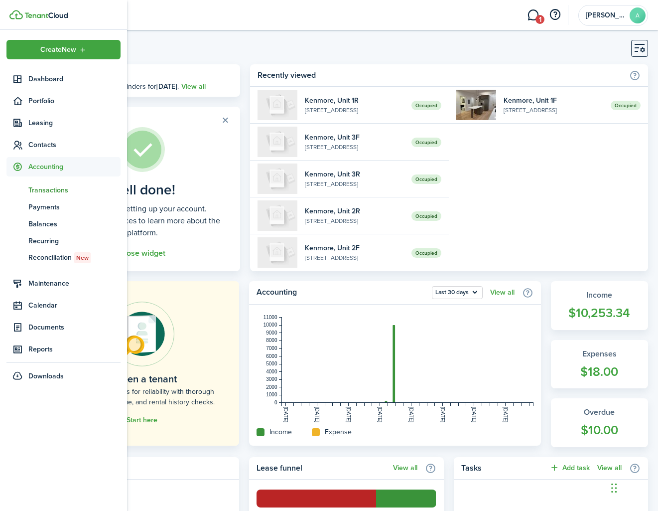
click at [49, 193] on span "Transactions" at bounding box center [74, 190] width 92 height 10
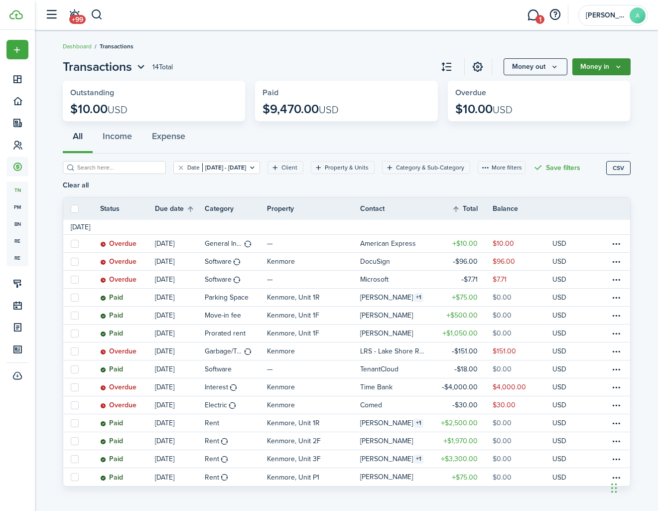
click at [617, 64] on icon "Money in" at bounding box center [618, 67] width 8 height 8
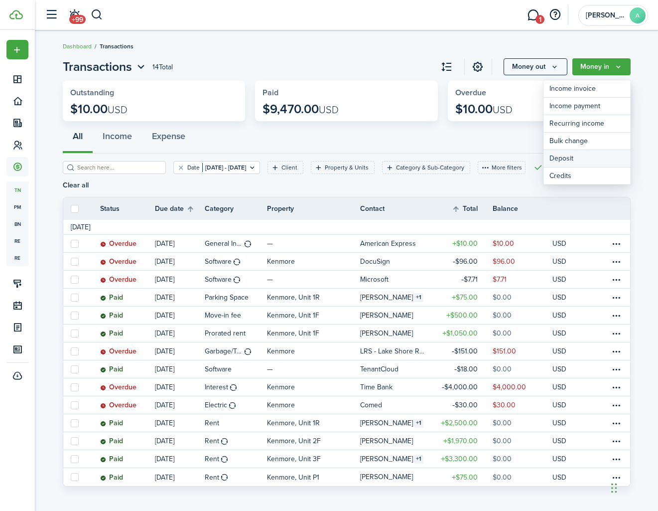
click at [574, 159] on link "Deposit" at bounding box center [587, 158] width 87 height 17
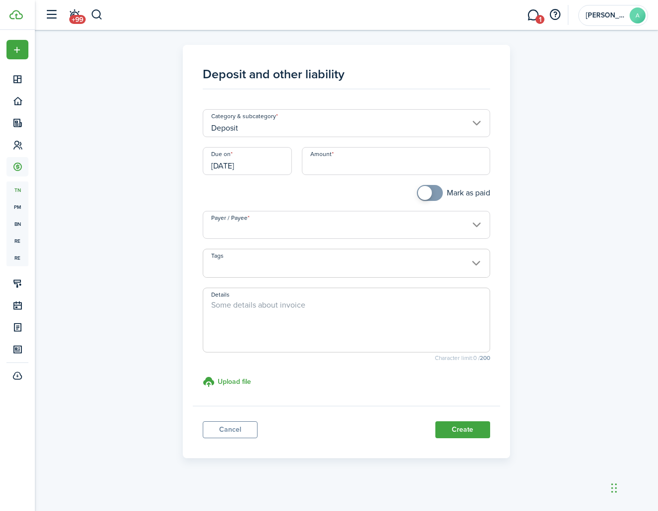
click at [267, 127] on input "Deposit" at bounding box center [347, 123] width 288 height 28
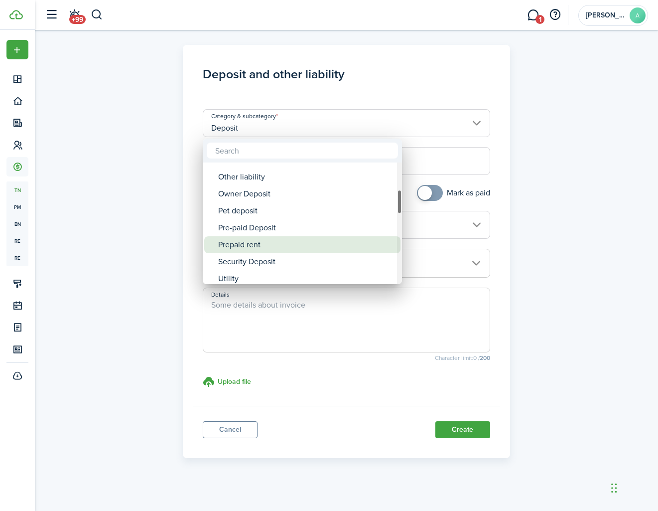
click at [252, 241] on div "Prepaid rent" at bounding box center [306, 244] width 176 height 17
type input "Deposit / Prepaid rent"
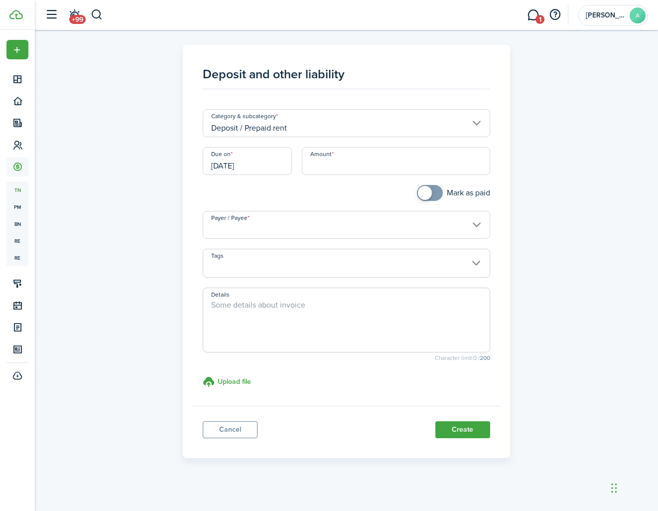
click at [333, 163] on input "Amount" at bounding box center [396, 161] width 188 height 28
click at [240, 219] on input "Payer / Payee" at bounding box center [347, 225] width 288 height 28
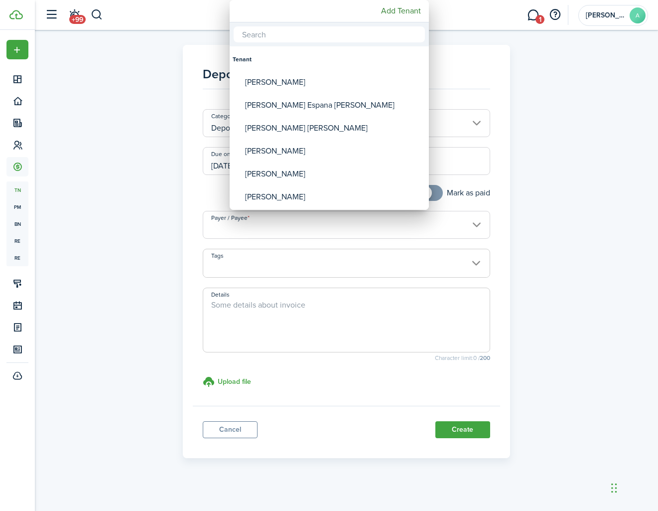
type input "$3,150.00"
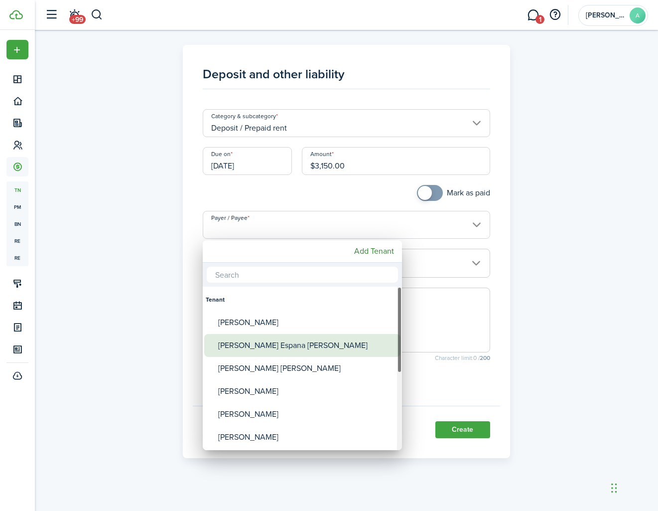
click at [254, 340] on div "[PERSON_NAME] Espana [PERSON_NAME]" at bounding box center [306, 345] width 176 height 23
type input "[PERSON_NAME] Espana [PERSON_NAME]"
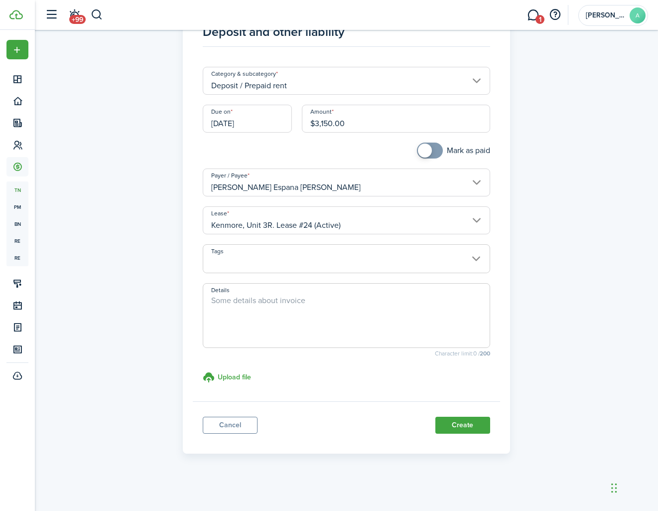
scroll to position [42, 0]
click at [281, 308] on textarea "Details" at bounding box center [346, 319] width 287 height 48
type textarea "First month's rent due at signing."
click at [328, 264] on span at bounding box center [346, 264] width 287 height 17
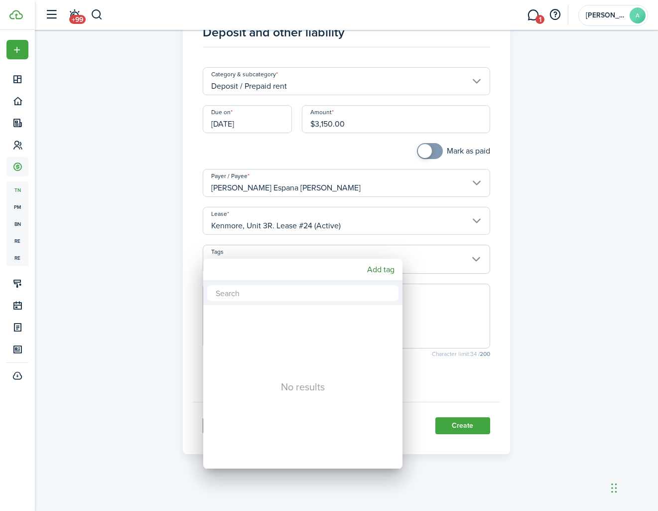
drag, startPoint x: 558, startPoint y: 314, endPoint x: 553, endPoint y: 316, distance: 5.4
click at [557, 314] on div at bounding box center [329, 255] width 818 height 670
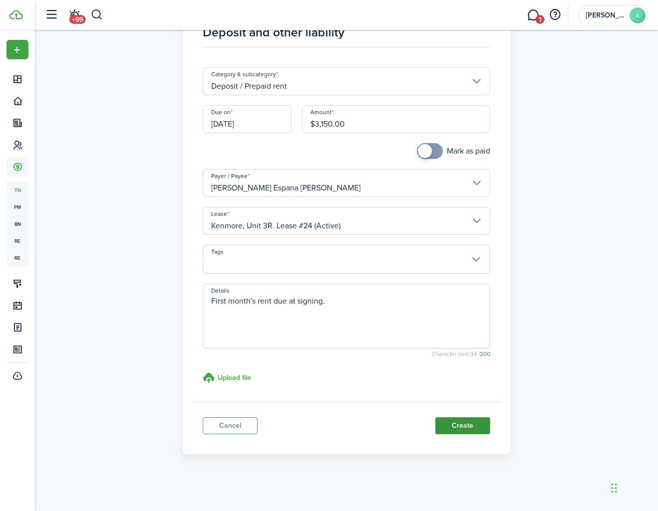
click at [474, 424] on button "Create" at bounding box center [463, 425] width 55 height 17
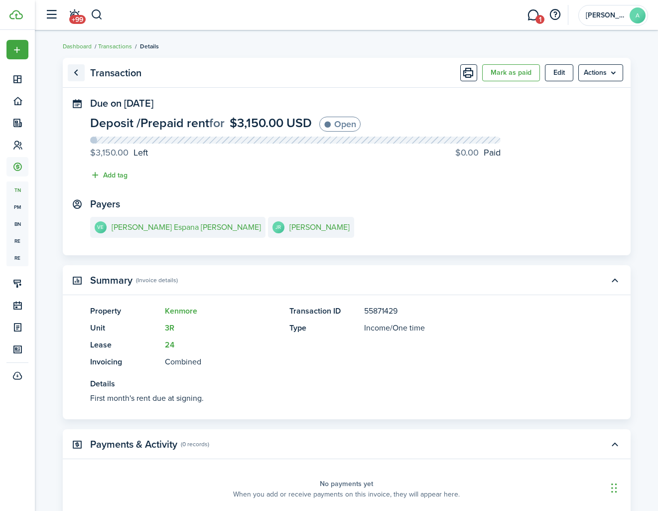
click at [75, 69] on link "Go back" at bounding box center [76, 72] width 17 height 17
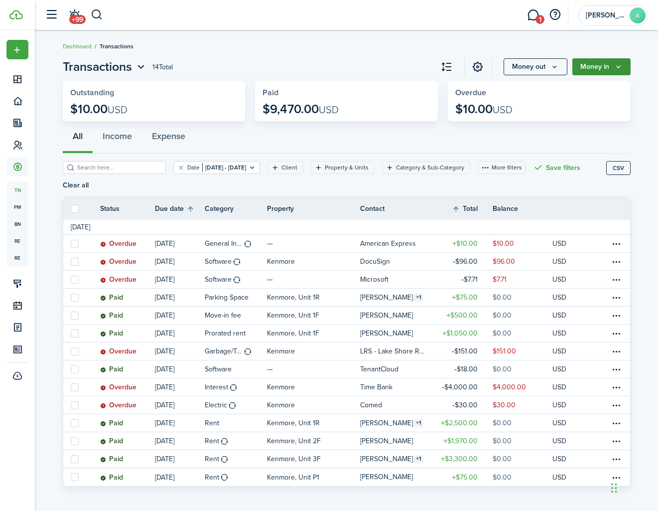
click at [621, 67] on icon "Money in" at bounding box center [618, 67] width 8 height 8
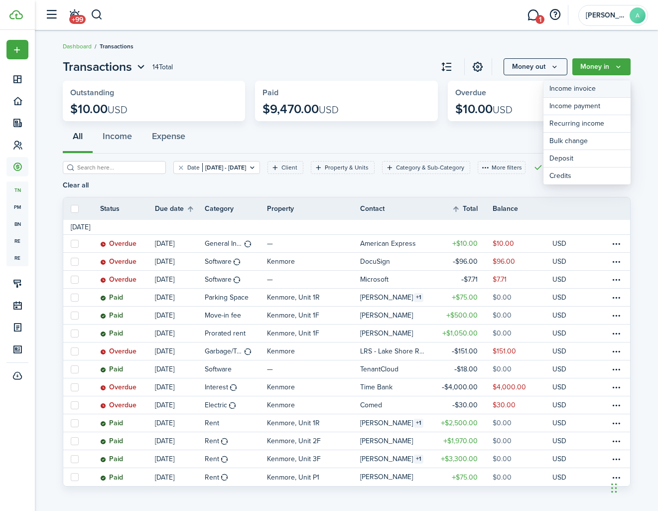
click at [579, 86] on link "Income invoice" at bounding box center [587, 88] width 87 height 17
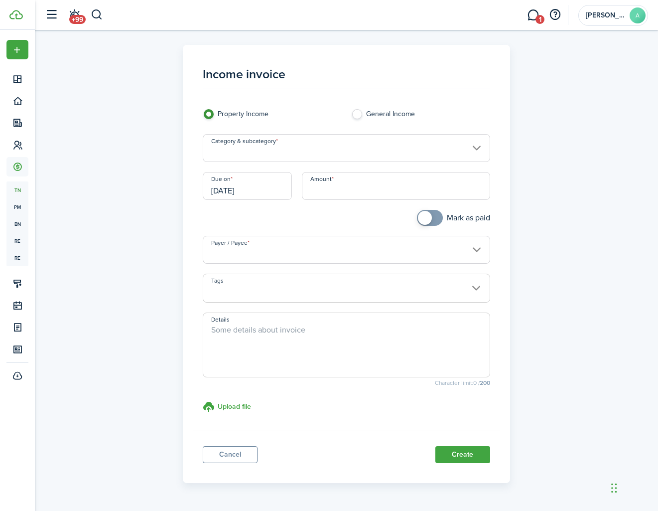
click at [355, 150] on input "Category & subcategory" at bounding box center [347, 148] width 288 height 28
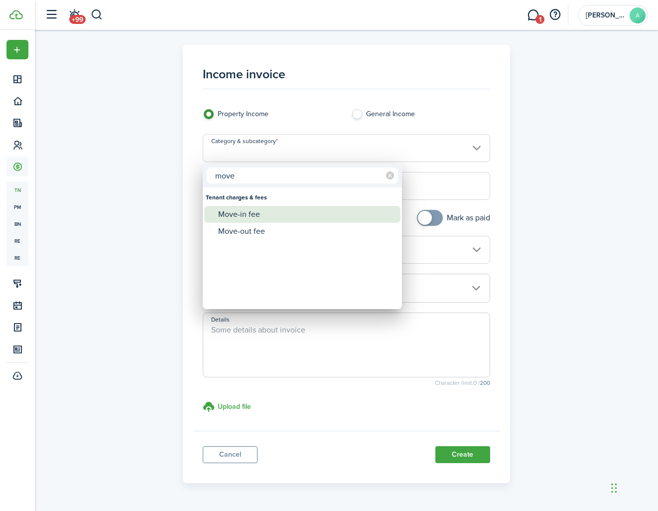
type input "move"
click at [282, 210] on div "Move-in fee" at bounding box center [306, 214] width 176 height 17
type input "Tenant charges & fees / Move-in fee"
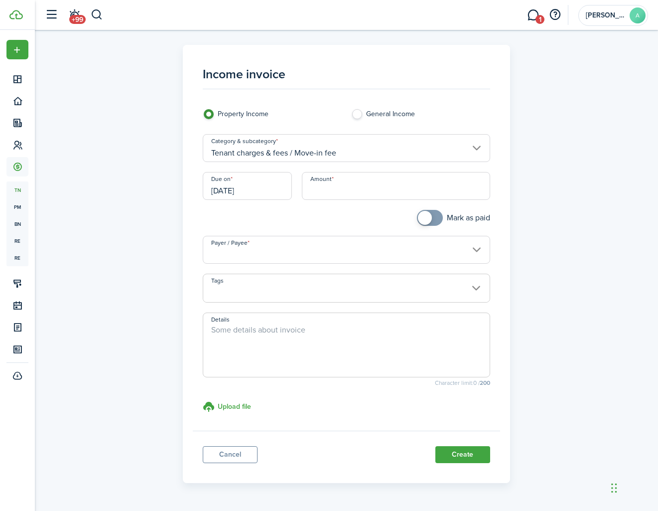
click at [357, 191] on input "Amount" at bounding box center [396, 186] width 188 height 28
click at [316, 254] on input "Payer / Payee" at bounding box center [347, 250] width 288 height 28
type input "$500.00"
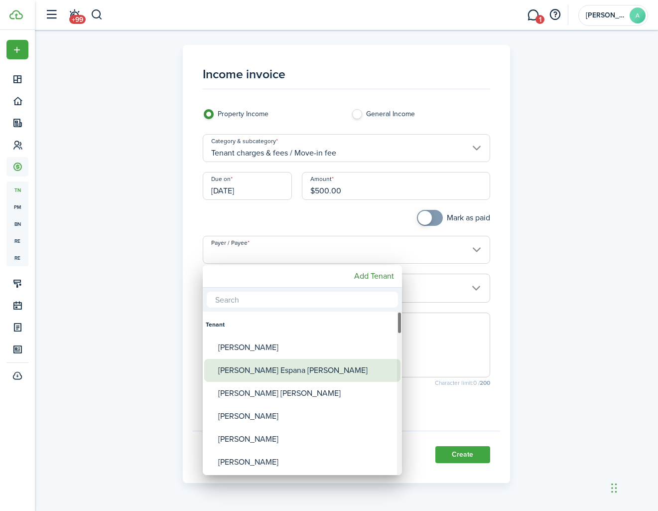
click at [286, 380] on div "[PERSON_NAME] Espana [PERSON_NAME]" at bounding box center [306, 370] width 176 height 23
type input "[PERSON_NAME] Espana [PERSON_NAME]"
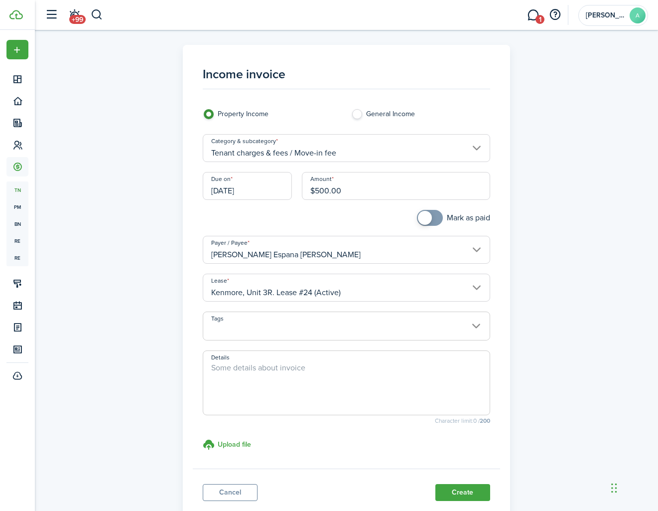
click at [307, 377] on textarea "Details" at bounding box center [346, 386] width 287 height 48
type textarea "Move-in fee due at signing."
click at [463, 492] on button "Create" at bounding box center [463, 492] width 55 height 17
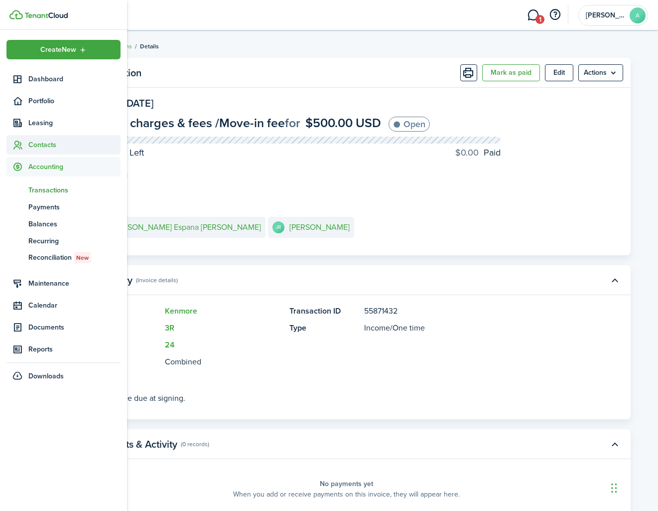
click at [40, 148] on span "Contacts" at bounding box center [74, 145] width 92 height 10
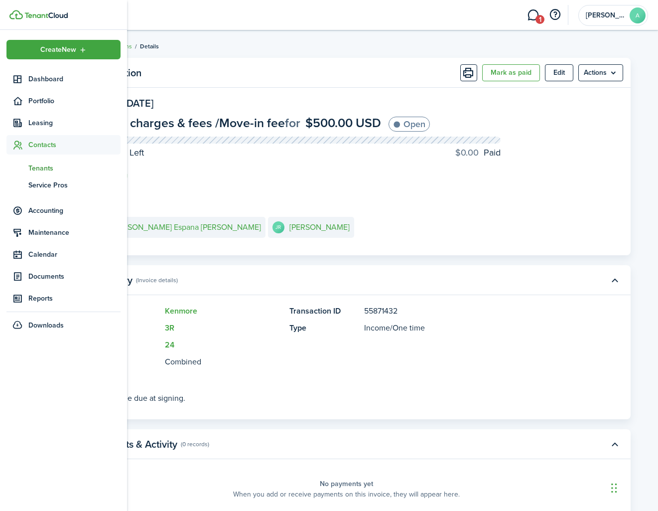
click at [46, 168] on span "Tenants" at bounding box center [74, 168] width 92 height 10
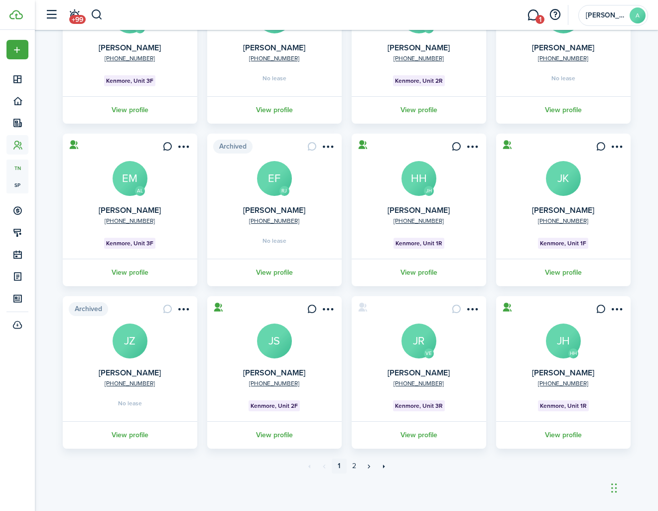
scroll to position [141, 0]
click at [423, 349] on avatar-text "JR" at bounding box center [419, 340] width 35 height 35
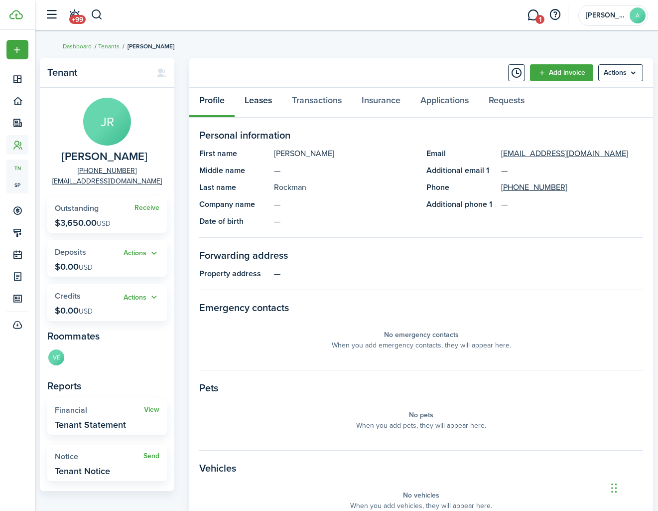
click at [268, 104] on link "Leases" at bounding box center [258, 103] width 47 height 30
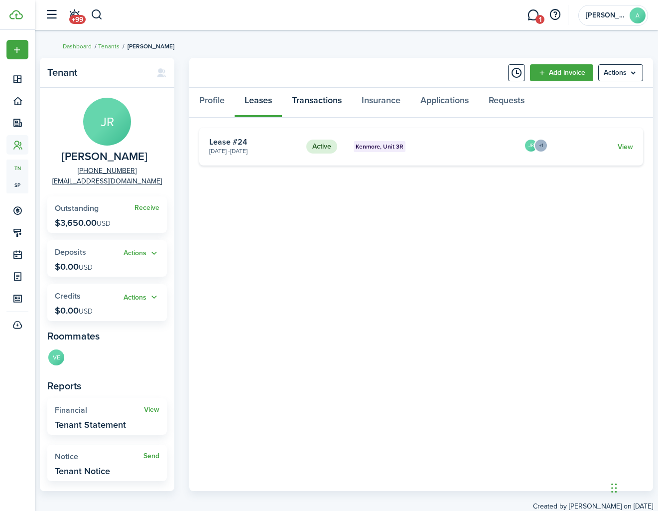
click at [316, 100] on link "Transactions" at bounding box center [317, 103] width 70 height 30
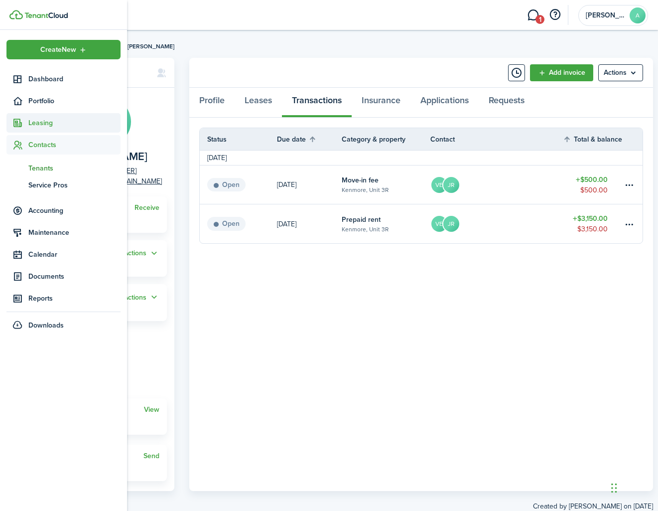
scroll to position [0, 1]
click at [53, 119] on span "Leasing" at bounding box center [74, 123] width 92 height 10
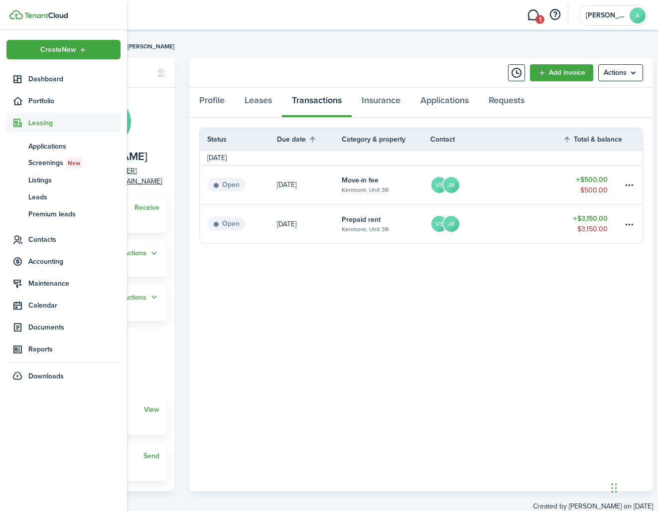
scroll to position [0, 0]
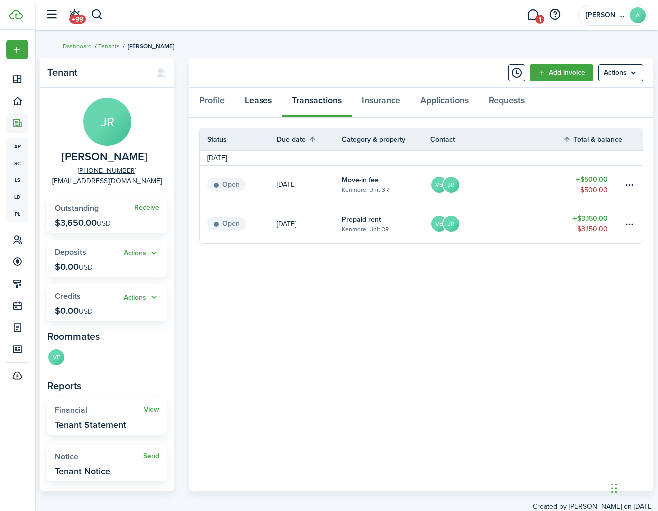
click at [249, 105] on link "Leases" at bounding box center [258, 103] width 47 height 30
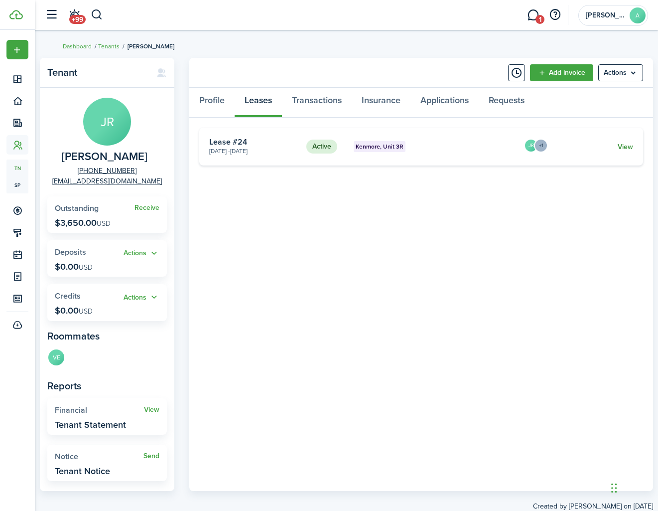
click at [625, 148] on link "View" at bounding box center [625, 147] width 15 height 10
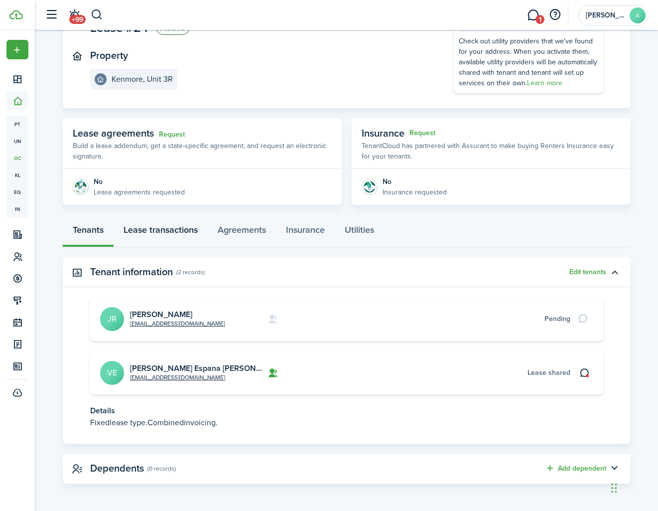
scroll to position [95, 0]
click at [148, 229] on link "Lease transactions" at bounding box center [161, 233] width 94 height 30
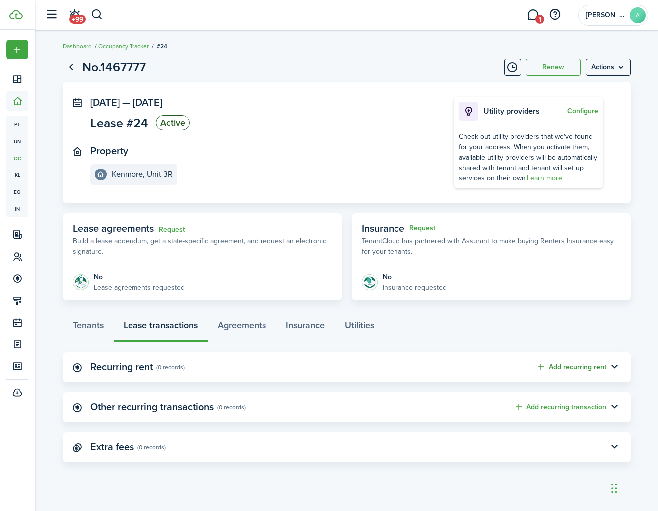
scroll to position [0, 0]
click at [566, 365] on button "Add recurring rent" at bounding box center [571, 366] width 70 height 11
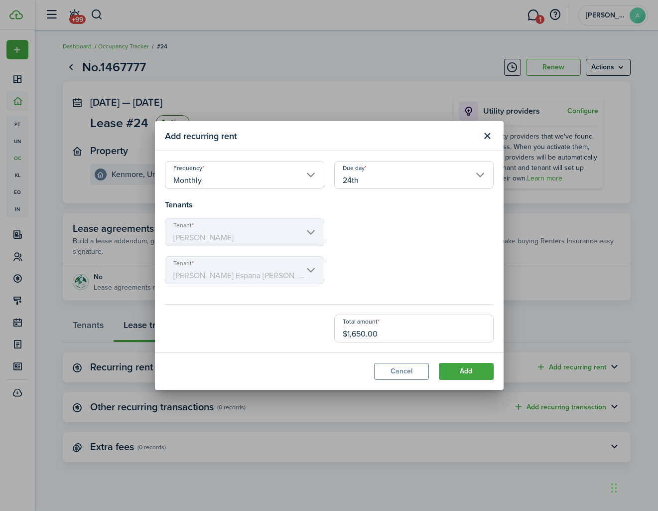
click at [408, 175] on input "24th" at bounding box center [413, 175] width 159 height 28
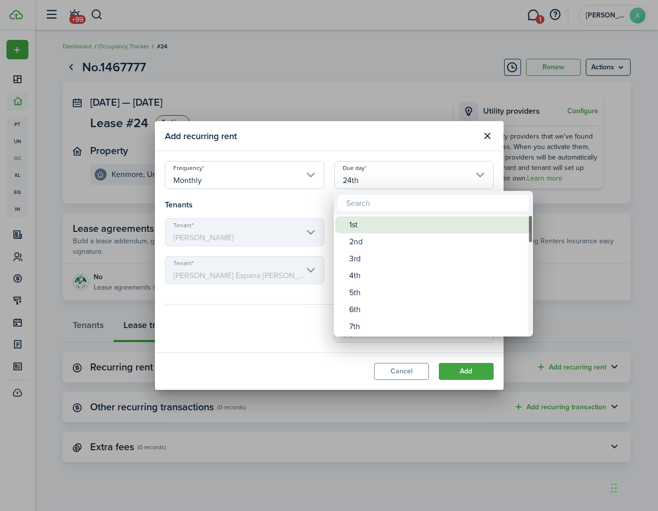
click at [372, 230] on div "1st" at bounding box center [437, 224] width 176 height 17
type input "1st"
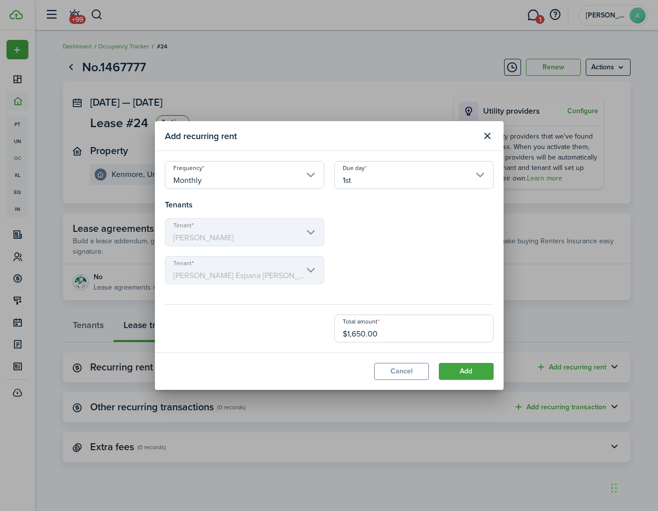
drag, startPoint x: 394, startPoint y: 336, endPoint x: 346, endPoint y: 330, distance: 48.3
click at [346, 330] on input "$1,650.00" at bounding box center [413, 328] width 159 height 28
type input "$3,150.00"
click at [453, 371] on button "Add" at bounding box center [466, 371] width 55 height 17
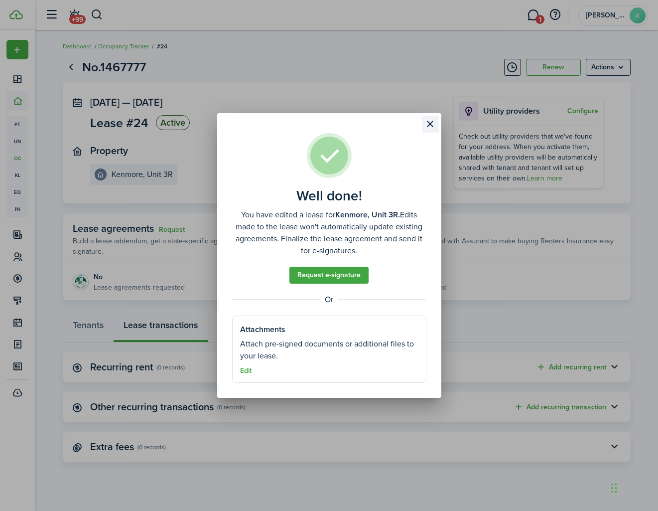
click at [428, 128] on button "Close modal" at bounding box center [430, 124] width 17 height 17
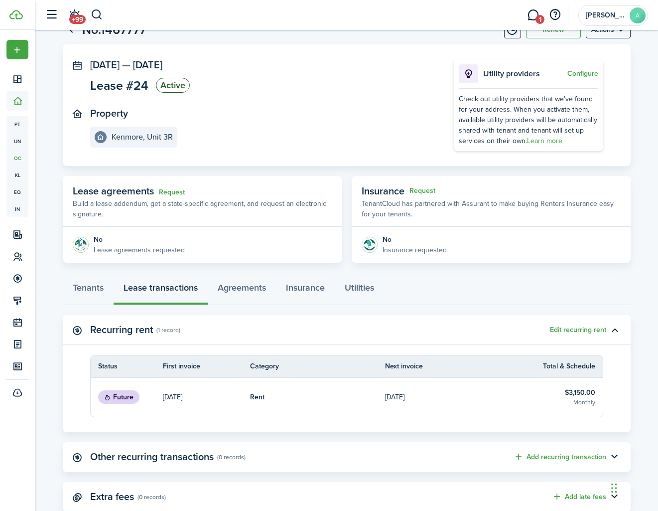
scroll to position [65, 0]
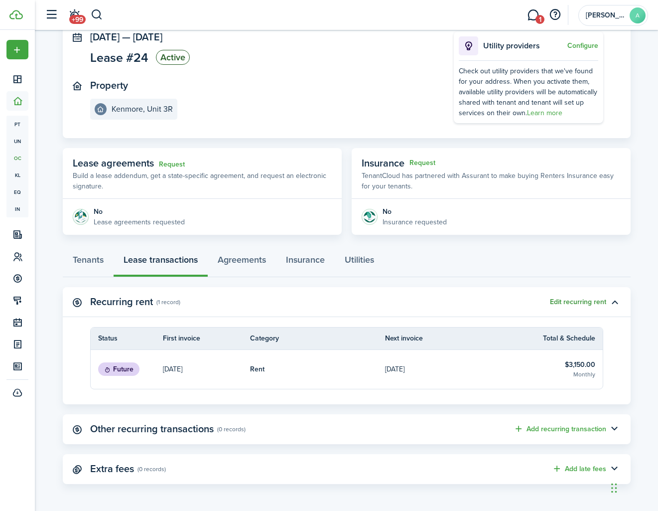
click at [574, 301] on button "Edit recurring rent" at bounding box center [578, 302] width 56 height 8
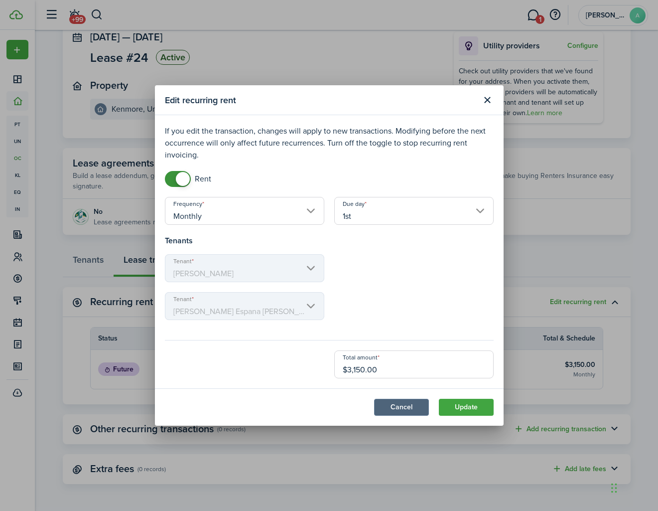
click at [394, 407] on button "Cancel" at bounding box center [401, 407] width 55 height 17
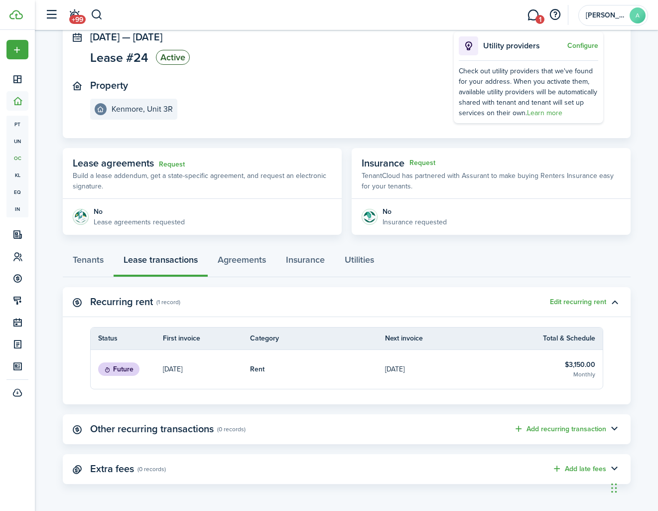
click at [182, 368] on p "[DATE]" at bounding box center [172, 369] width 19 height 10
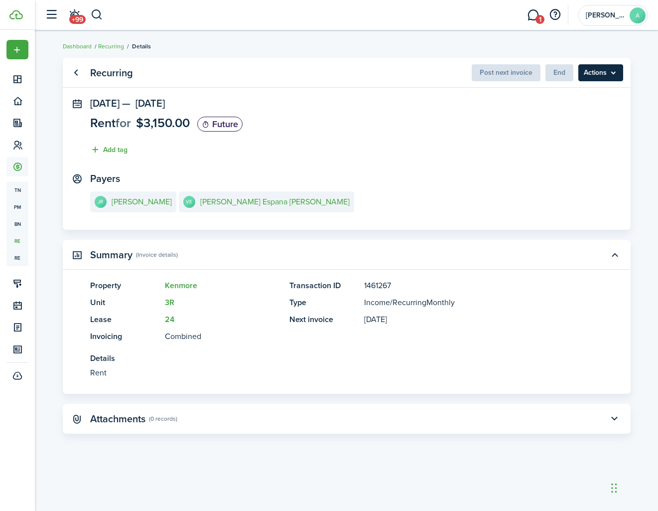
click at [610, 73] on menu-btn "Actions" at bounding box center [601, 72] width 45 height 17
click at [286, 150] on panel-main-section "[DATE] — [DATE] Rent for $3,150.00 Future Add tag" at bounding box center [346, 129] width 513 height 63
click at [70, 67] on link "Go back" at bounding box center [76, 72] width 17 height 17
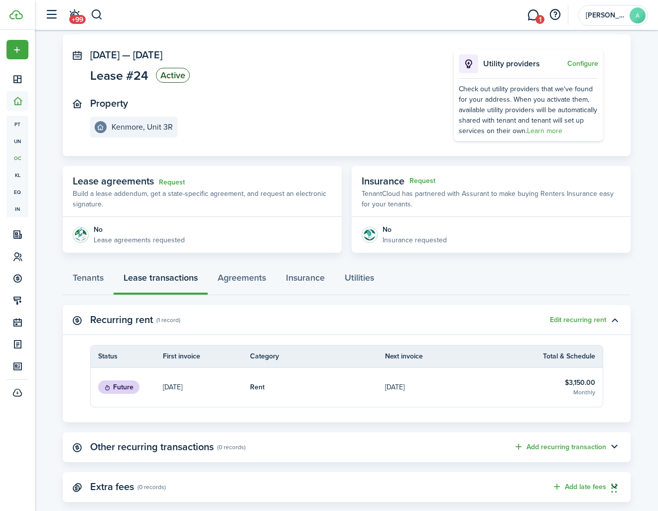
scroll to position [50, 0]
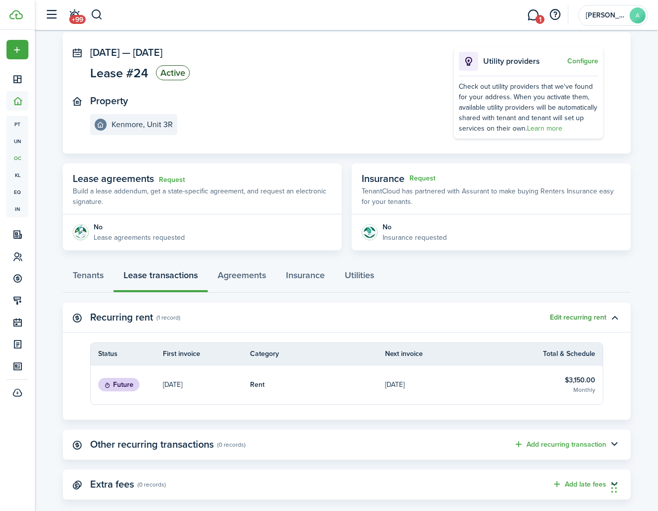
click at [599, 317] on button "Edit recurring rent" at bounding box center [578, 317] width 56 height 8
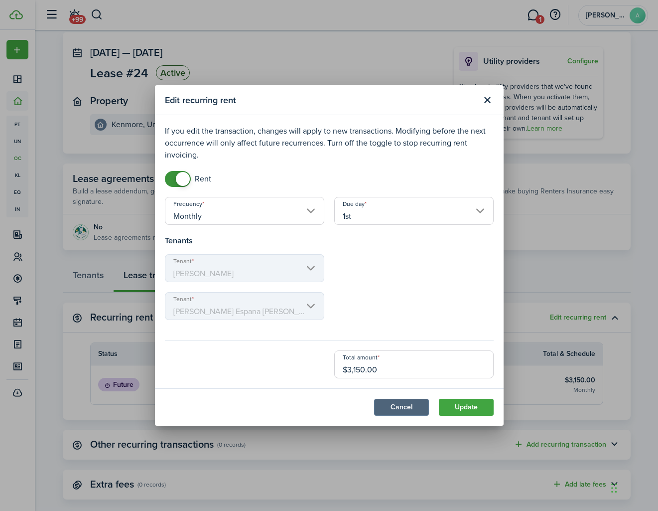
click at [384, 403] on button "Cancel" at bounding box center [401, 407] width 55 height 17
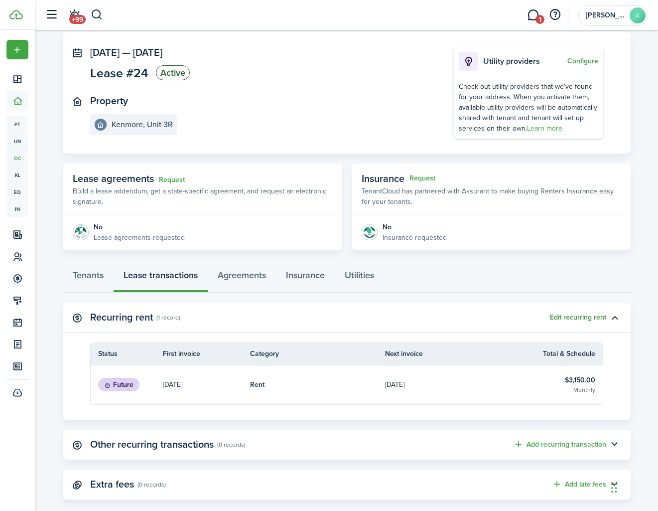
click at [575, 318] on button "Edit recurring rent" at bounding box center [578, 317] width 56 height 8
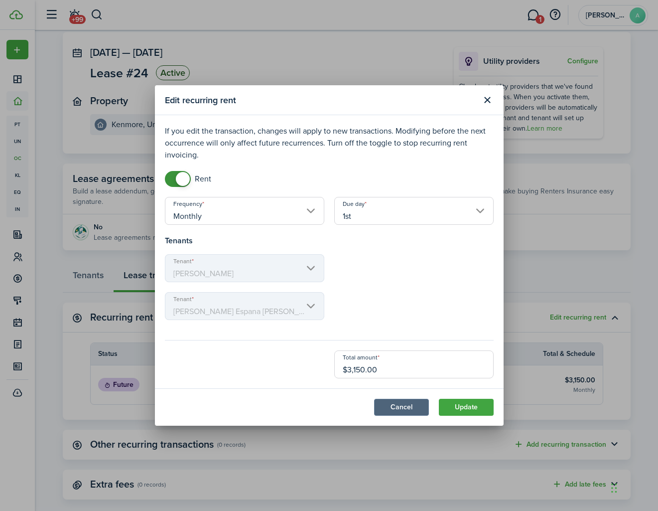
click at [405, 410] on button "Cancel" at bounding box center [401, 407] width 55 height 17
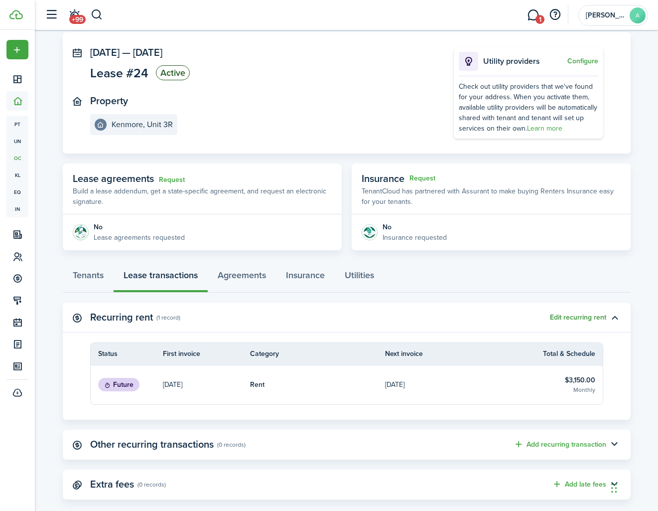
click at [563, 320] on button "Edit recurring rent" at bounding box center [578, 317] width 56 height 8
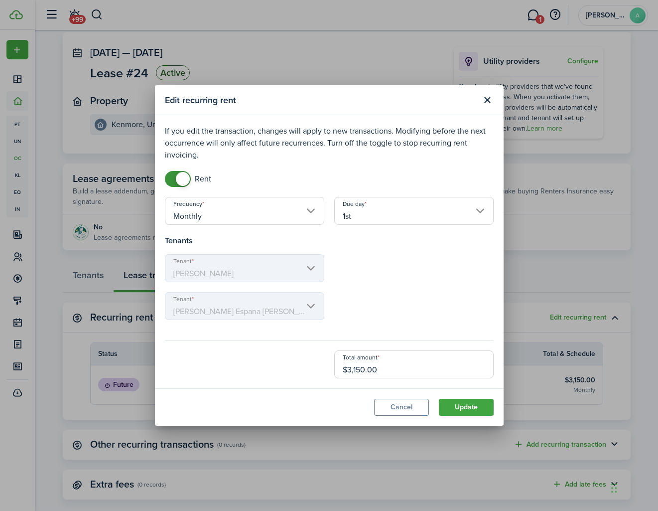
checkbox input "false"
click at [180, 179] on span at bounding box center [183, 179] width 14 height 14
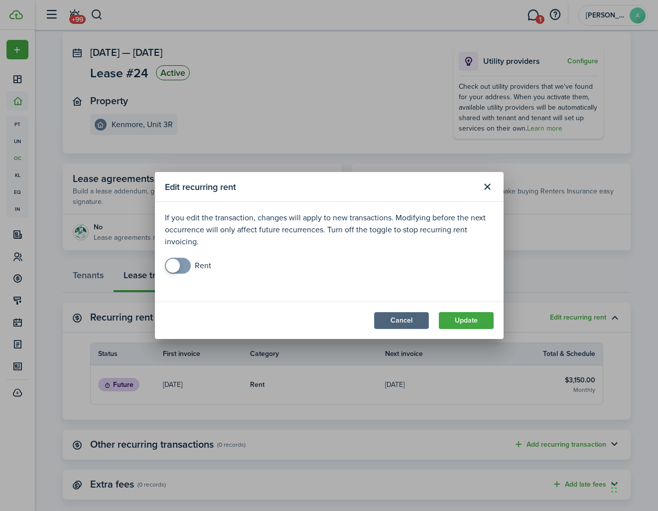
click at [399, 322] on button "Cancel" at bounding box center [401, 320] width 55 height 17
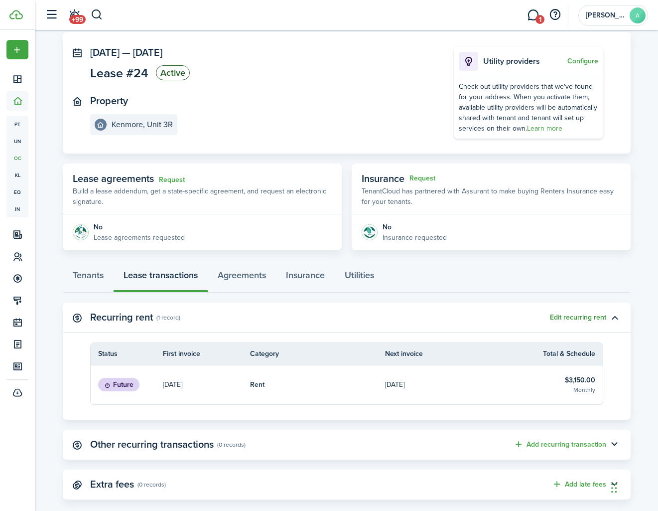
click at [576, 315] on button "Edit recurring rent" at bounding box center [578, 317] width 56 height 8
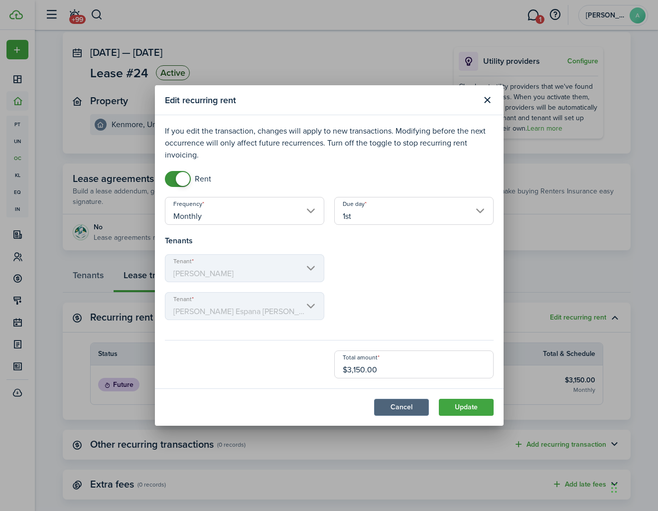
click at [399, 409] on button "Cancel" at bounding box center [401, 407] width 55 height 17
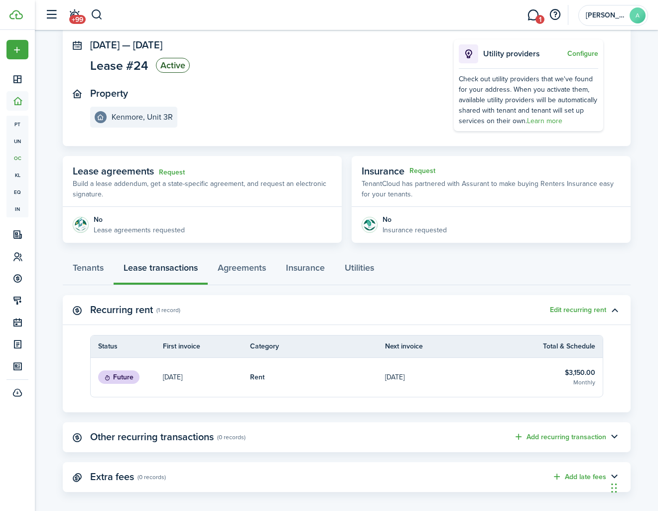
scroll to position [53, 0]
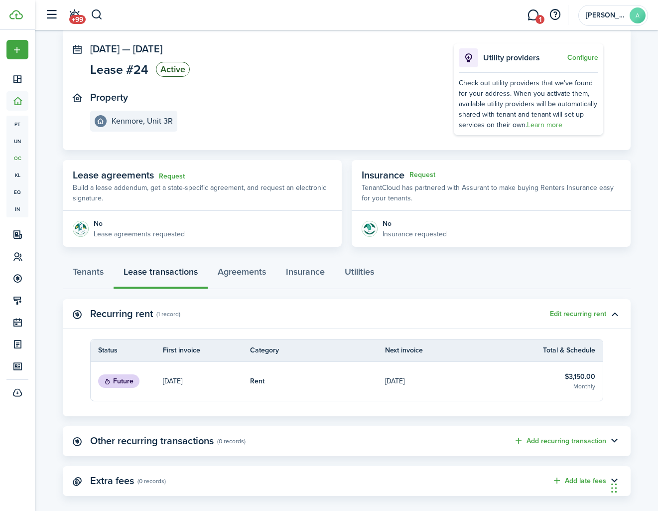
click at [166, 383] on p "[DATE]" at bounding box center [172, 381] width 19 height 10
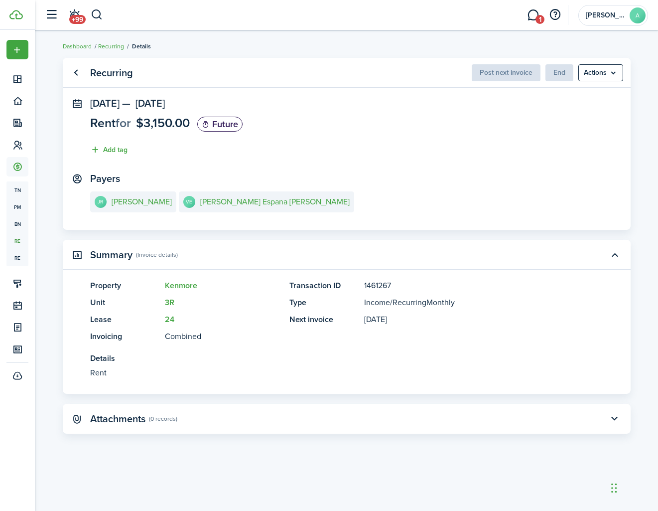
click at [140, 111] on panel-main-section "[DATE] — [DATE] Rent for $3,150.00 Future Add tag" at bounding box center [346, 129] width 513 height 63
click at [105, 101] on span "[DATE]" at bounding box center [104, 103] width 29 height 15
click at [165, 106] on span "[DATE]" at bounding box center [150, 103] width 29 height 15
click at [168, 126] on span "$3,150.00" at bounding box center [163, 123] width 54 height 18
click at [602, 73] on menu-btn "Actions" at bounding box center [601, 72] width 45 height 17
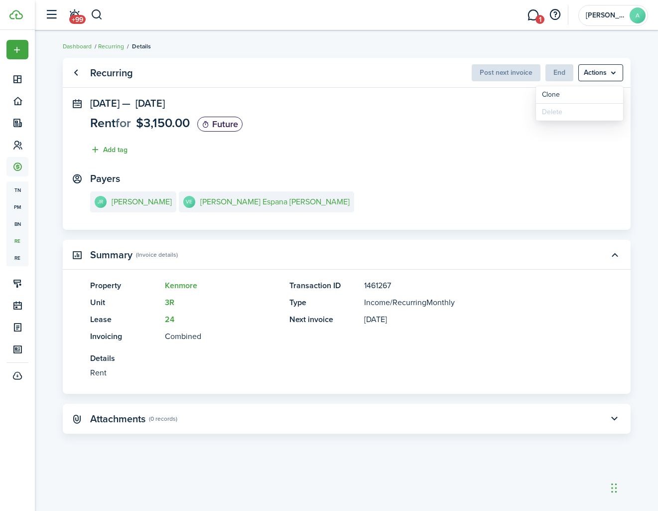
click at [554, 244] on panel-main-header "Summary (Invoice details)" at bounding box center [347, 255] width 568 height 30
click at [99, 73] on panel-main-title "Recurring" at bounding box center [111, 72] width 43 height 11
click at [80, 75] on link "Go back" at bounding box center [76, 72] width 17 height 17
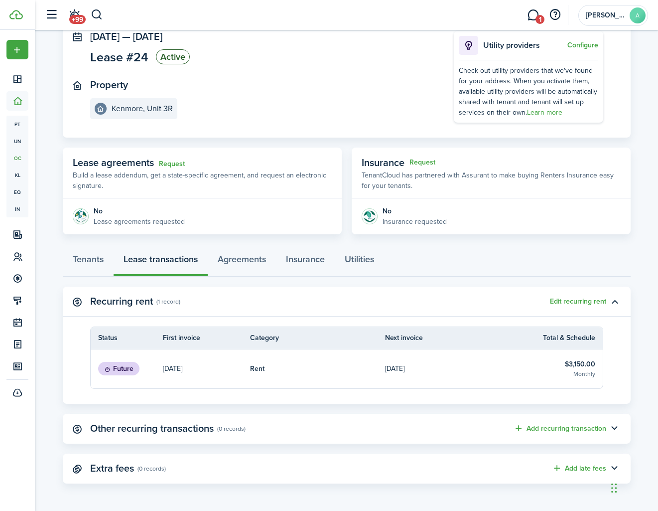
scroll to position [65, 0]
click at [563, 305] on panel-main-header "Recurring rent (1 record) Edit recurring rent" at bounding box center [347, 302] width 568 height 30
click at [564, 304] on button "Edit recurring rent" at bounding box center [578, 302] width 56 height 8
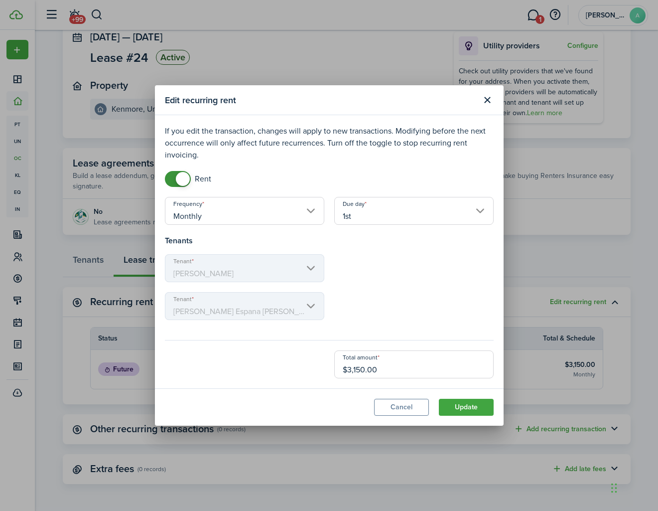
checkbox input "false"
click at [185, 183] on span at bounding box center [183, 179] width 14 height 14
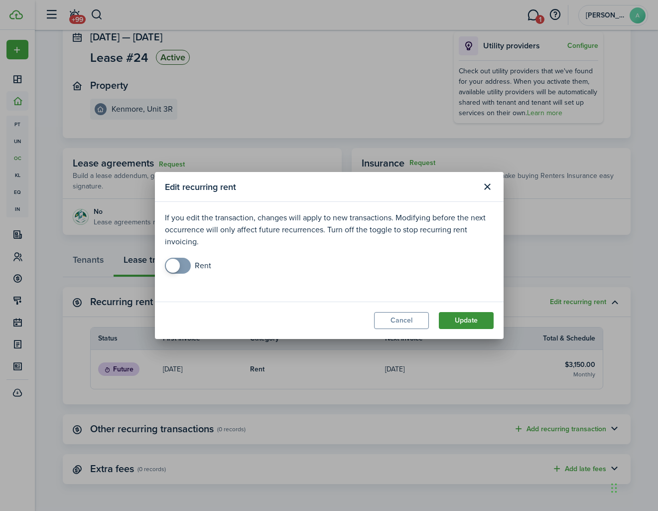
click at [469, 326] on button "Update" at bounding box center [466, 320] width 55 height 17
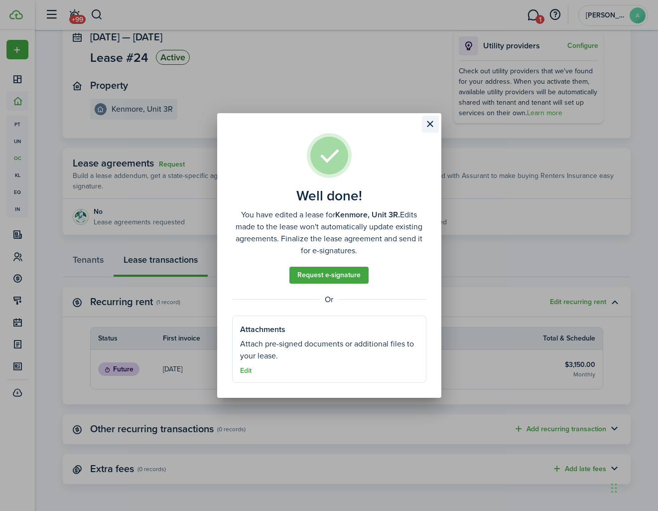
click at [432, 122] on button "Close modal" at bounding box center [430, 124] width 17 height 17
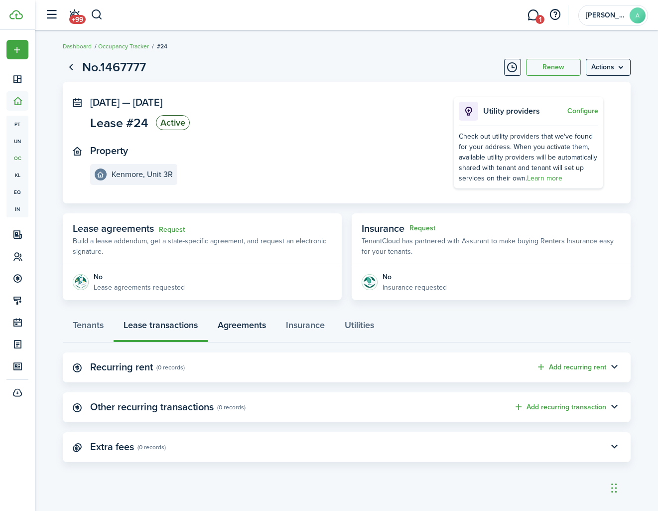
scroll to position [0, 0]
click at [261, 328] on link "Agreements" at bounding box center [242, 327] width 68 height 30
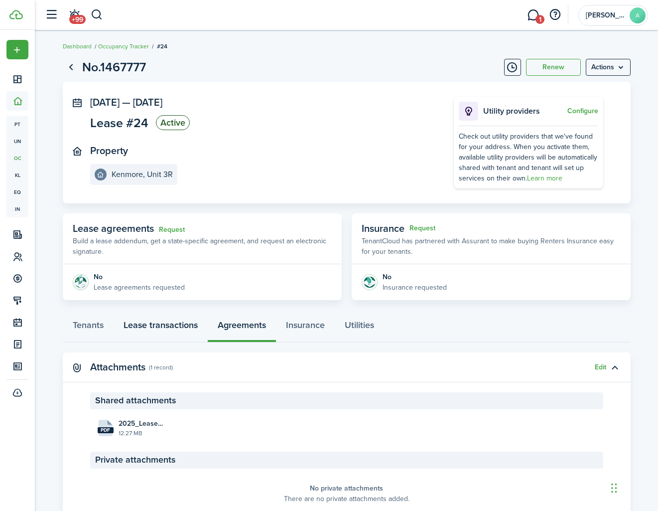
click at [166, 321] on link "Lease transactions" at bounding box center [161, 327] width 94 height 30
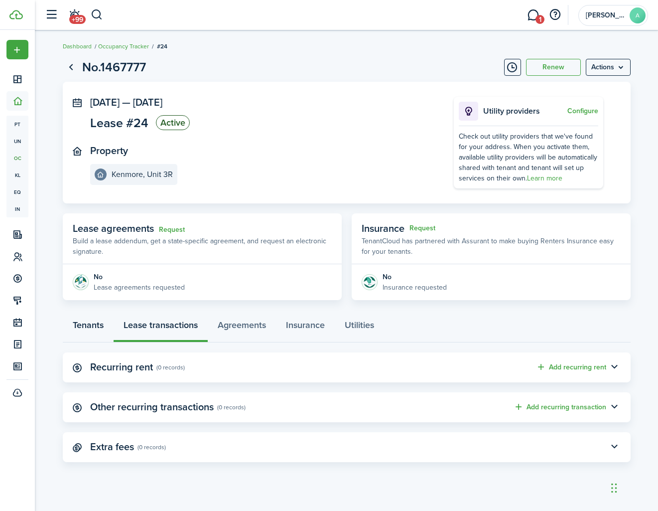
click at [77, 325] on link "Tenants" at bounding box center [88, 327] width 51 height 30
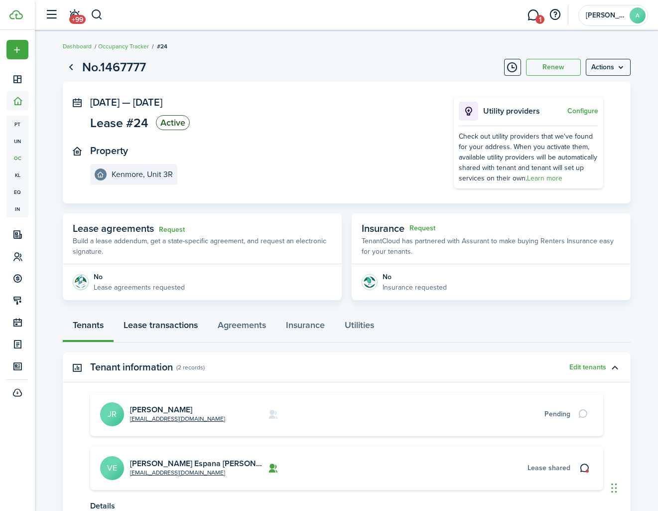
click at [183, 321] on link "Lease transactions" at bounding box center [161, 327] width 94 height 30
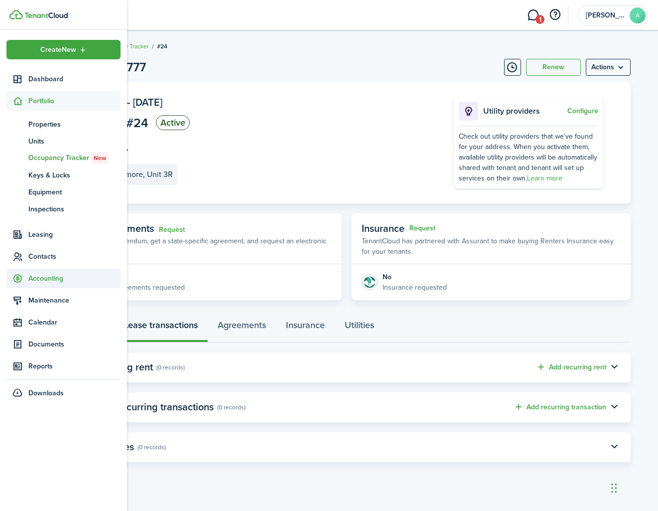
click at [49, 275] on span "Accounting" at bounding box center [74, 278] width 92 height 10
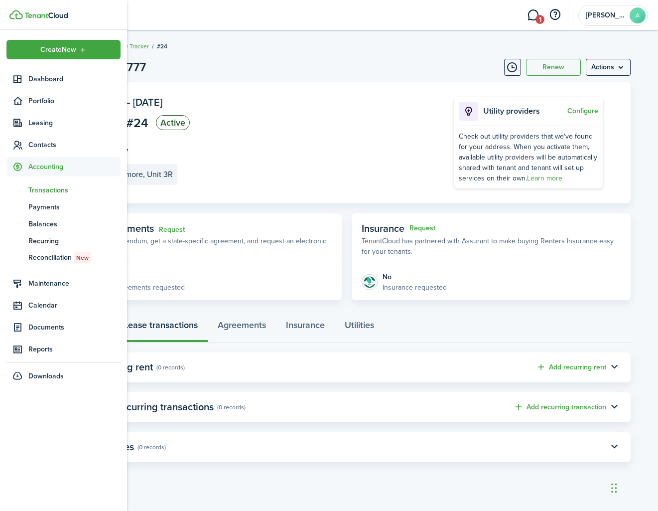
click at [50, 188] on span "Transactions" at bounding box center [74, 190] width 92 height 10
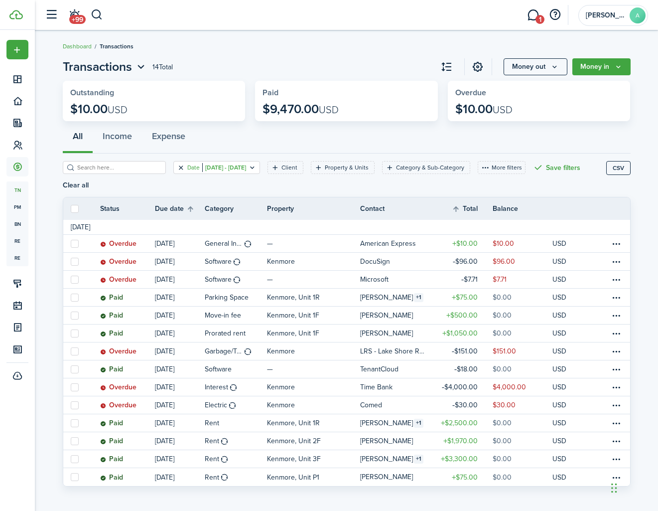
click at [179, 169] on button "Clear filter" at bounding box center [181, 167] width 8 height 8
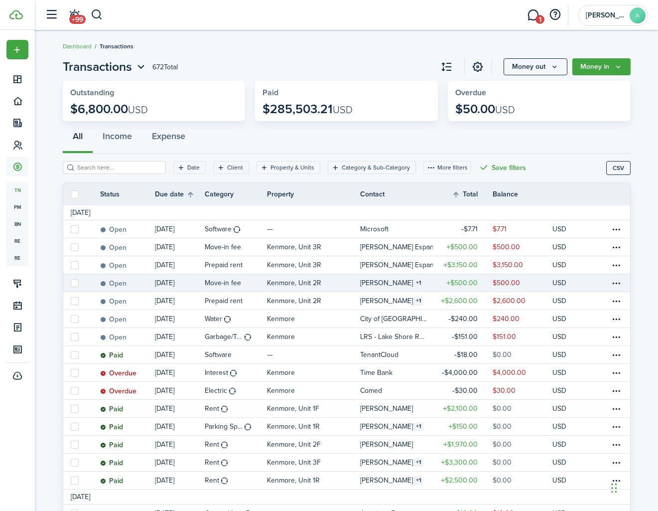
click at [279, 285] on p "Kenmore, Unit 2R" at bounding box center [294, 283] width 54 height 10
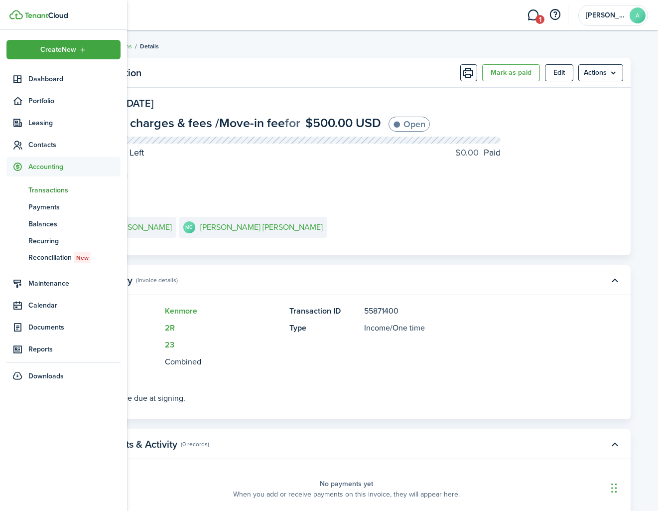
click at [45, 164] on span "Accounting" at bounding box center [74, 166] width 92 height 10
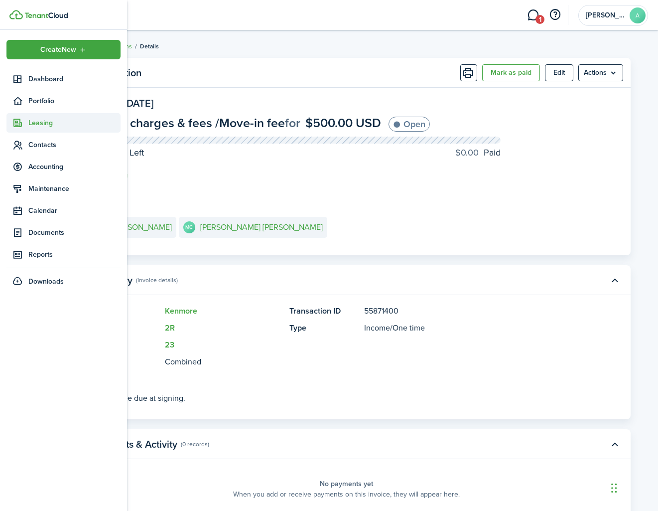
click at [42, 121] on span "Leasing" at bounding box center [74, 123] width 92 height 10
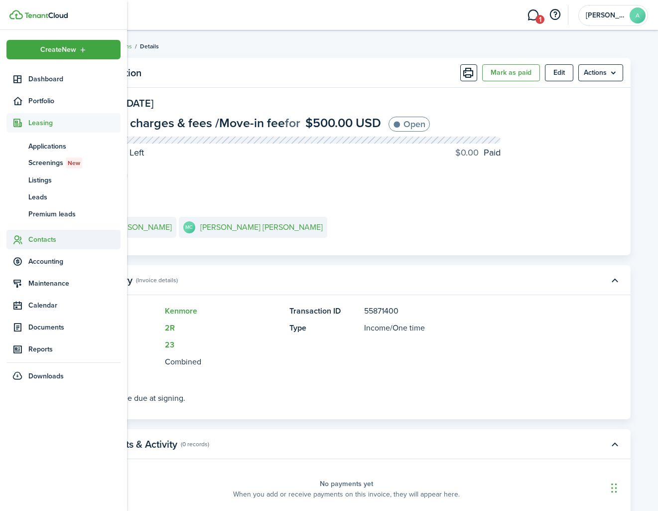
click at [47, 233] on span "Contacts" at bounding box center [63, 239] width 114 height 19
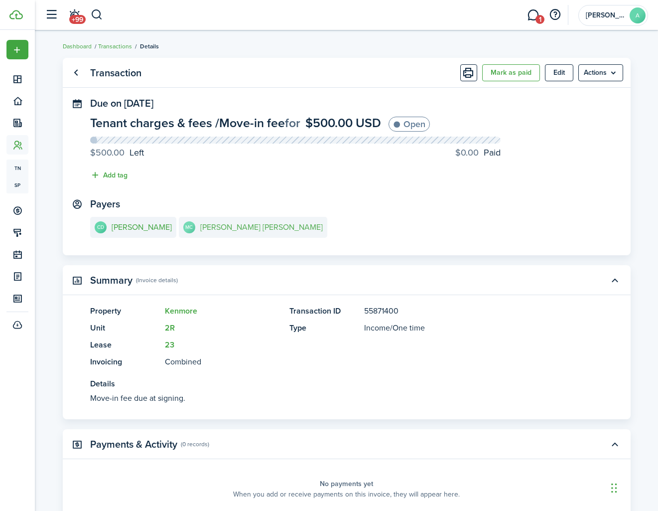
click at [187, 225] on link "MC [PERSON_NAME] [PERSON_NAME]" at bounding box center [253, 227] width 149 height 21
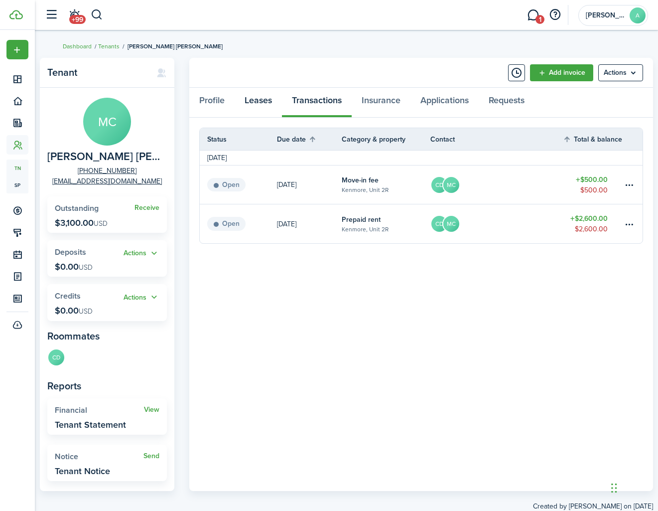
click at [263, 105] on link "Leases" at bounding box center [258, 103] width 47 height 30
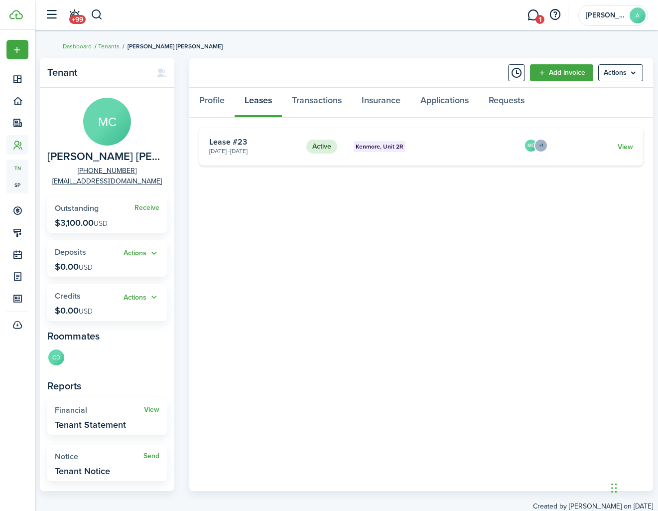
click at [459, 149] on card-extra-content "Kenmore, Unit 2R" at bounding box center [435, 146] width 163 height 11
click at [627, 144] on link "View" at bounding box center [625, 147] width 15 height 10
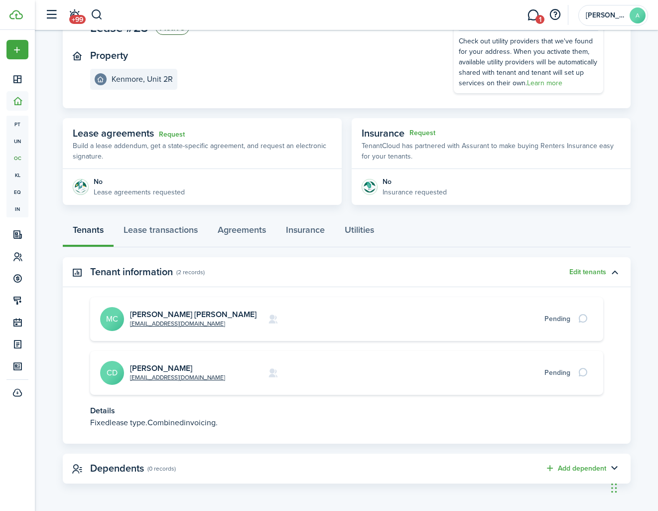
scroll to position [95, 0]
click at [179, 234] on link "Lease transactions" at bounding box center [161, 233] width 94 height 30
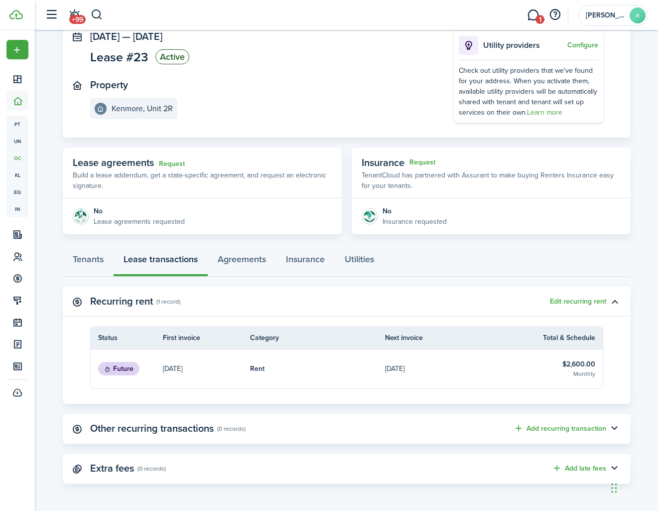
scroll to position [65, 0]
click at [587, 303] on button "Edit recurring rent" at bounding box center [578, 302] width 56 height 8
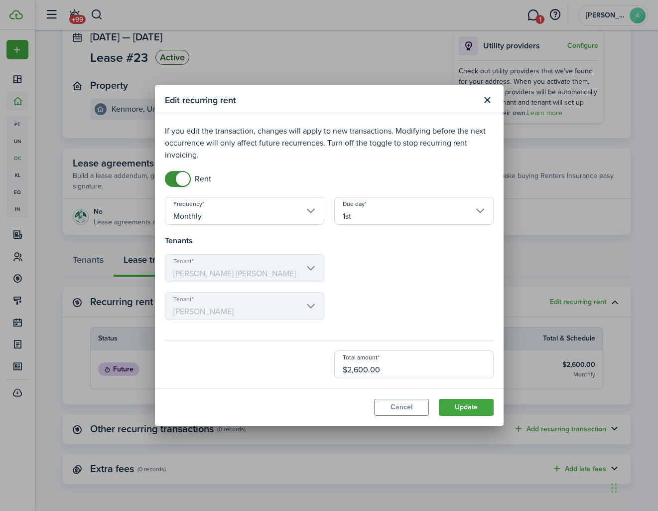
checkbox input "false"
click at [173, 179] on span at bounding box center [178, 179] width 10 height 16
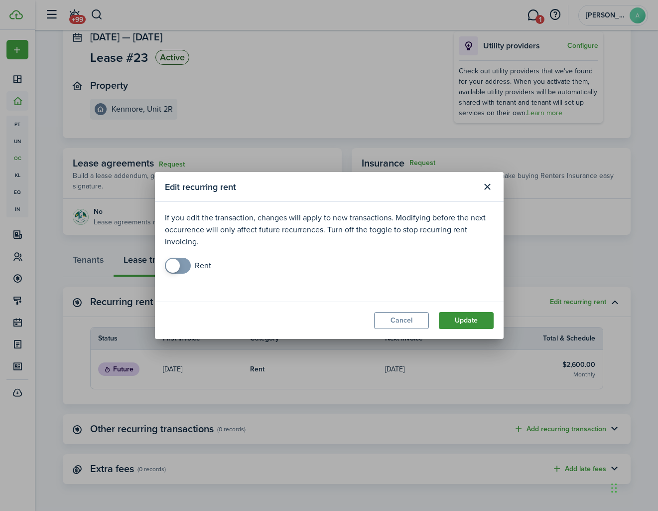
click at [472, 319] on button "Update" at bounding box center [466, 320] width 55 height 17
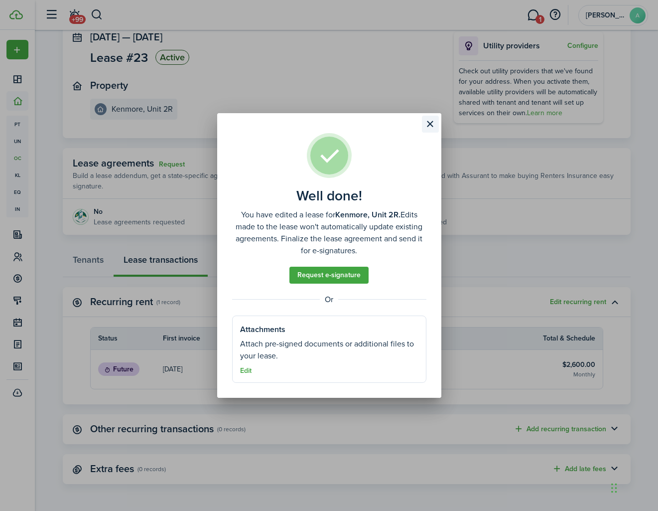
click at [430, 124] on button "Close modal" at bounding box center [430, 124] width 17 height 17
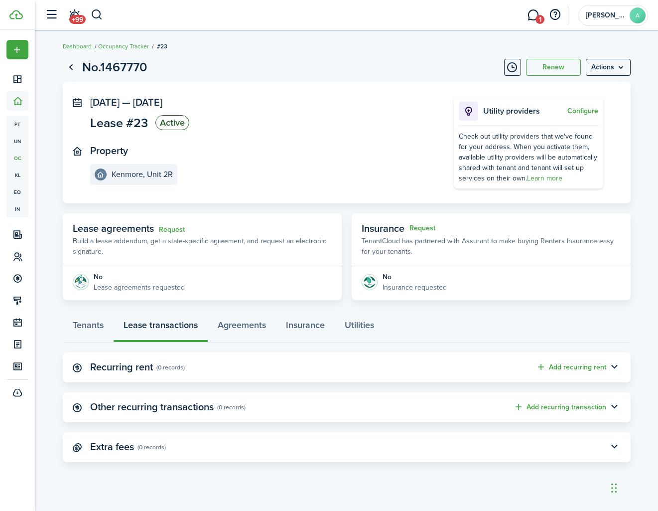
scroll to position [0, 0]
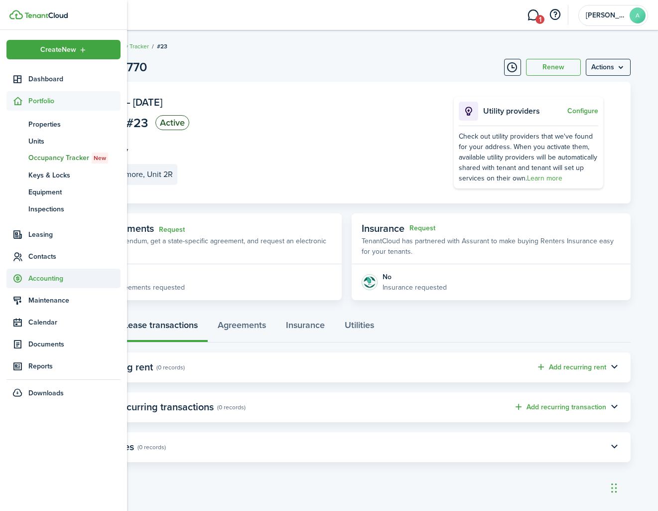
click at [51, 277] on span "Accounting" at bounding box center [74, 278] width 92 height 10
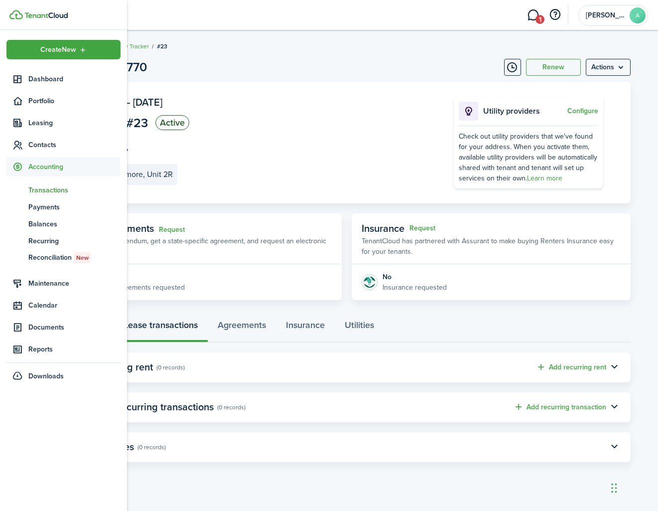
click at [50, 190] on span "Transactions" at bounding box center [74, 190] width 92 height 10
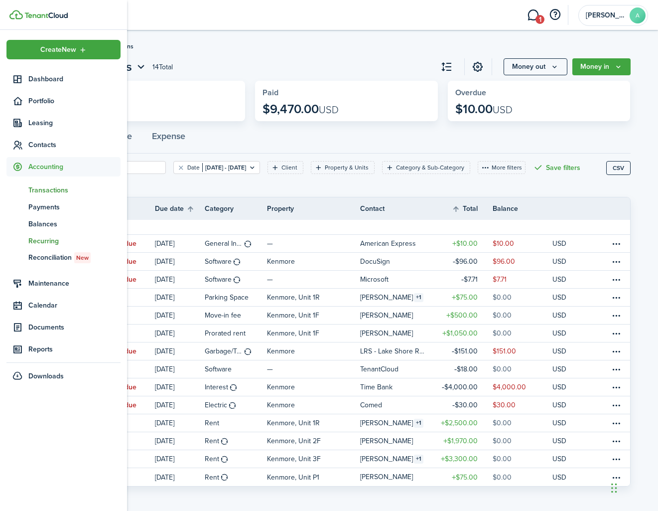
click at [44, 242] on span "Recurring" at bounding box center [74, 241] width 92 height 10
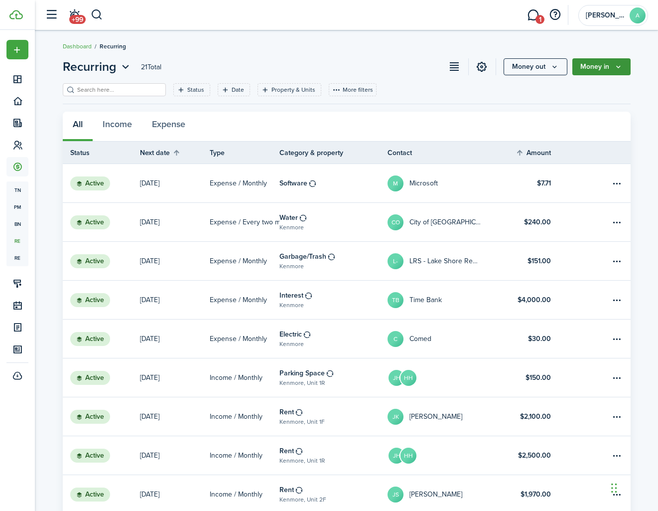
click at [611, 70] on button "Money in" at bounding box center [602, 66] width 58 height 17
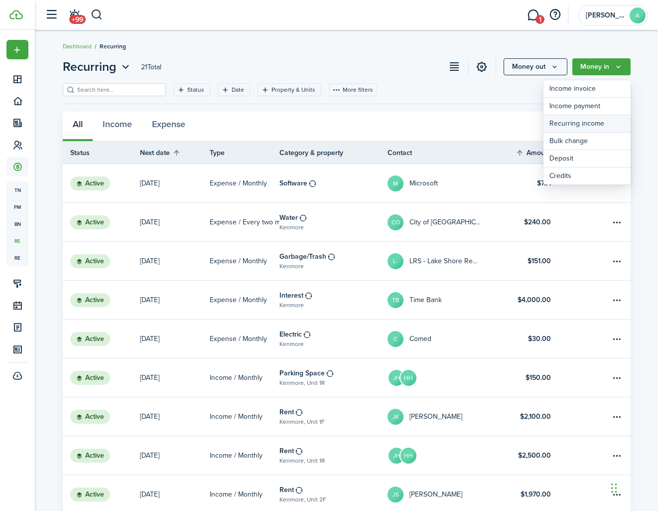
click at [578, 126] on link "Recurring income" at bounding box center [587, 123] width 87 height 17
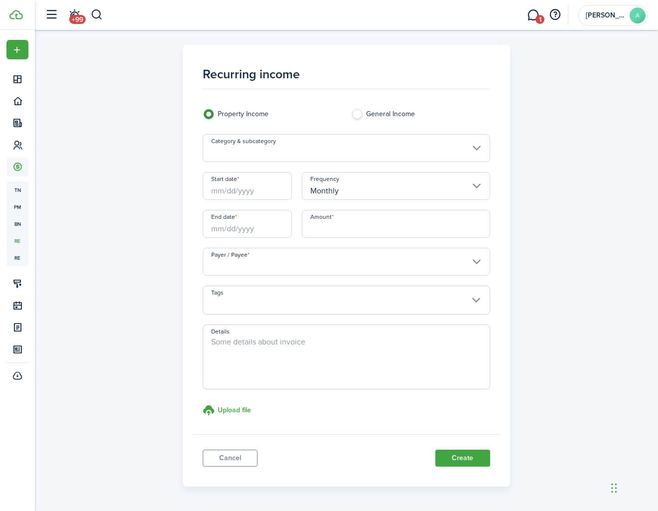
scroll to position [0, 0]
click at [234, 151] on input "Category & subcategory" at bounding box center [347, 148] width 288 height 28
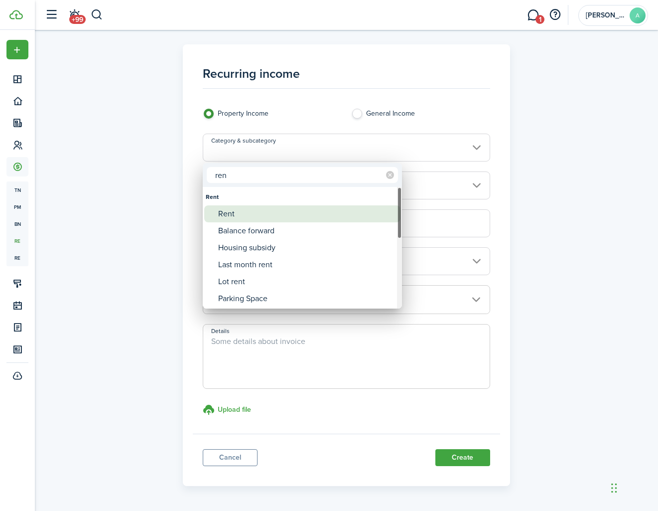
type input "ren"
click at [238, 211] on div "Rent" at bounding box center [306, 213] width 176 height 17
type input "Rent"
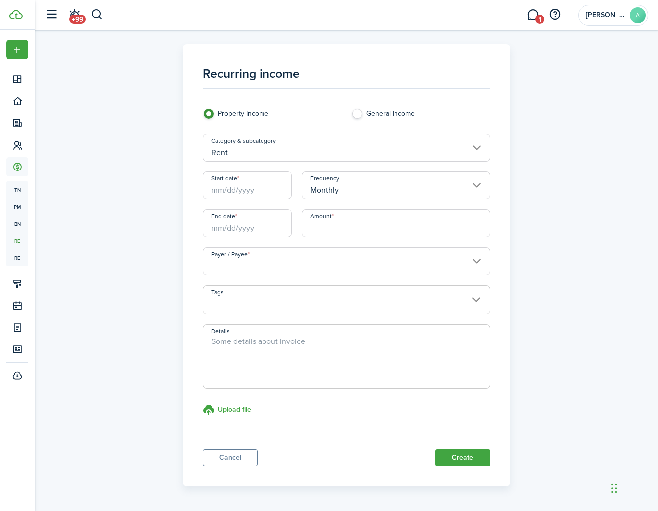
click at [233, 192] on input "Start date" at bounding box center [247, 185] width 89 height 28
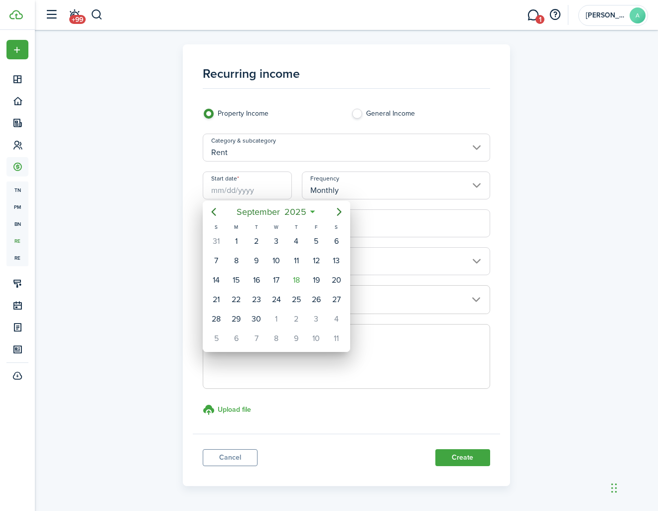
click at [172, 175] on div at bounding box center [329, 255] width 818 height 670
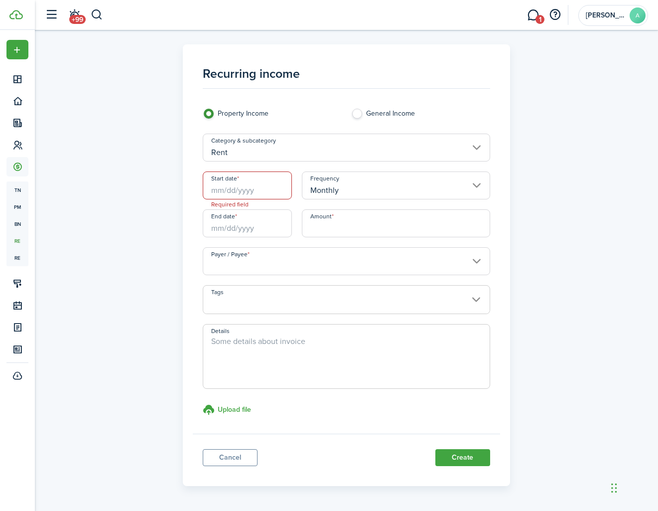
click at [255, 259] on input "Payer / Payee" at bounding box center [347, 261] width 288 height 28
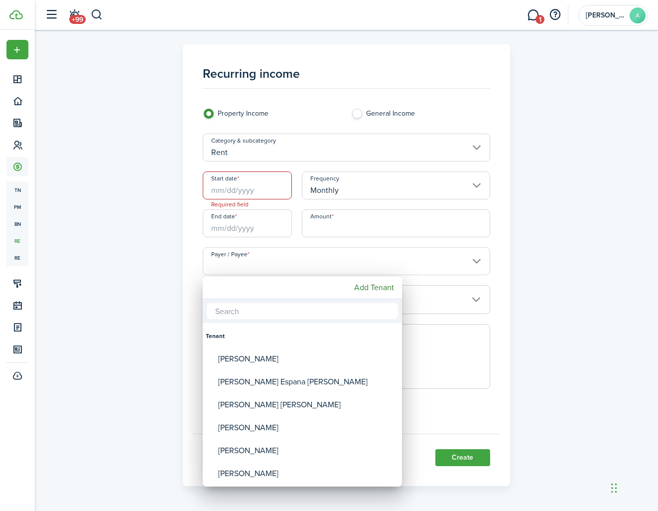
click at [594, 397] on div at bounding box center [329, 255] width 818 height 670
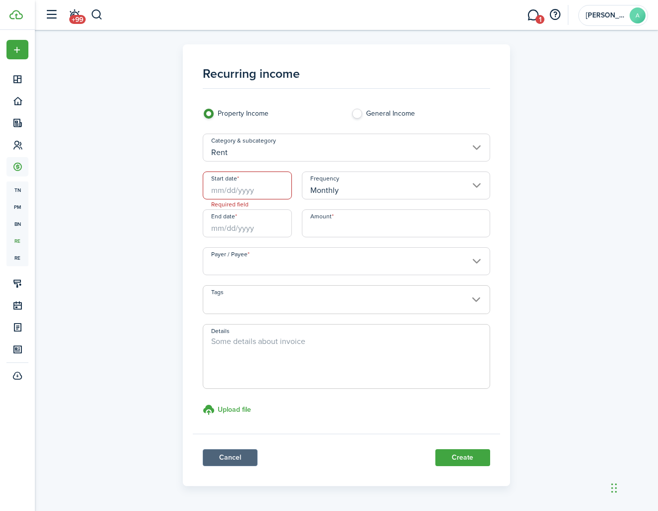
click at [225, 452] on link "Cancel" at bounding box center [230, 457] width 55 height 17
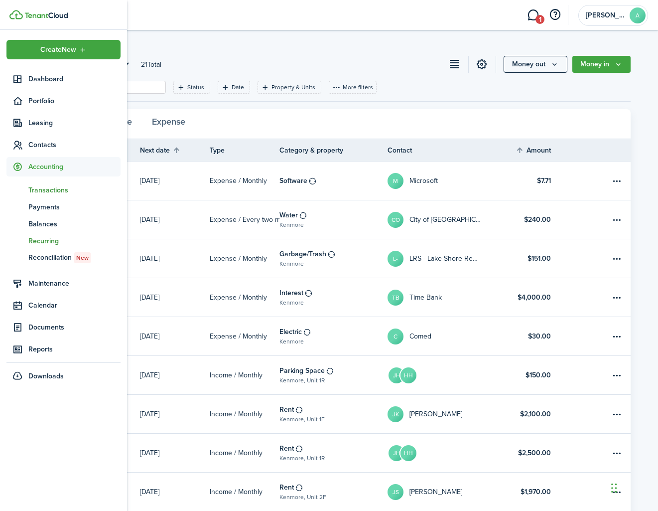
click at [47, 188] on span "Transactions" at bounding box center [74, 190] width 92 height 10
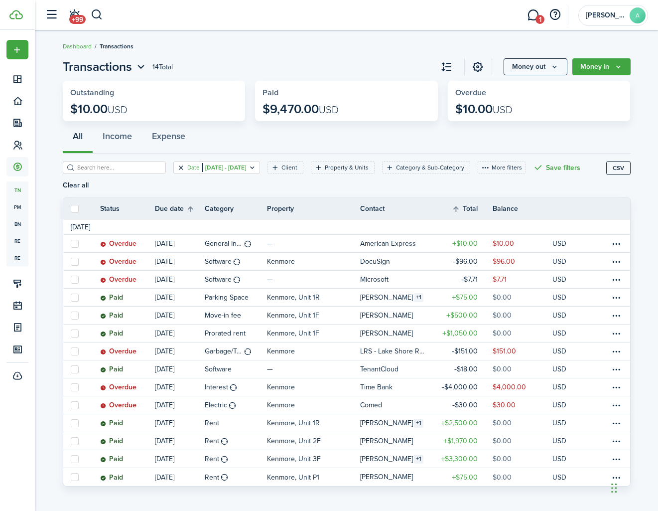
click at [182, 166] on button "Clear filter" at bounding box center [181, 167] width 8 height 8
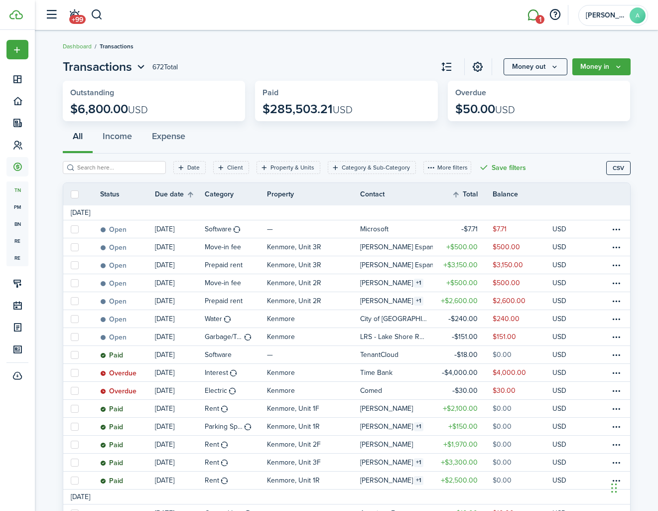
click at [537, 15] on link "1" at bounding box center [533, 14] width 19 height 25
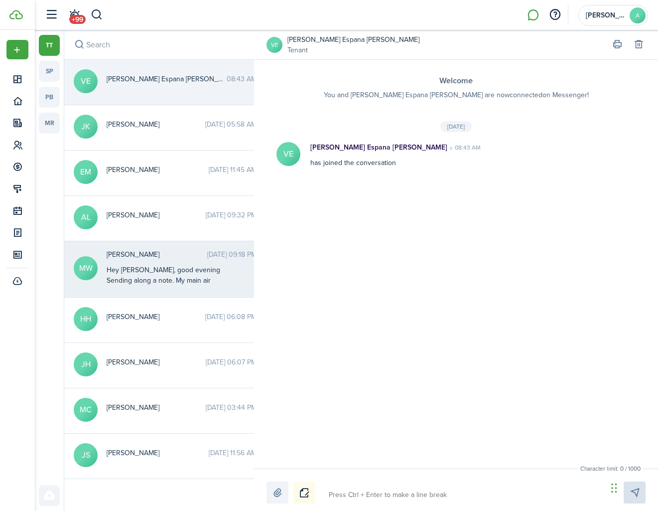
click at [136, 279] on div "Hey [PERSON_NAME], good evening Sending along a note. My main air conditioning …" at bounding box center [169, 312] width 125 height 94
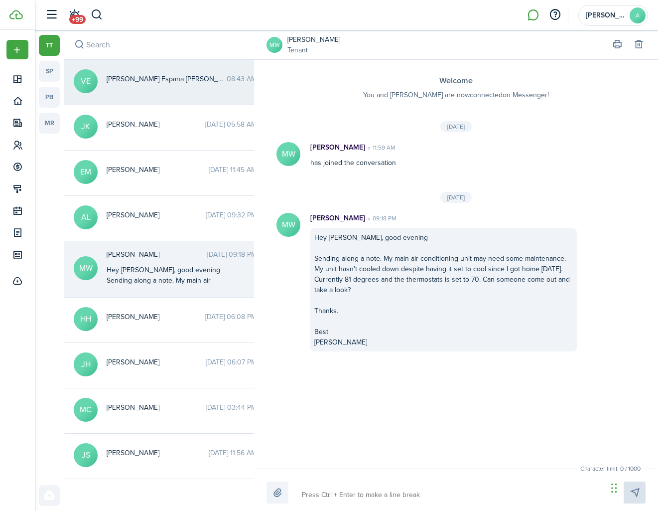
click at [131, 79] on span "[PERSON_NAME] Espana [PERSON_NAME]" at bounding box center [167, 79] width 120 height 10
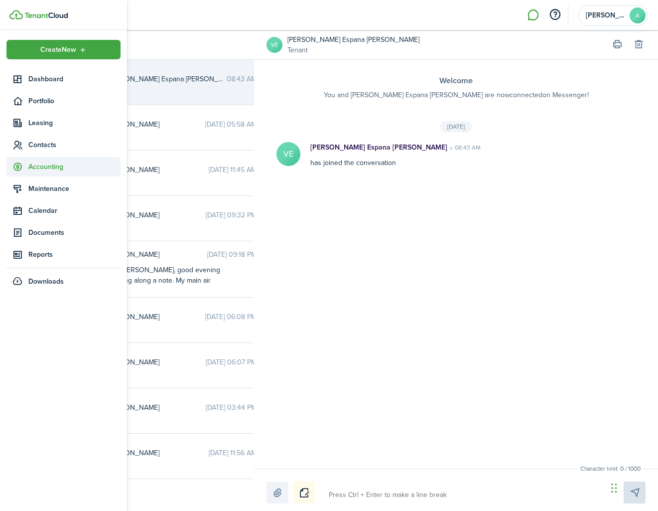
click at [44, 170] on span "Accounting" at bounding box center [74, 166] width 92 height 10
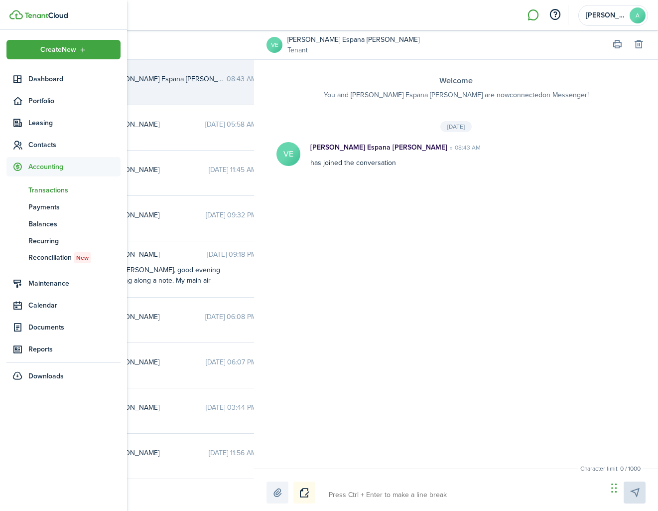
click at [48, 187] on span "Transactions" at bounding box center [74, 190] width 92 height 10
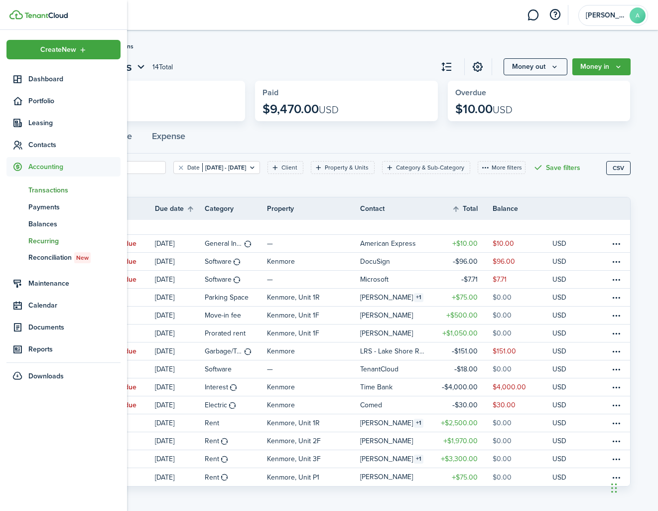
drag, startPoint x: 52, startPoint y: 239, endPoint x: 39, endPoint y: 240, distance: 13.0
click at [43, 240] on span "Recurring" at bounding box center [74, 241] width 92 height 10
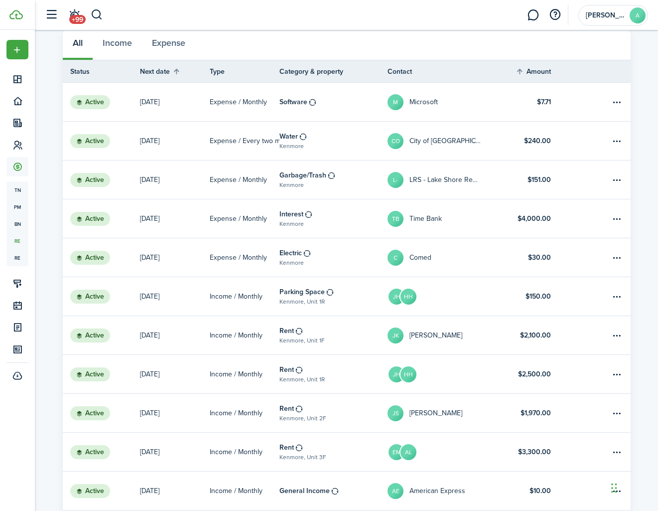
scroll to position [82, 0]
click at [229, 299] on link "Income / Monthly" at bounding box center [245, 295] width 70 height 38
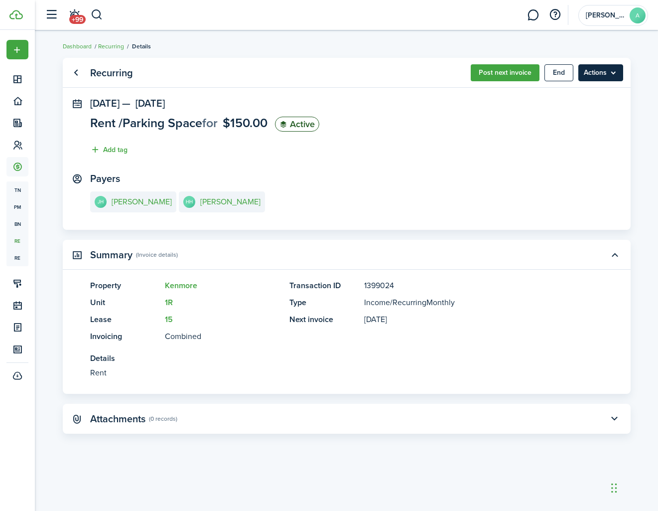
click at [614, 71] on menu-btn "Actions" at bounding box center [601, 72] width 45 height 17
click at [502, 75] on button "Post next invoice" at bounding box center [505, 72] width 69 height 17
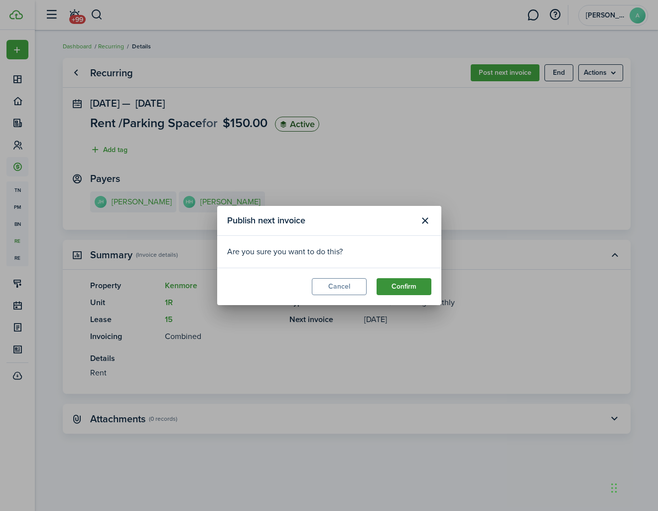
click at [411, 290] on button "Confirm" at bounding box center [404, 286] width 55 height 17
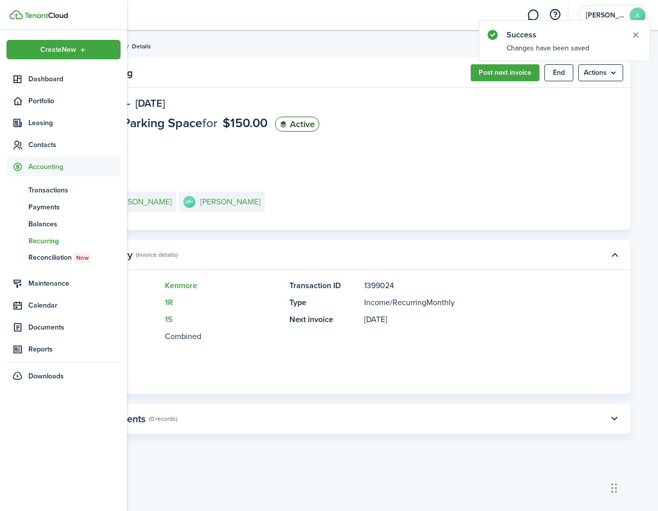
click at [45, 163] on span "Accounting" at bounding box center [74, 166] width 92 height 10
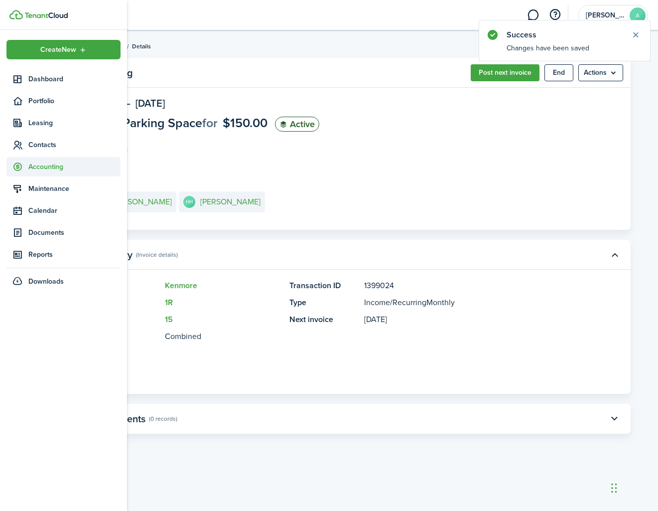
click at [45, 163] on span "Accounting" at bounding box center [74, 166] width 92 height 10
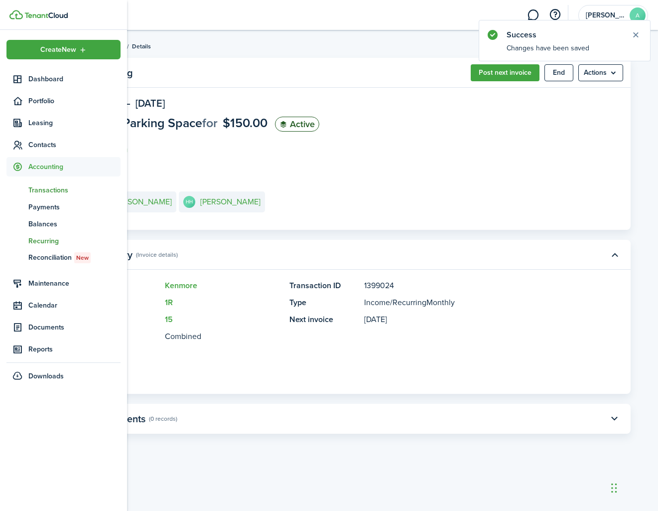
click at [58, 190] on span "Transactions" at bounding box center [74, 190] width 92 height 10
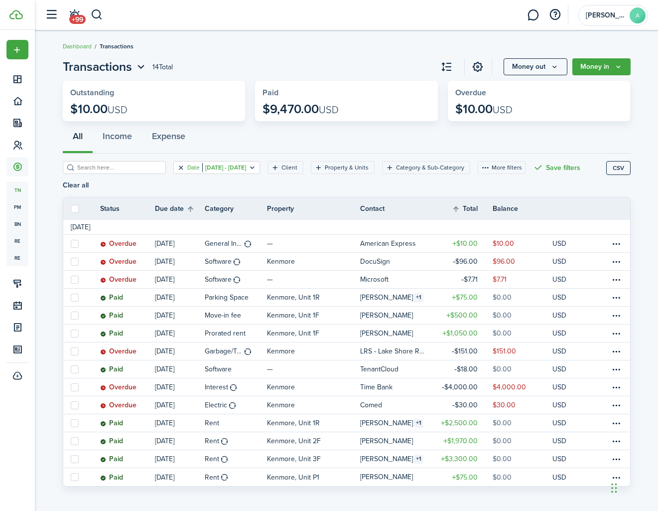
click at [183, 165] on button "Clear filter" at bounding box center [181, 167] width 8 height 8
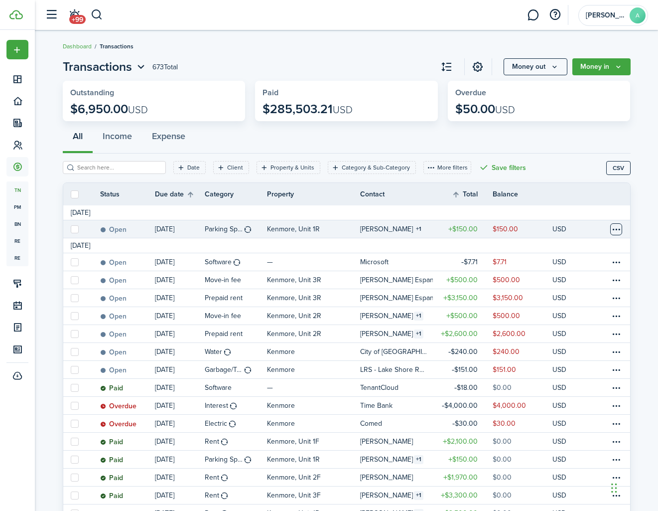
click at [615, 228] on table-menu-btn-icon at bounding box center [616, 229] width 12 height 12
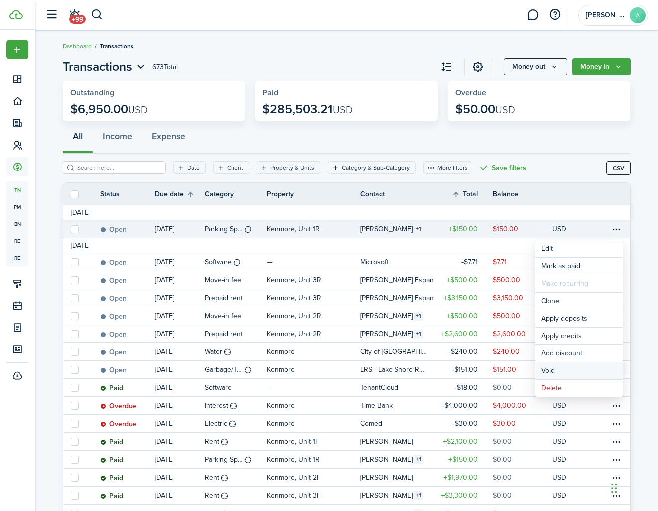
click at [567, 374] on button "Void" at bounding box center [579, 370] width 87 height 17
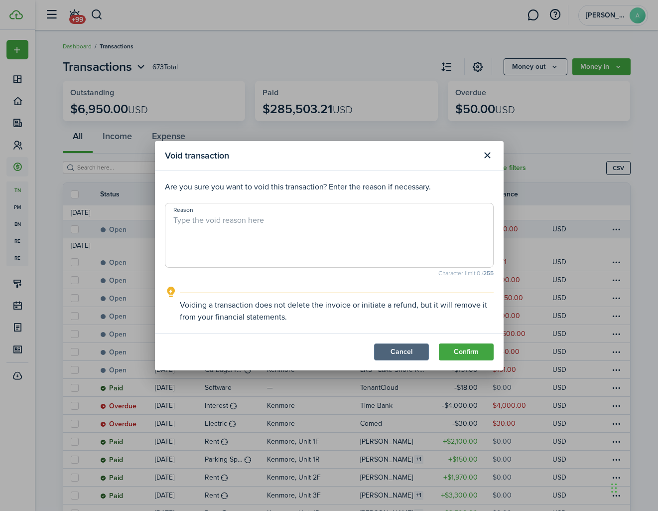
click at [395, 354] on button "Cancel" at bounding box center [401, 351] width 55 height 17
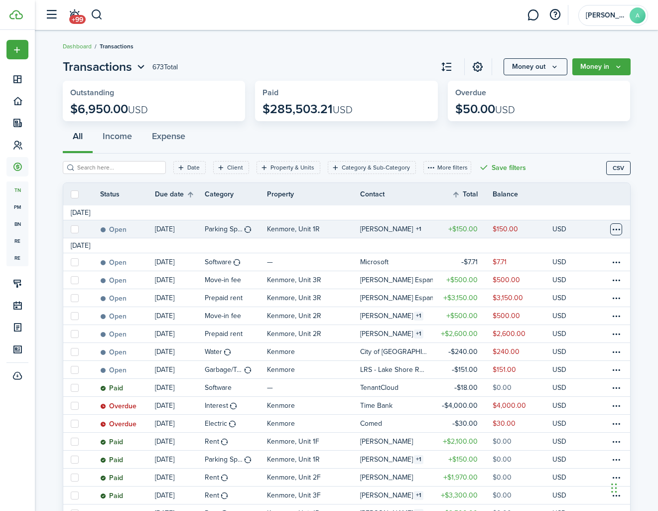
click at [619, 228] on table-menu-btn-icon "Open menu" at bounding box center [616, 229] width 12 height 12
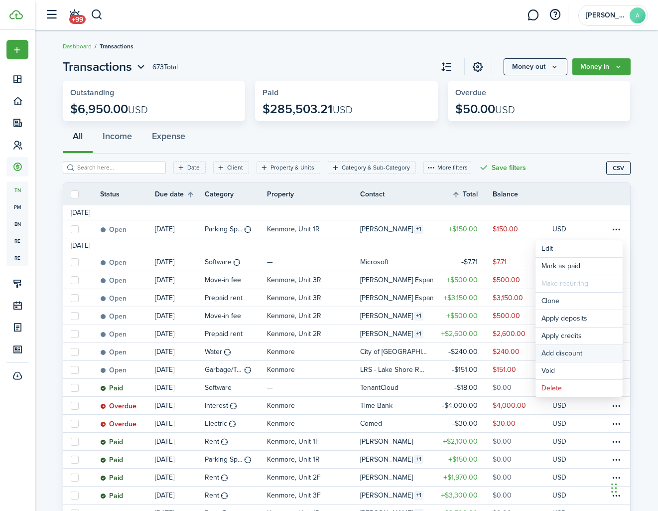
click at [579, 355] on button "Add discount" at bounding box center [579, 353] width 87 height 17
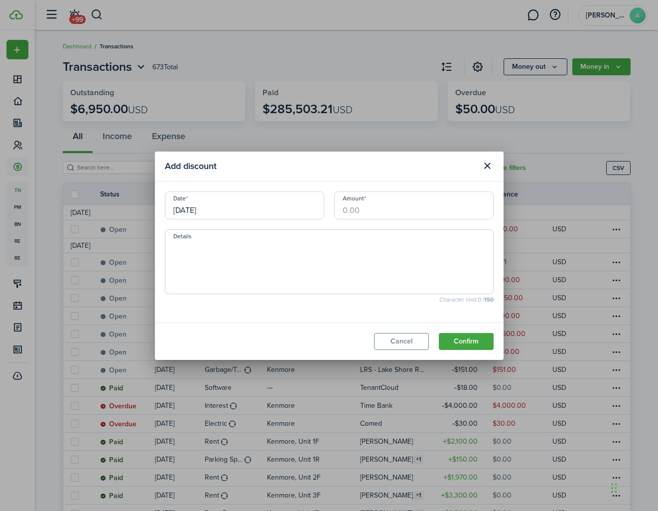
drag, startPoint x: 376, startPoint y: 208, endPoint x: 332, endPoint y: 206, distance: 43.9
click at [332, 206] on div "Amount" at bounding box center [413, 210] width 169 height 38
type input "$150.00"
click at [304, 258] on textarea "Details" at bounding box center [329, 265] width 328 height 48
click at [386, 343] on button "Cancel" at bounding box center [401, 341] width 55 height 17
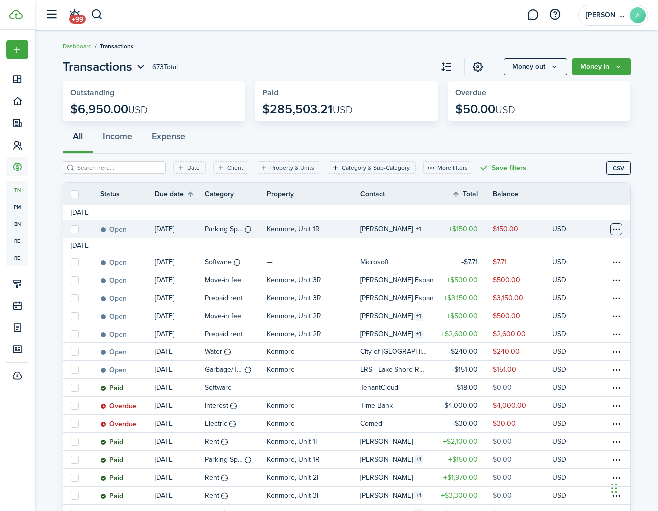
click at [615, 227] on table-menu-btn-icon "Open menu" at bounding box center [616, 229] width 12 height 12
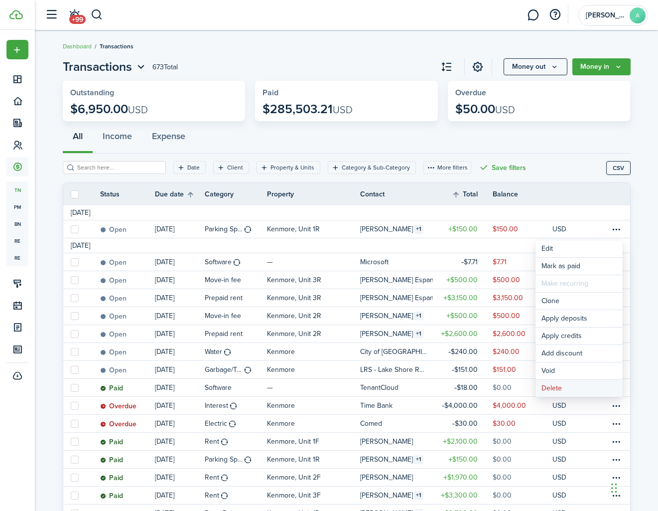
click at [592, 392] on button "Delete" at bounding box center [579, 388] width 87 height 17
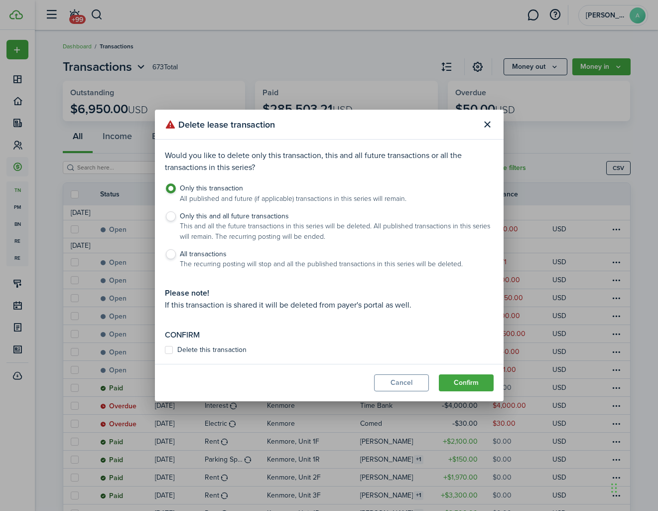
click at [191, 348] on label "Delete this transaction" at bounding box center [206, 350] width 82 height 8
click at [165, 349] on input "Delete this transaction" at bounding box center [164, 349] width 0 height 0
checkbox input "true"
click at [417, 381] on button "Cancel" at bounding box center [401, 382] width 55 height 17
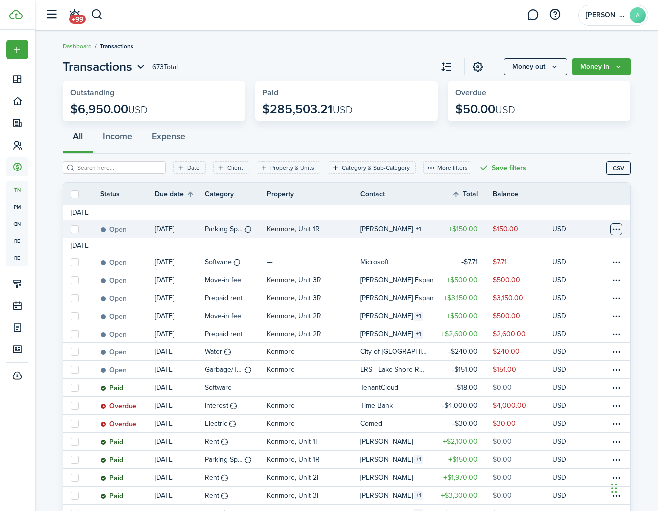
click at [619, 230] on table-menu-btn-icon "Open menu" at bounding box center [616, 229] width 12 height 12
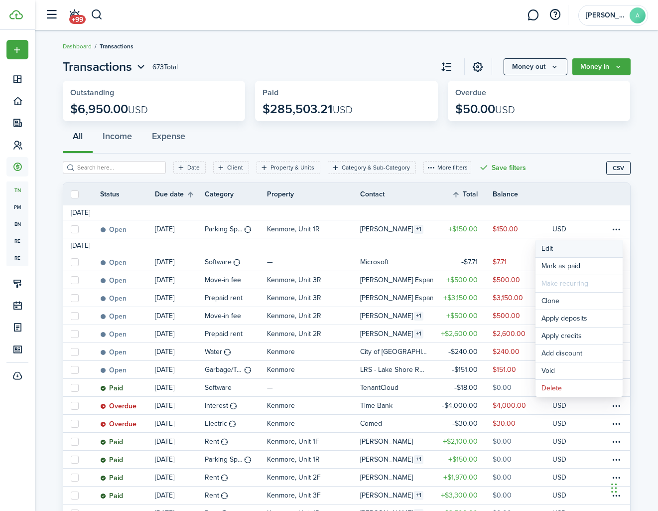
click at [557, 249] on button "Edit" at bounding box center [579, 248] width 87 height 17
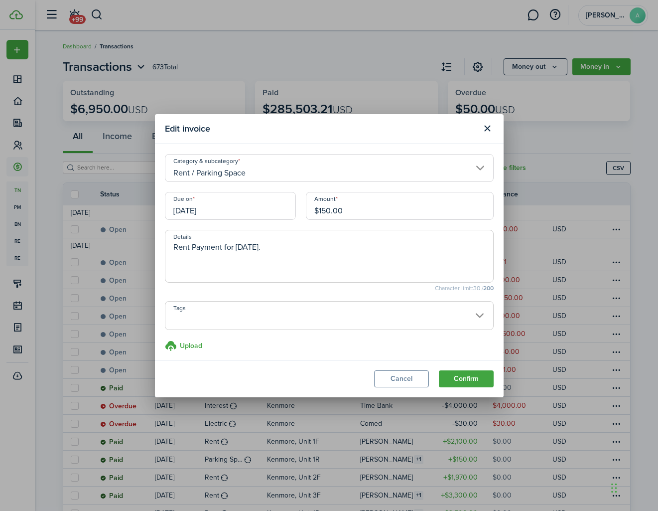
drag, startPoint x: 299, startPoint y: 206, endPoint x: 264, endPoint y: 208, distance: 35.4
click at [264, 208] on div "Due on [DATE] Amount $150.00" at bounding box center [329, 211] width 339 height 38
type input "$0.00"
click at [410, 380] on button "Cancel" at bounding box center [401, 378] width 55 height 17
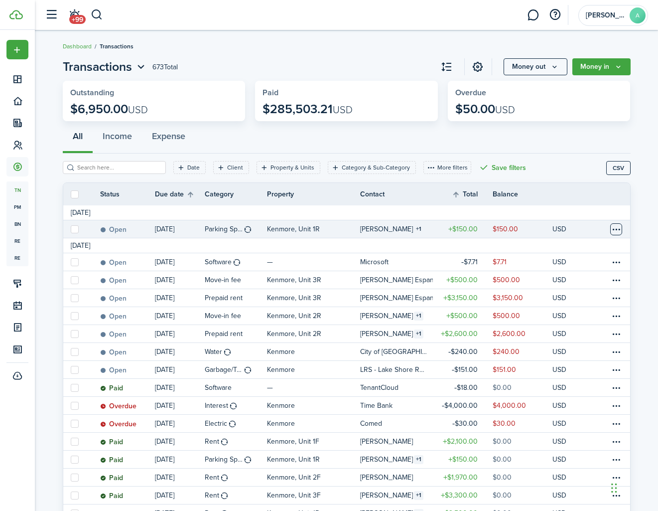
click at [614, 229] on table-menu-btn-icon "Open menu" at bounding box center [616, 229] width 12 height 12
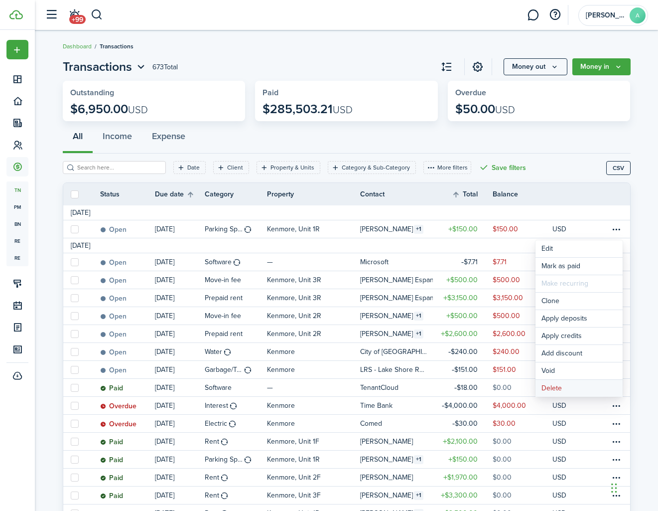
click at [573, 388] on button "Delete" at bounding box center [579, 388] width 87 height 17
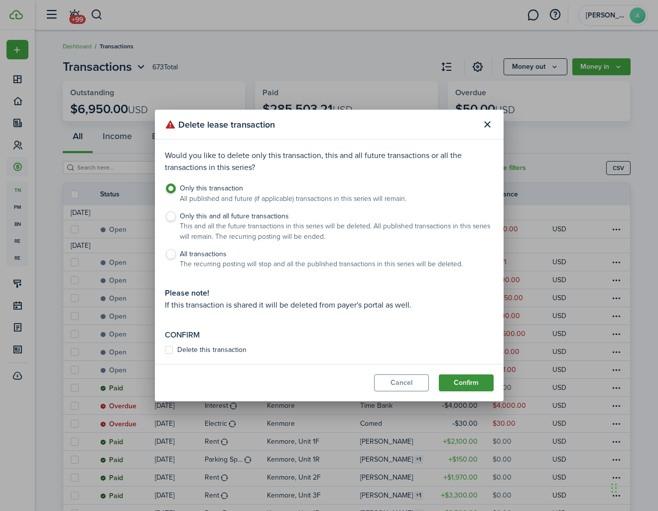
click at [459, 380] on button "Confirm" at bounding box center [466, 382] width 55 height 17
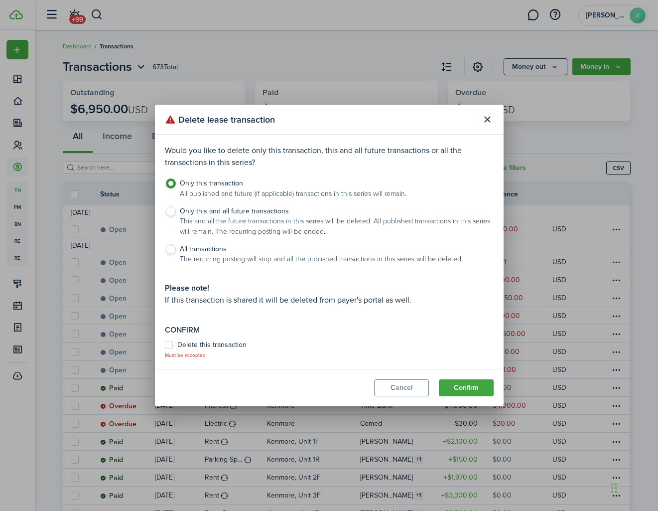
click at [172, 343] on label "Delete this transaction" at bounding box center [206, 345] width 82 height 8
click at [165, 349] on input "Delete this transaction" at bounding box center [164, 349] width 0 height 0
checkbox input "true"
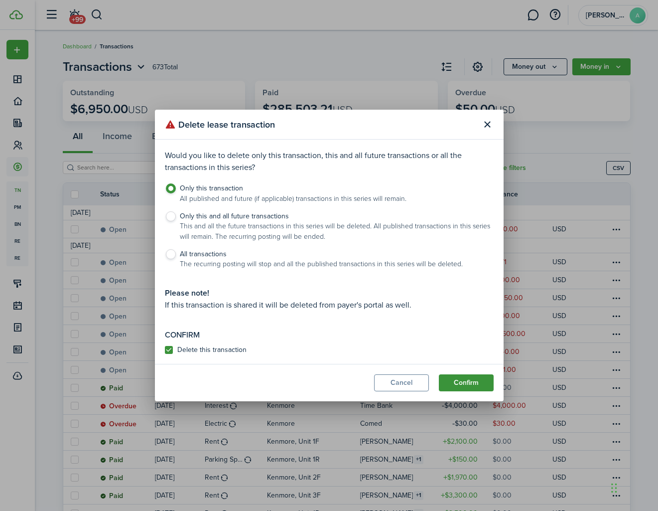
click at [481, 384] on button "Confirm" at bounding box center [466, 382] width 55 height 17
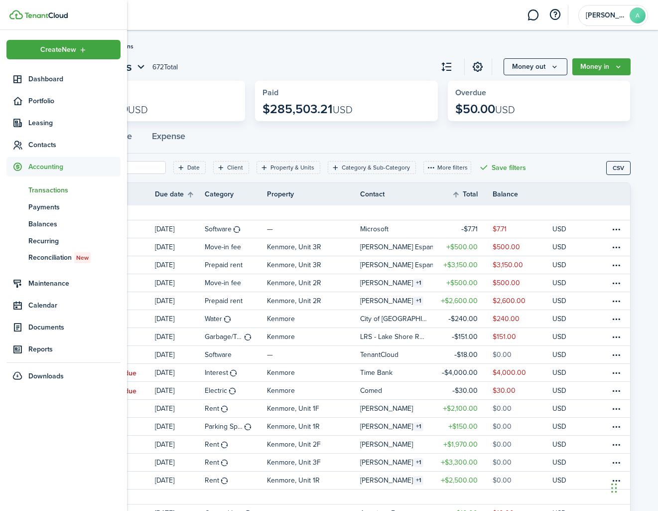
click at [64, 187] on span "Transactions" at bounding box center [74, 190] width 92 height 10
click at [63, 187] on span "Transactions" at bounding box center [74, 190] width 92 height 10
